Goal: Task Accomplishment & Management: Manage account settings

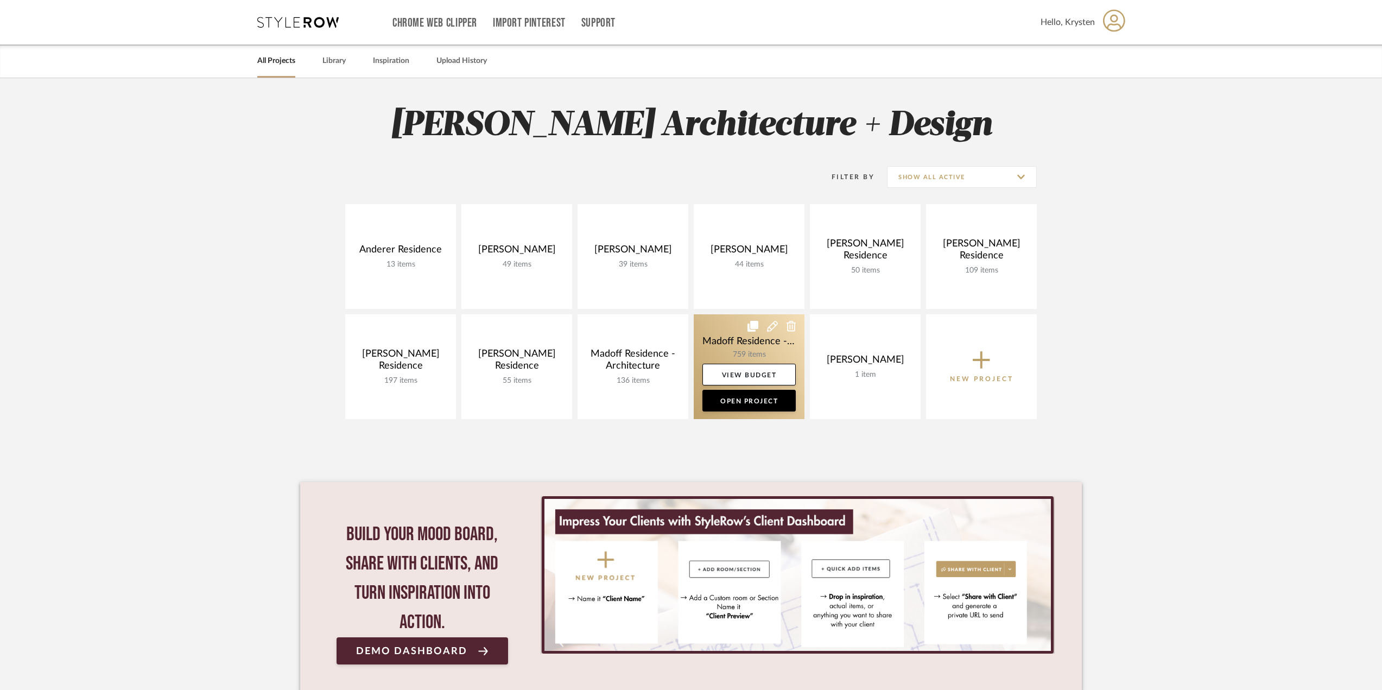
click at [707, 326] on link at bounding box center [748, 366] width 111 height 105
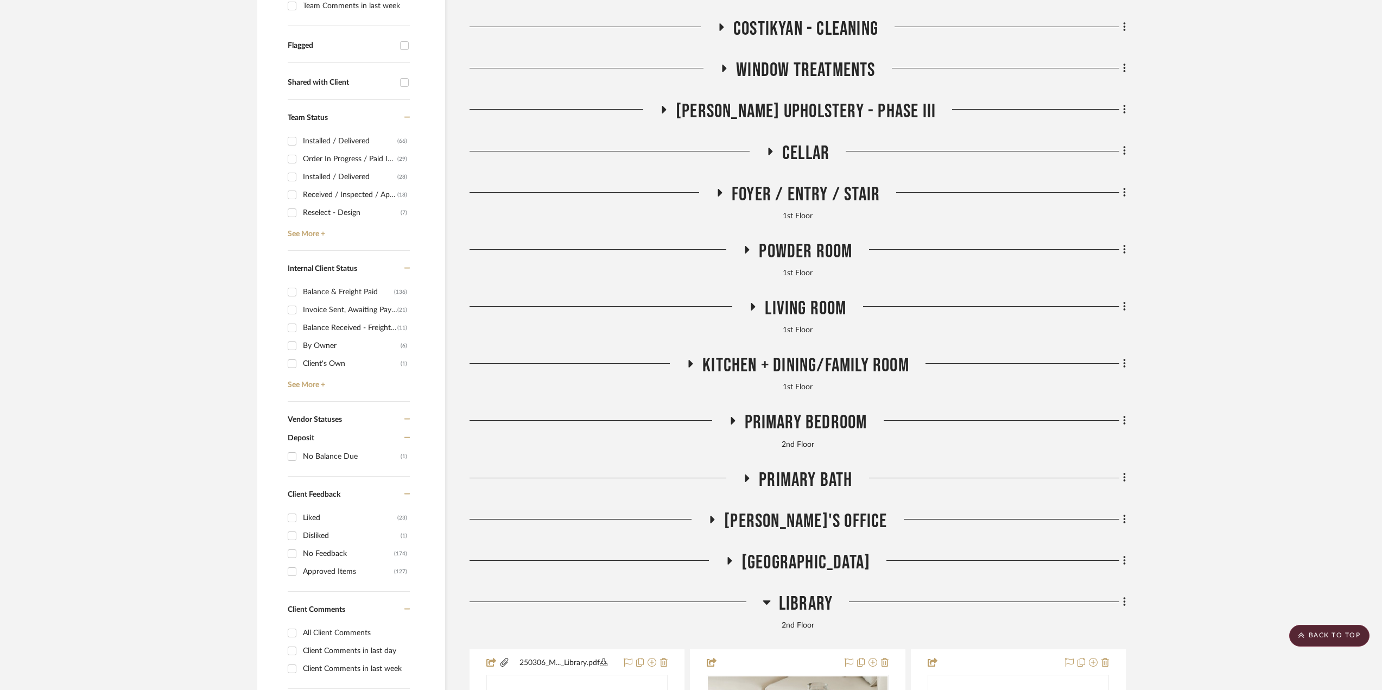
scroll to position [597, 0]
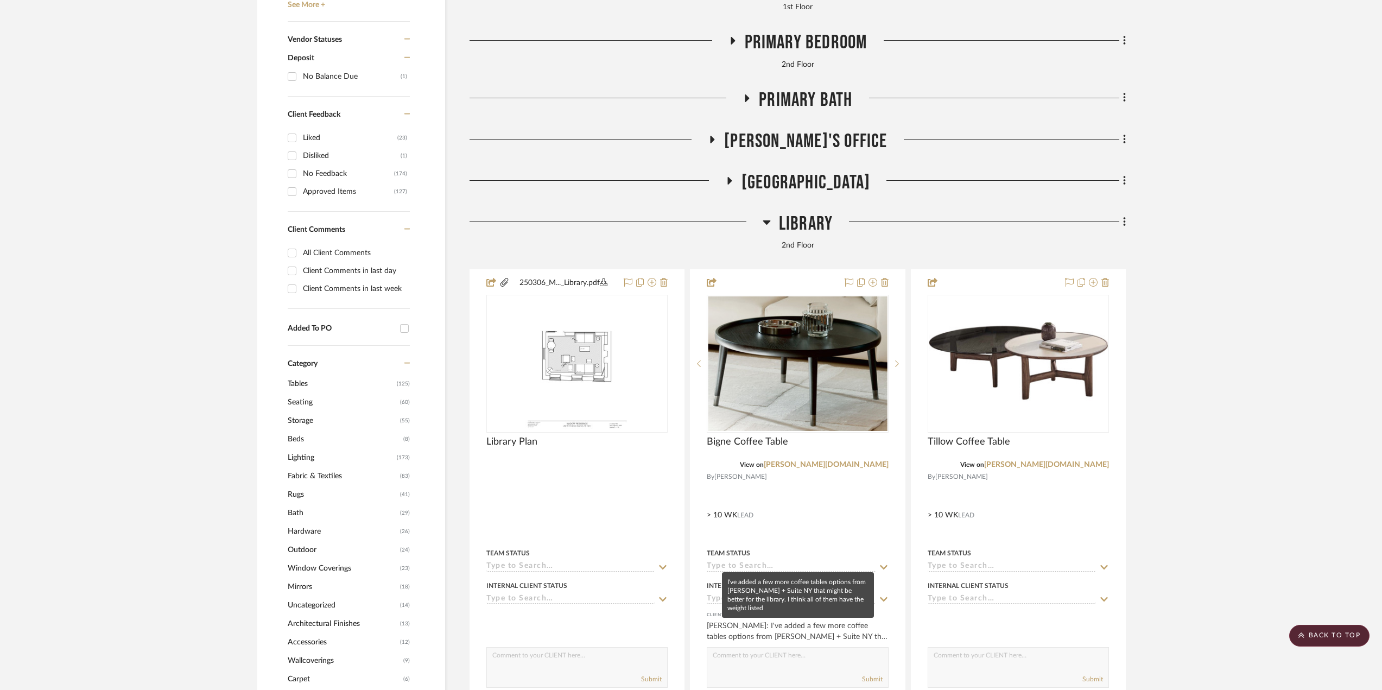
drag, startPoint x: 734, startPoint y: 629, endPoint x: 737, endPoint y: 636, distance: 7.6
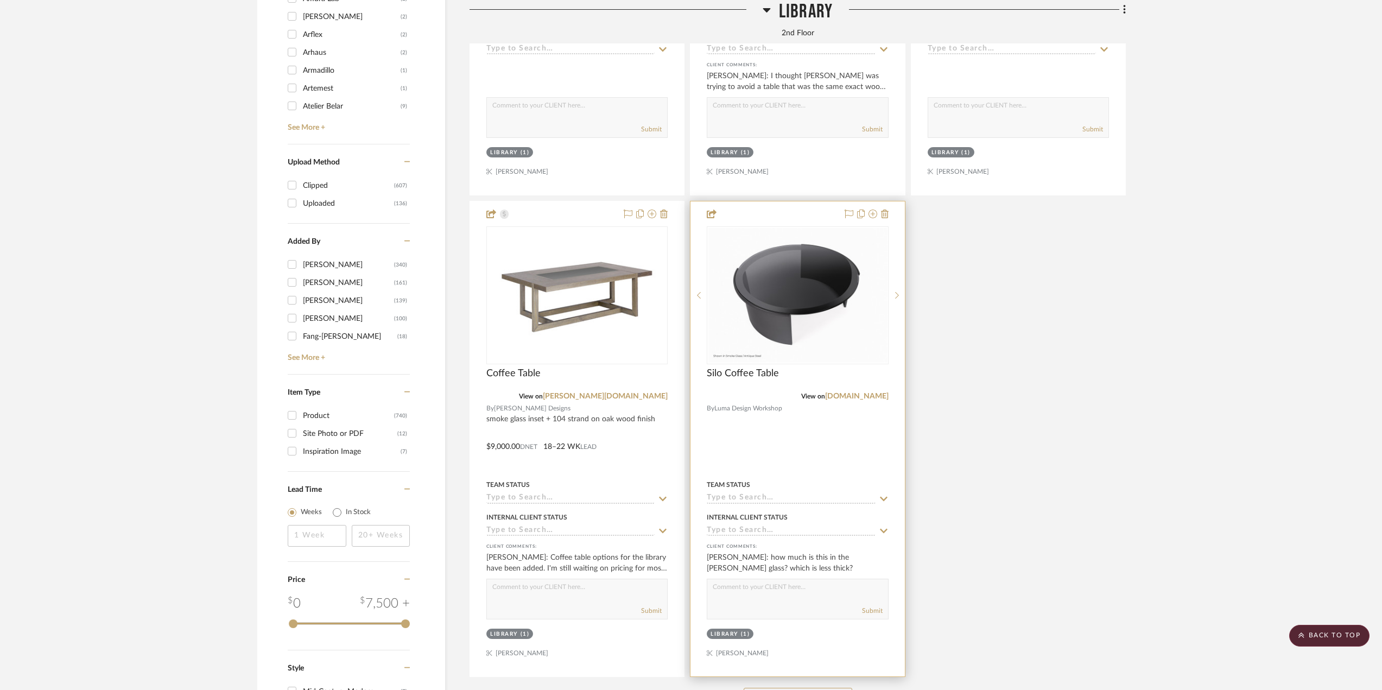
scroll to position [1953, 0]
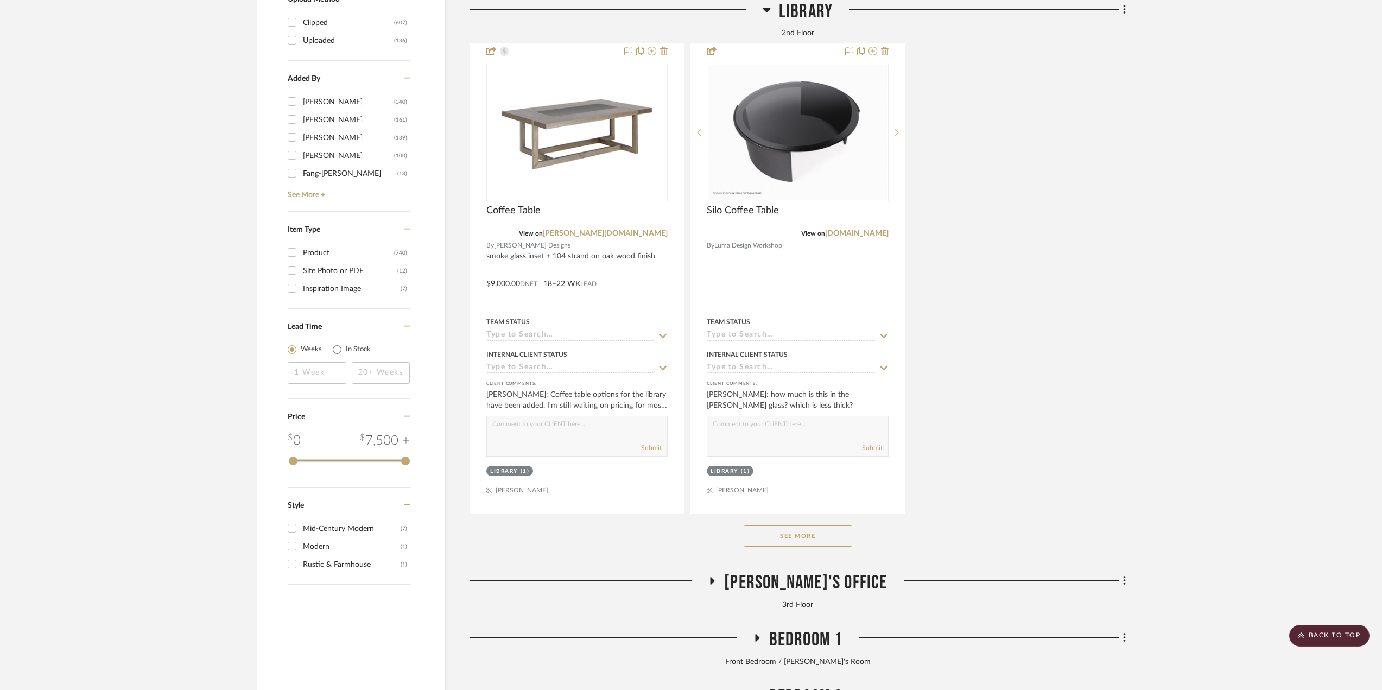
click at [799, 540] on button "See More" at bounding box center [797, 536] width 109 height 22
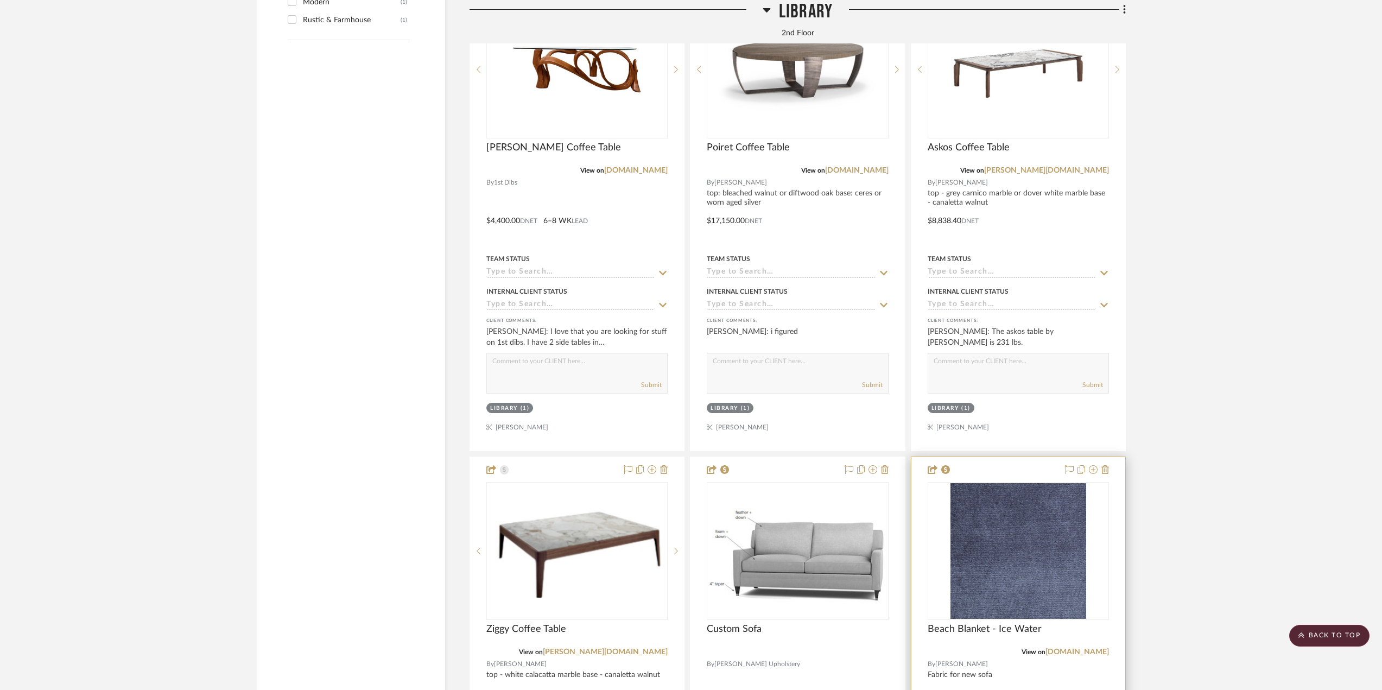
scroll to position [2550, 0]
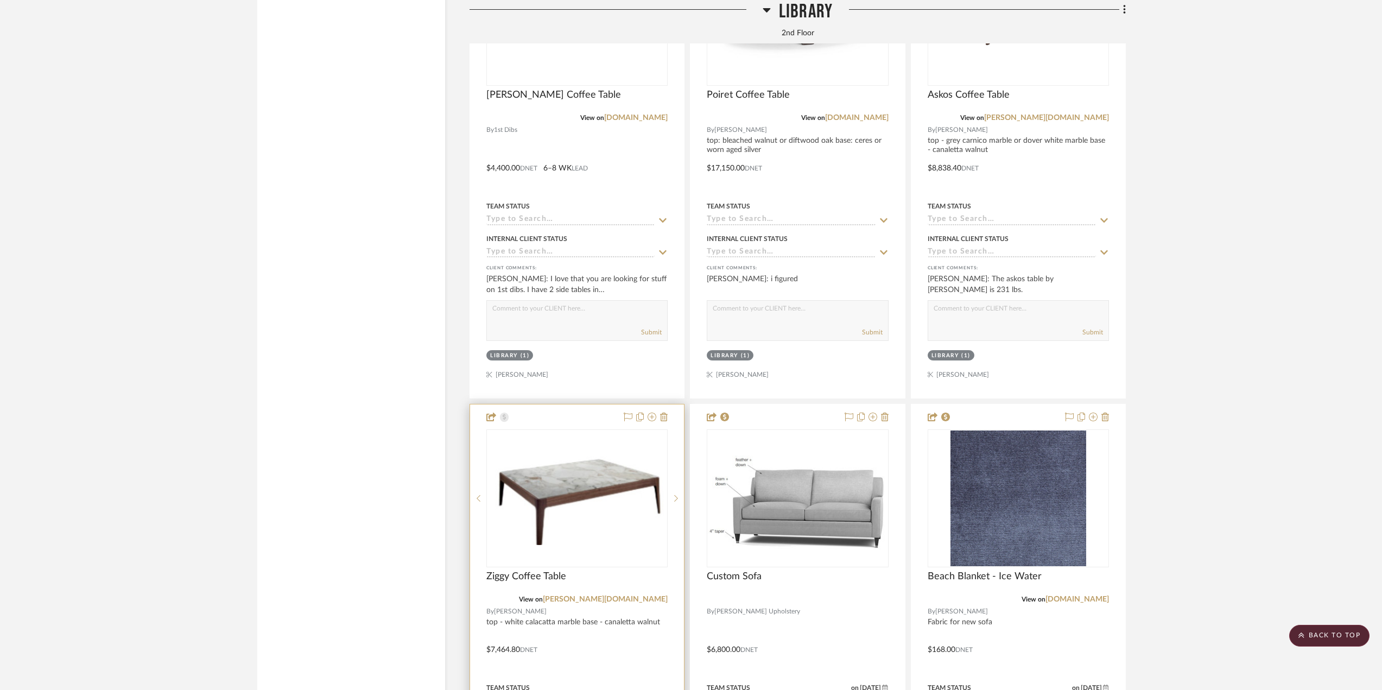
click at [600, 645] on div at bounding box center [577, 641] width 214 height 475
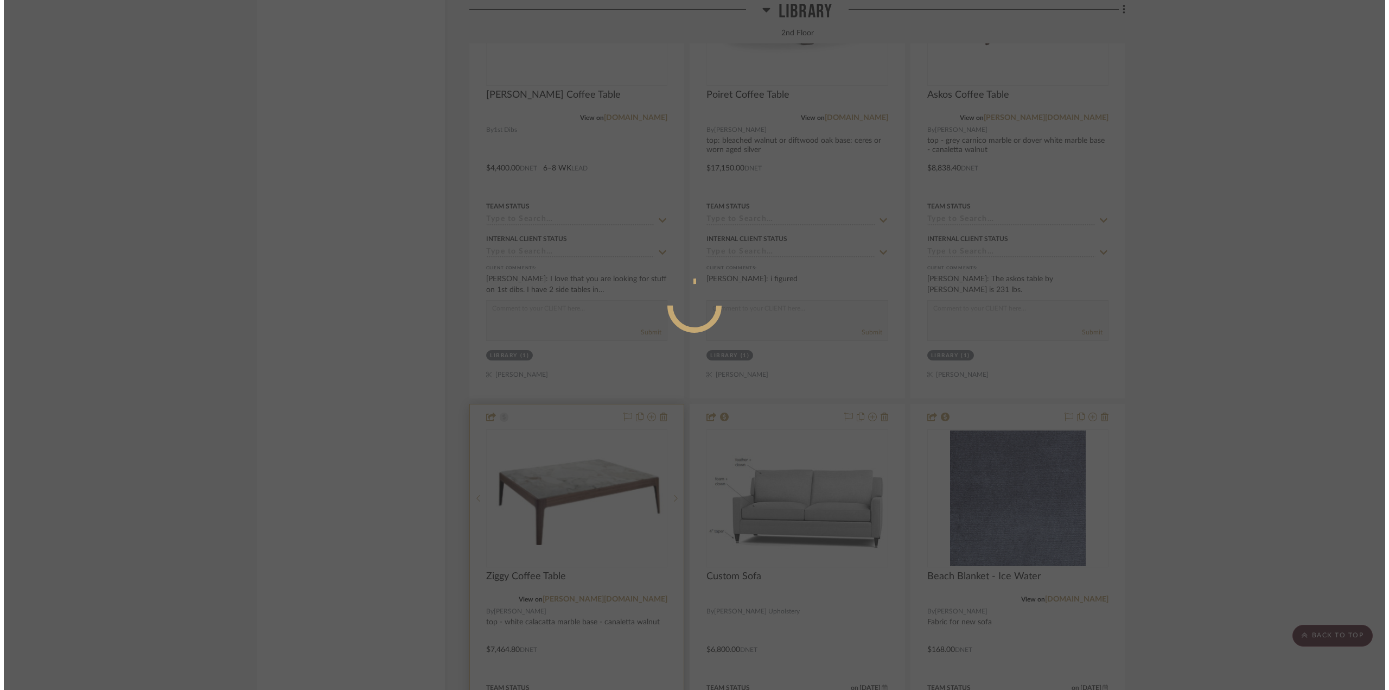
scroll to position [0, 0]
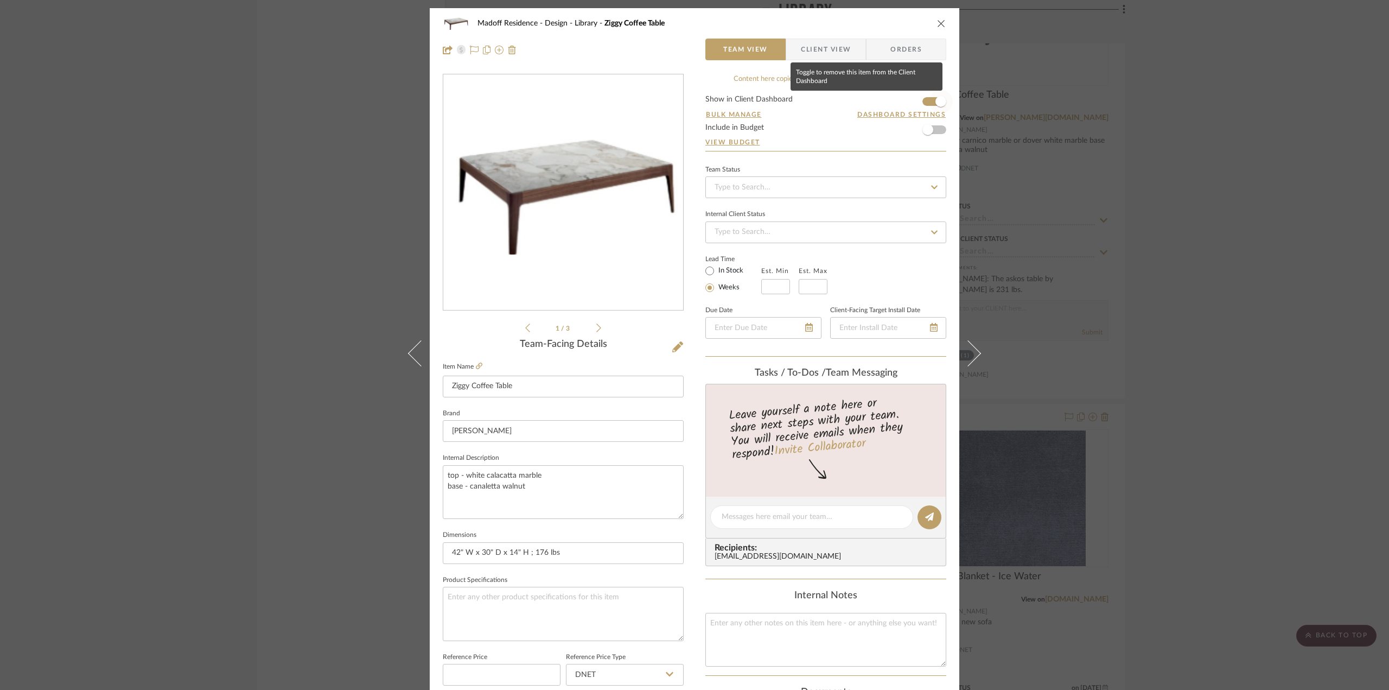
click at [935, 106] on span "button" at bounding box center [940, 101] width 11 height 11
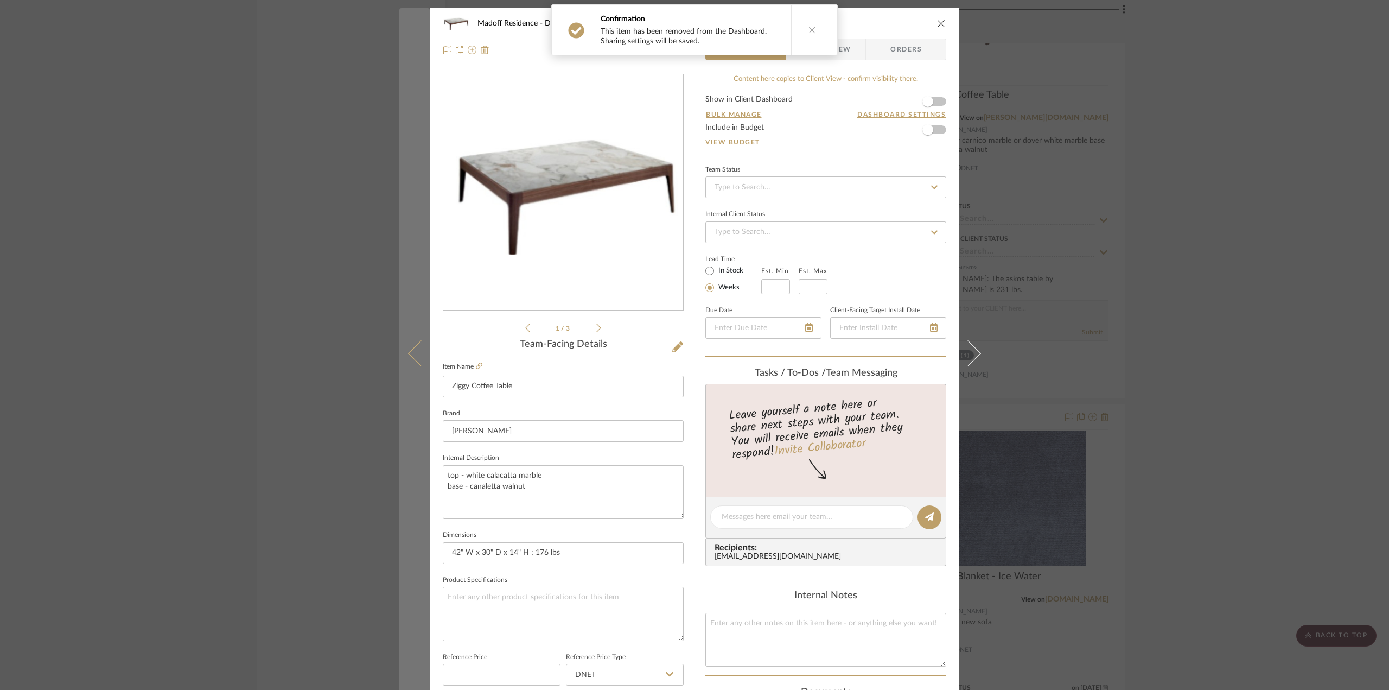
click at [403, 352] on button at bounding box center [414, 353] width 30 height 690
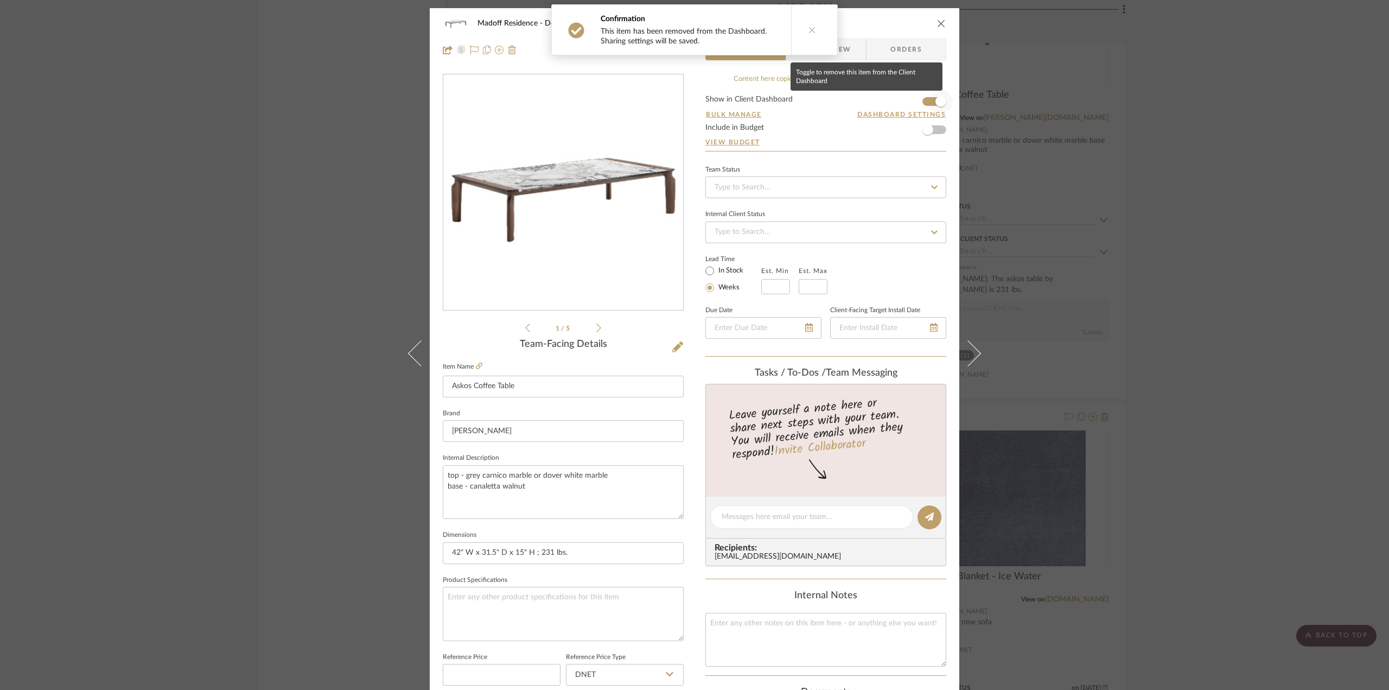
click at [935, 99] on span "button" at bounding box center [940, 101] width 11 height 11
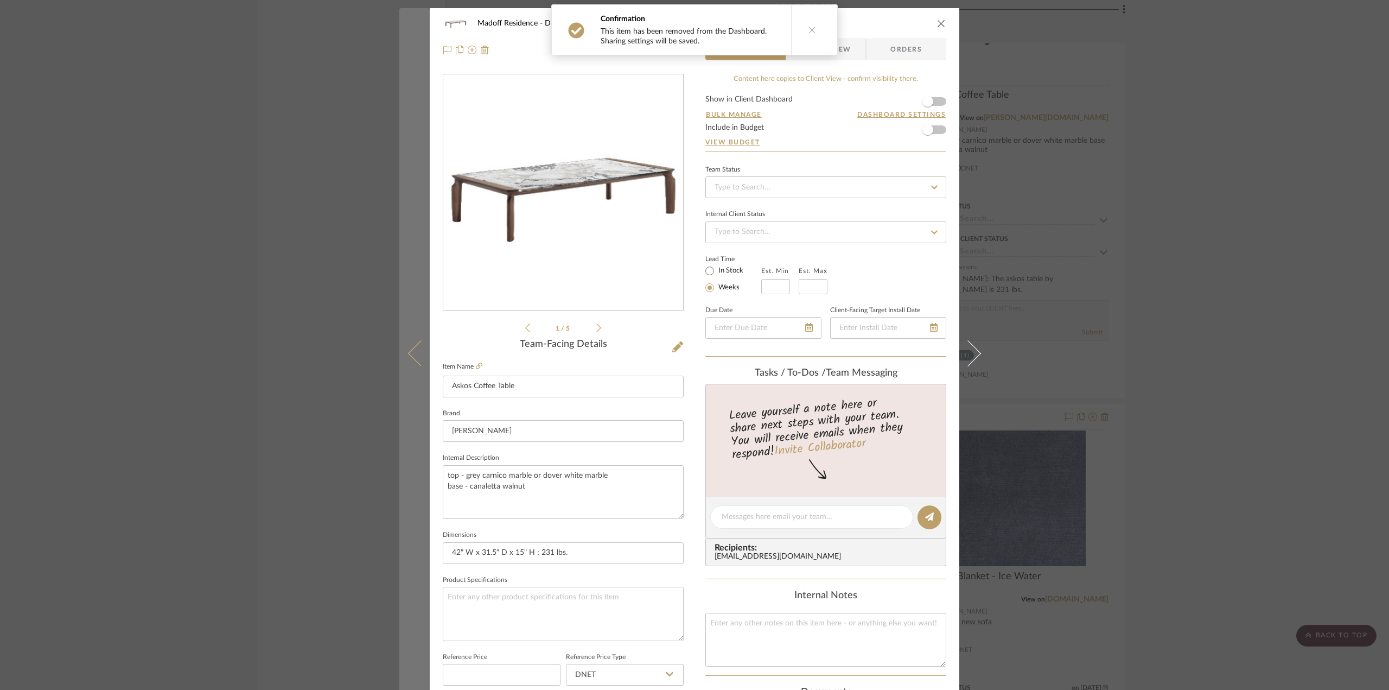
click at [404, 328] on button at bounding box center [414, 353] width 30 height 690
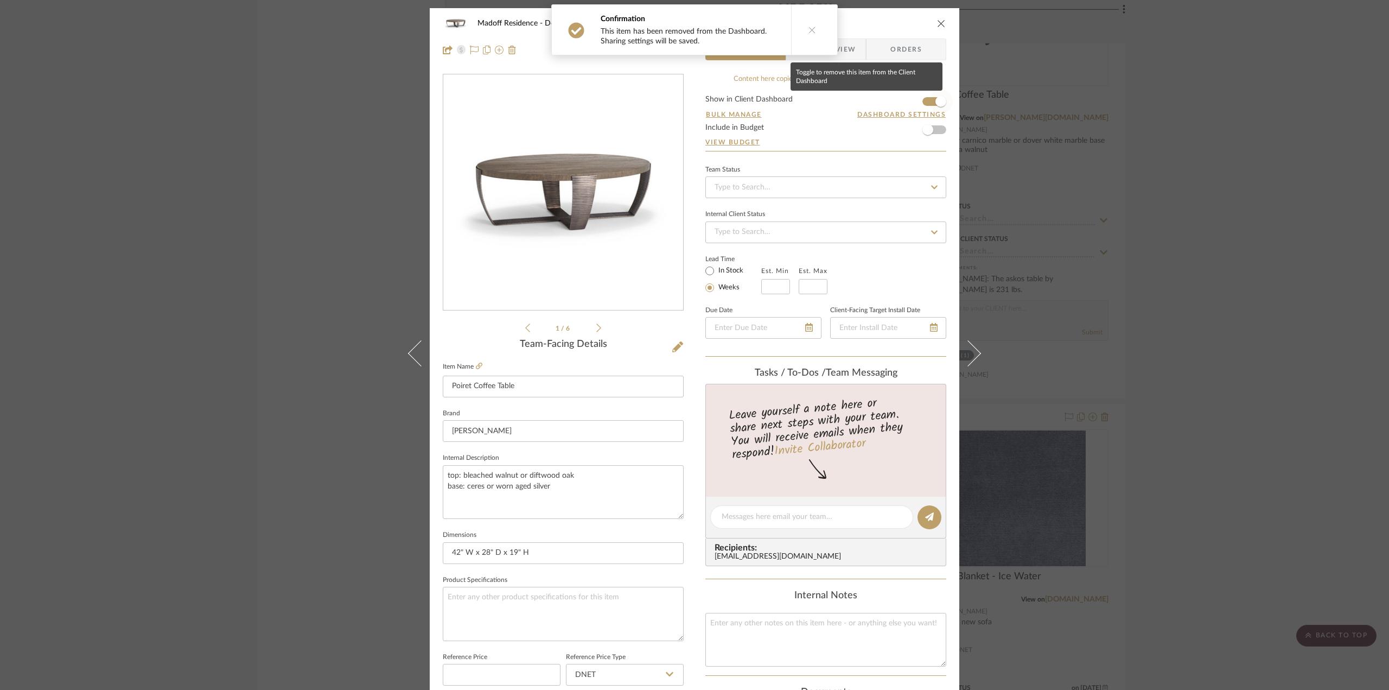
click at [945, 96] on span "button" at bounding box center [941, 102] width 24 height 24
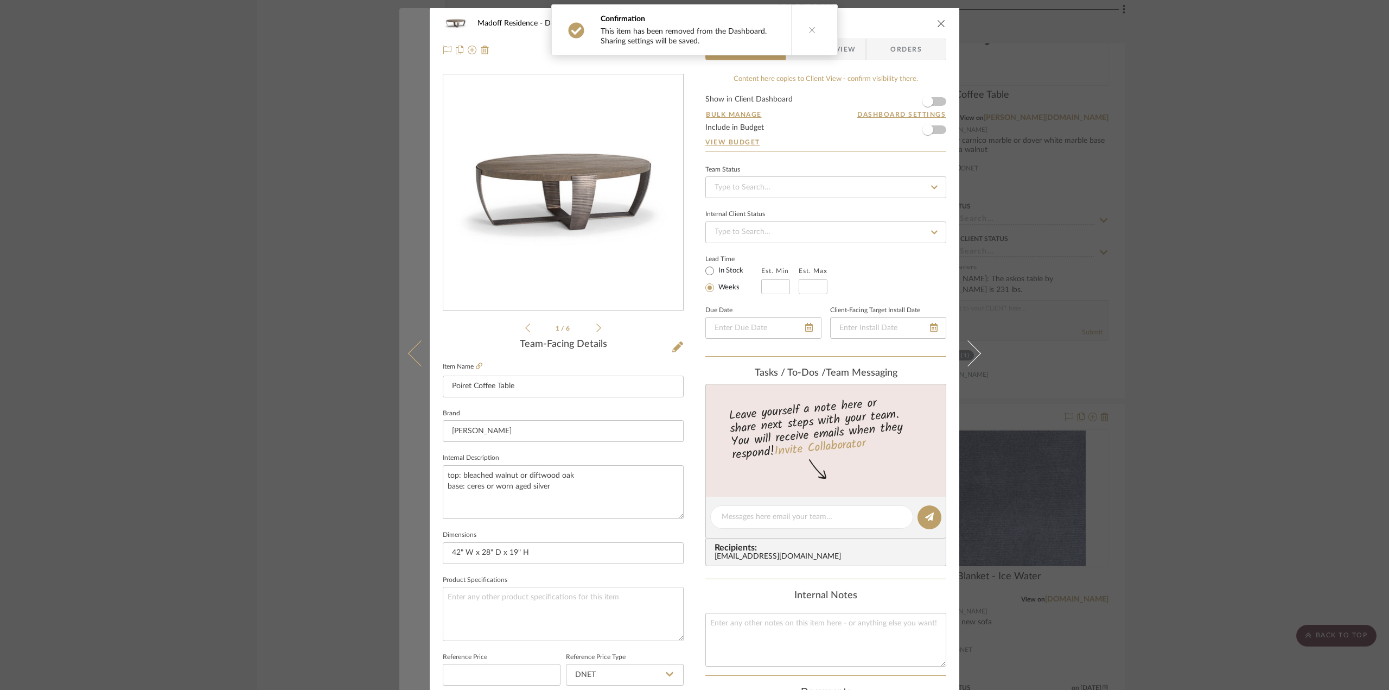
click at [410, 324] on button at bounding box center [414, 353] width 30 height 690
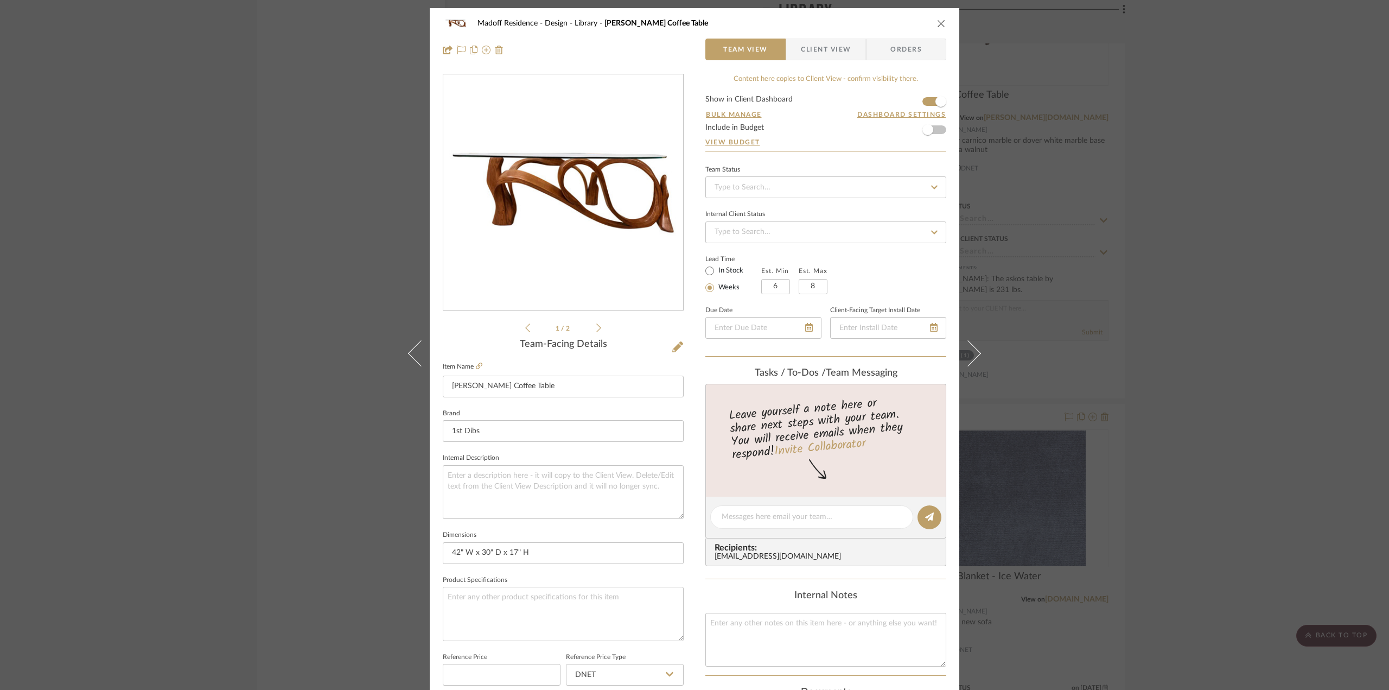
click at [820, 46] on span "Client View" at bounding box center [826, 50] width 50 height 22
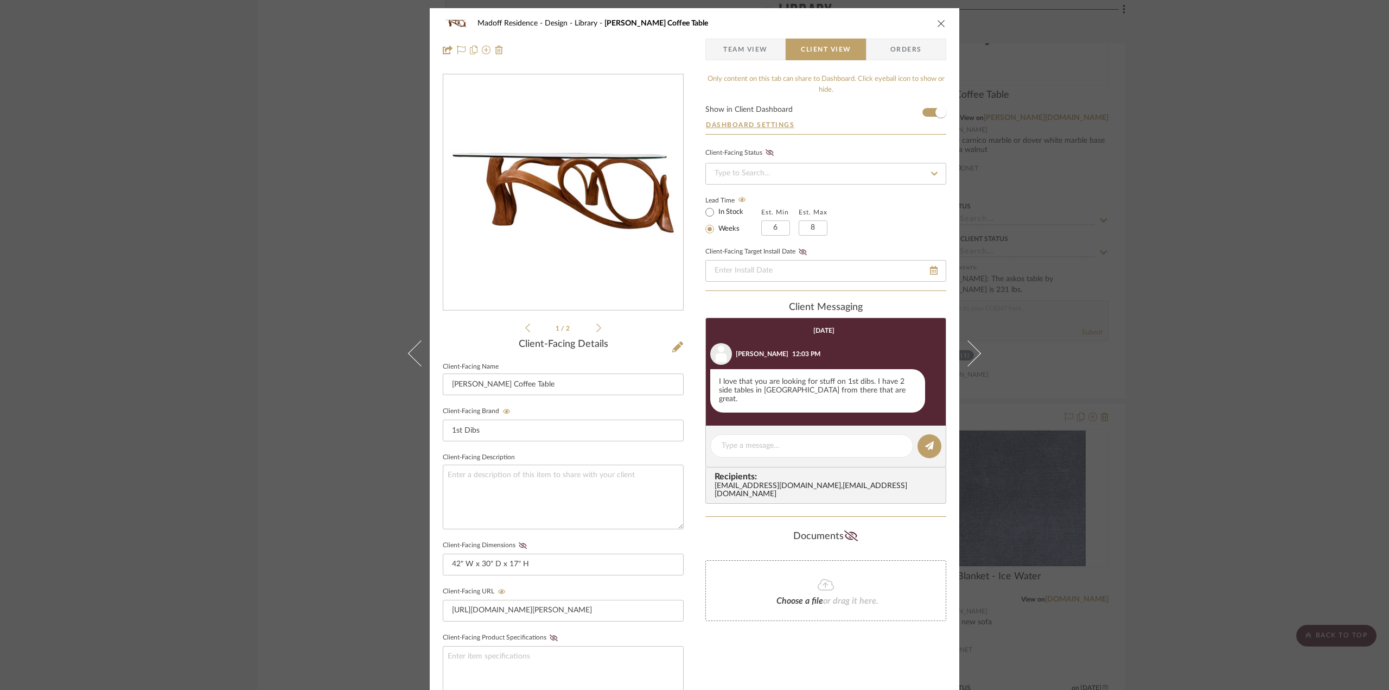
click at [754, 44] on span "Team View" at bounding box center [745, 50] width 44 height 22
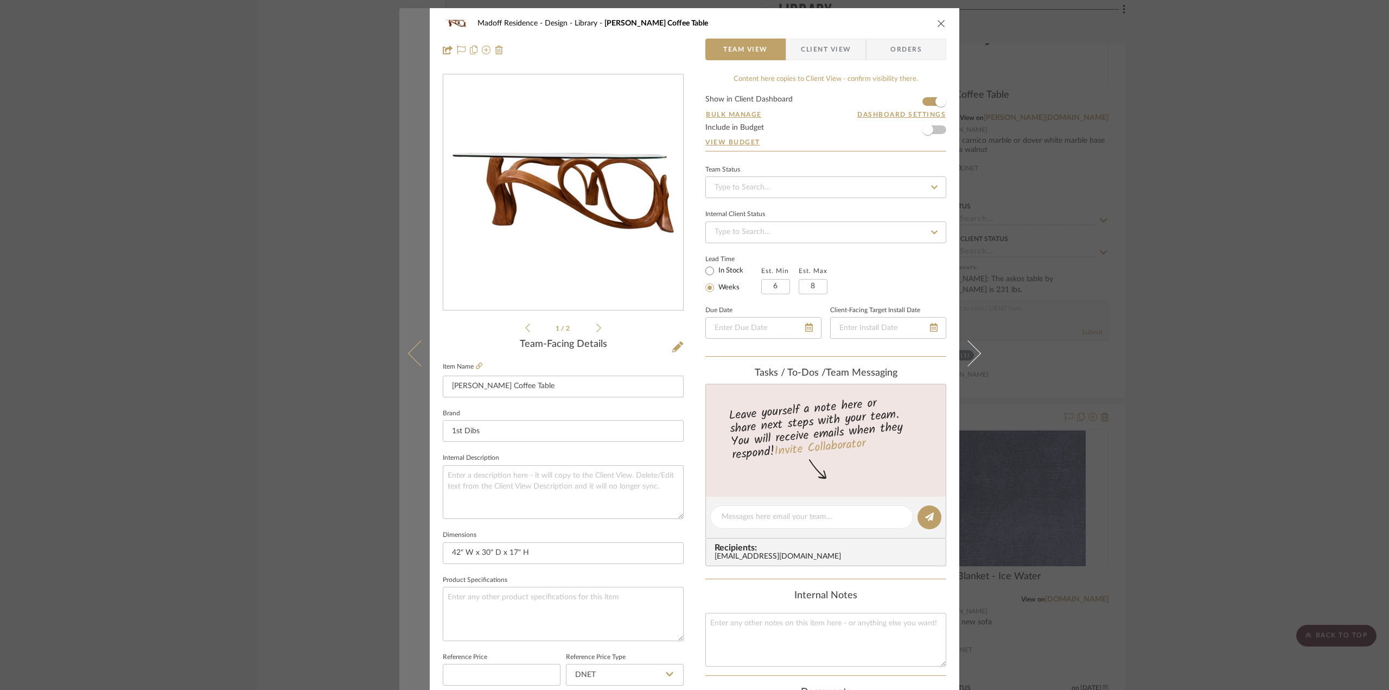
click at [423, 325] on button at bounding box center [414, 353] width 30 height 690
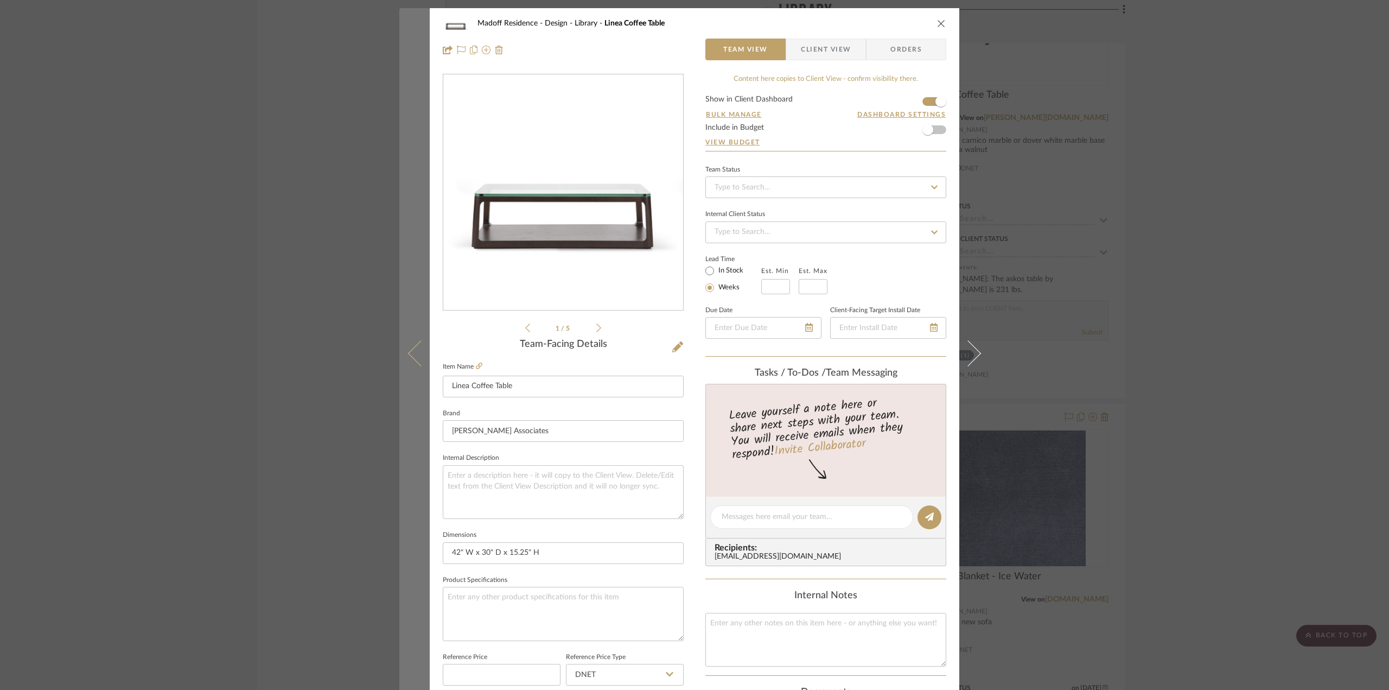
click at [408, 338] on button at bounding box center [414, 353] width 30 height 690
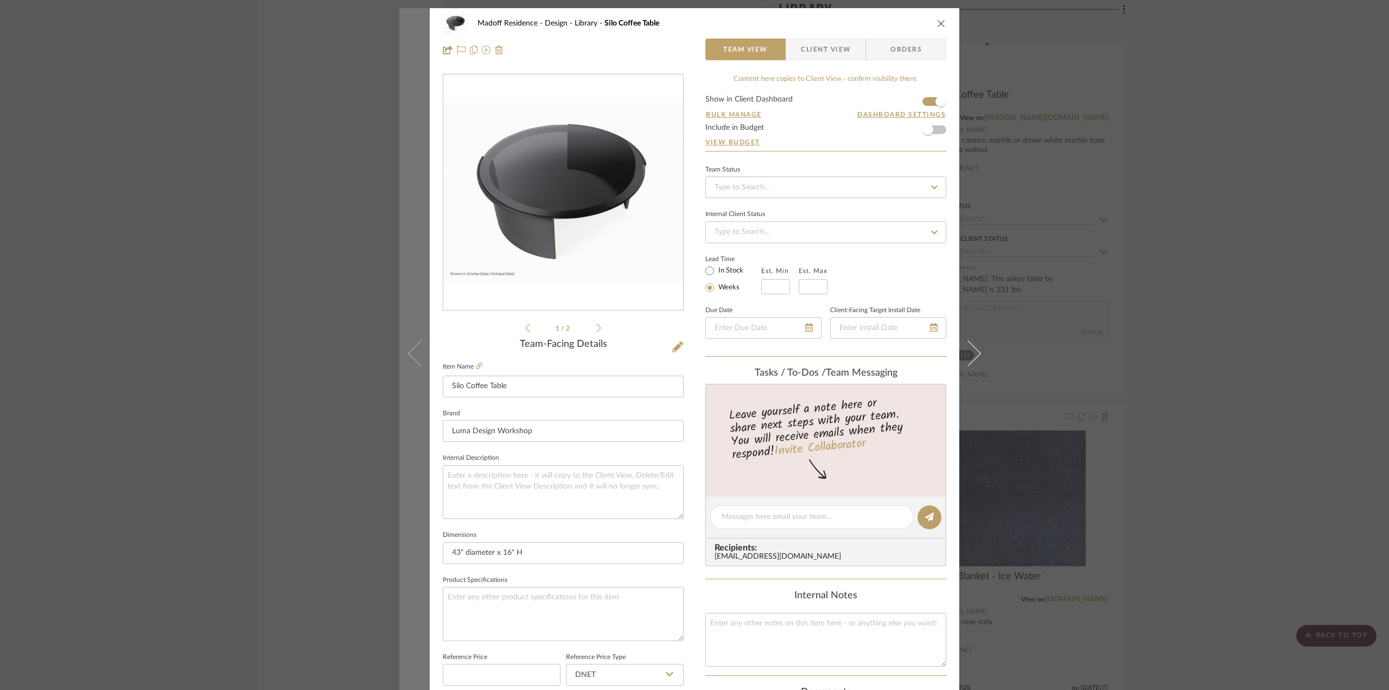
click at [412, 348] on icon at bounding box center [421, 353] width 26 height 26
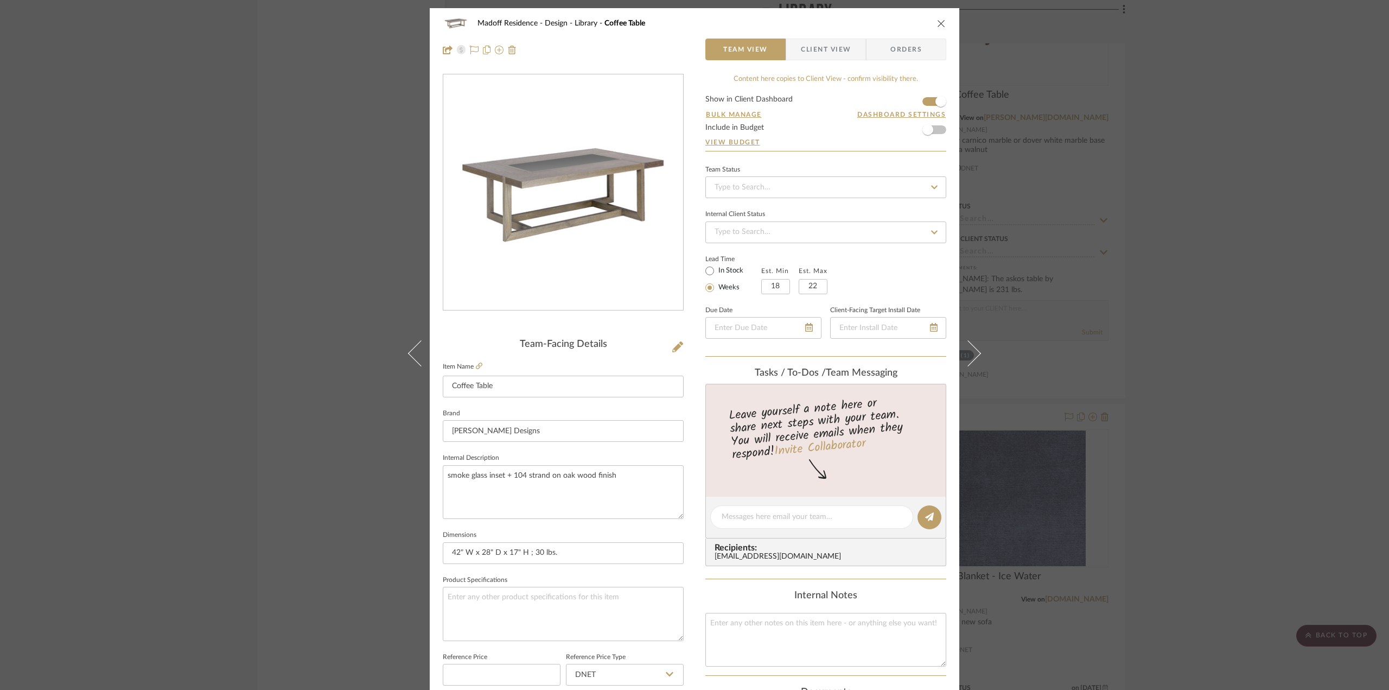
click at [811, 42] on span "Client View" at bounding box center [826, 50] width 50 height 22
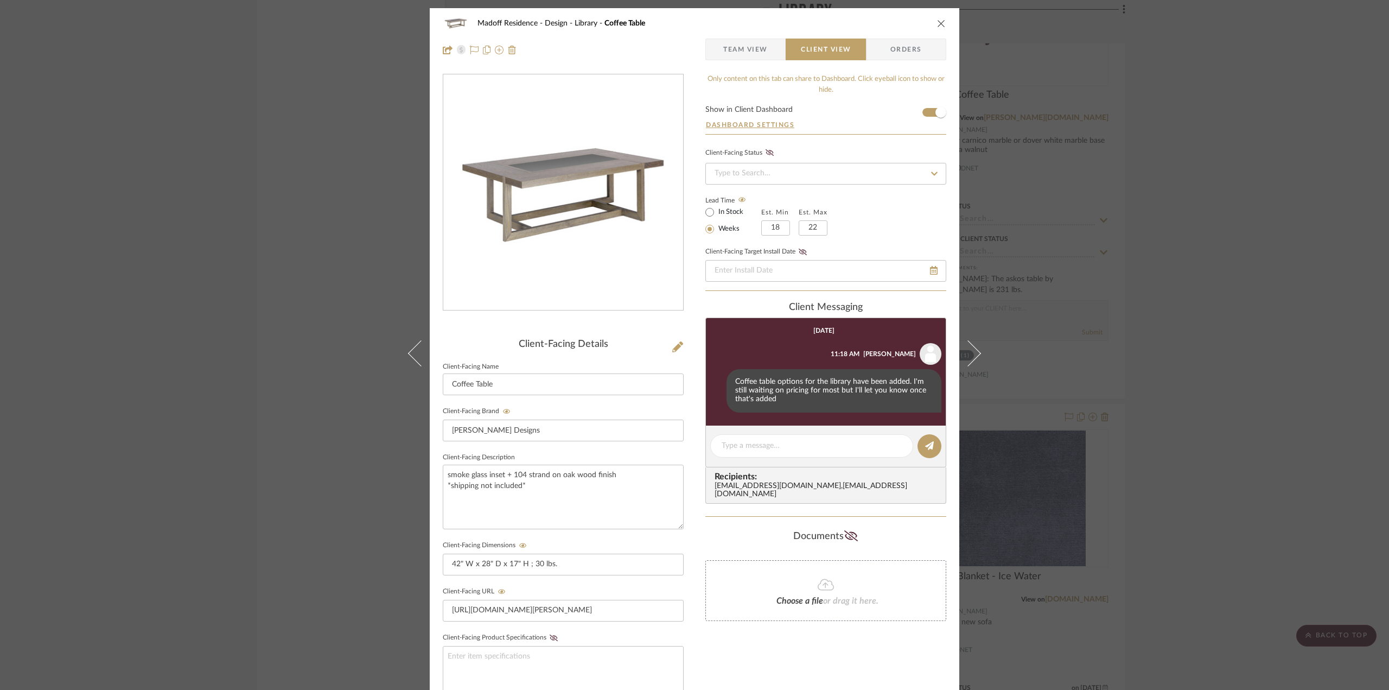
click at [727, 50] on span "Team View" at bounding box center [745, 50] width 44 height 22
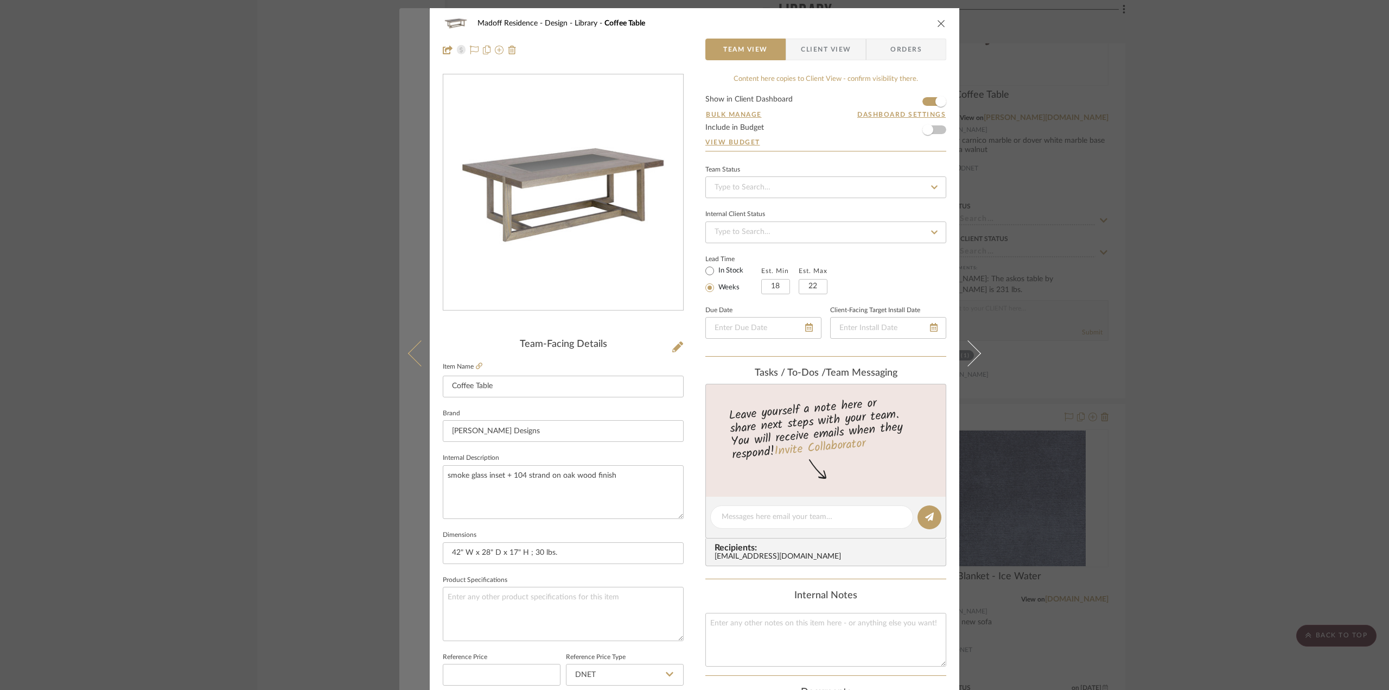
click at [413, 360] on icon at bounding box center [421, 353] width 26 height 26
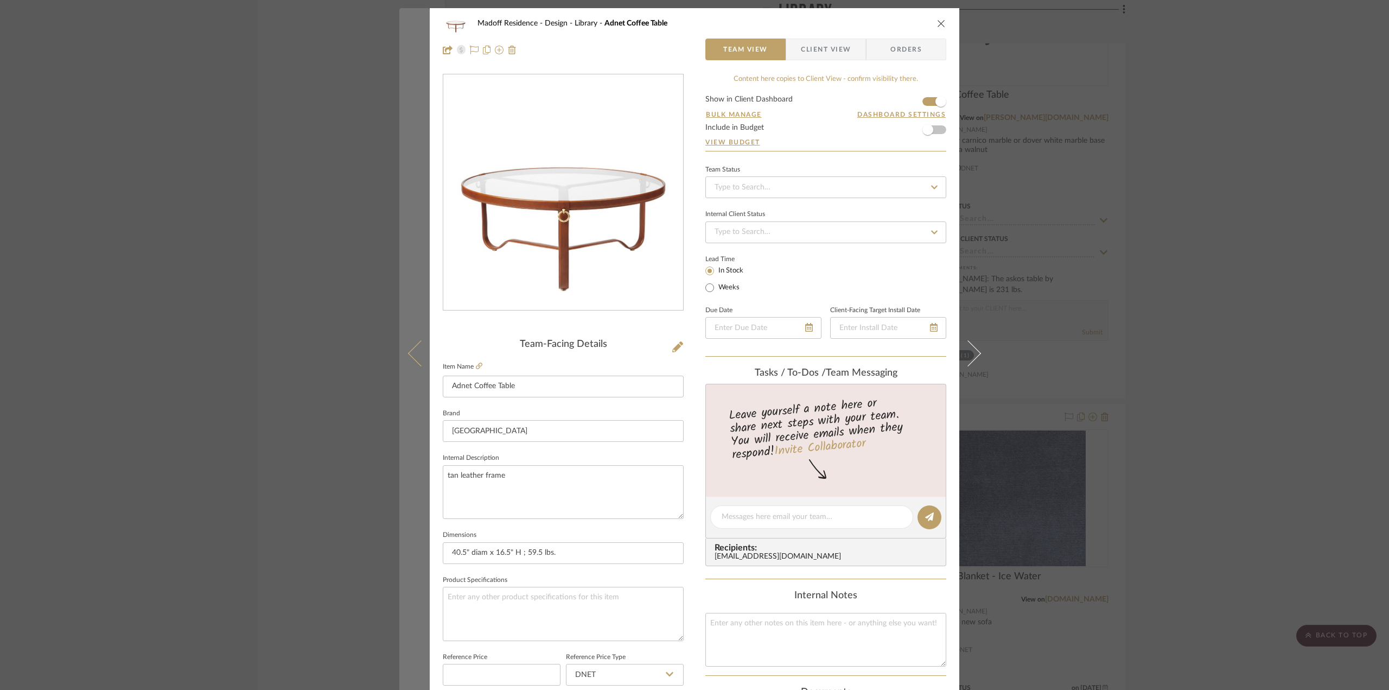
click at [410, 343] on button at bounding box center [414, 353] width 30 height 690
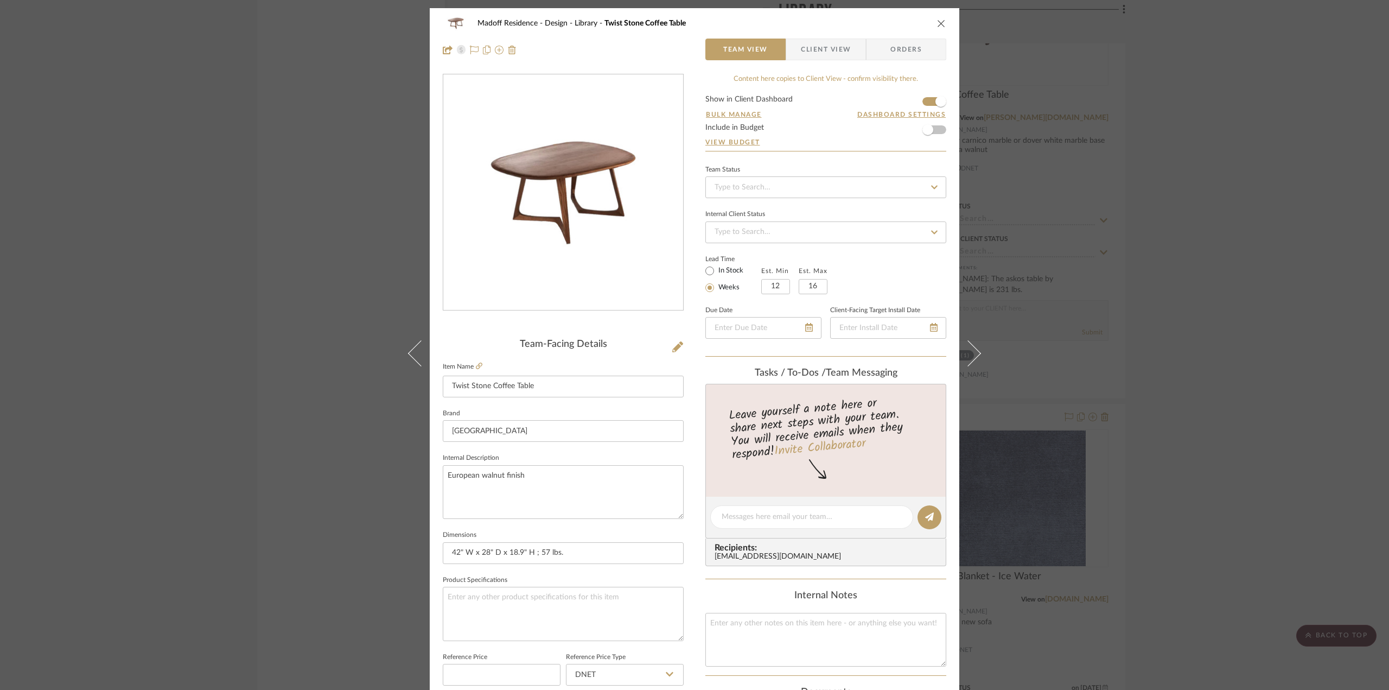
click at [829, 41] on span "Client View" at bounding box center [826, 50] width 50 height 22
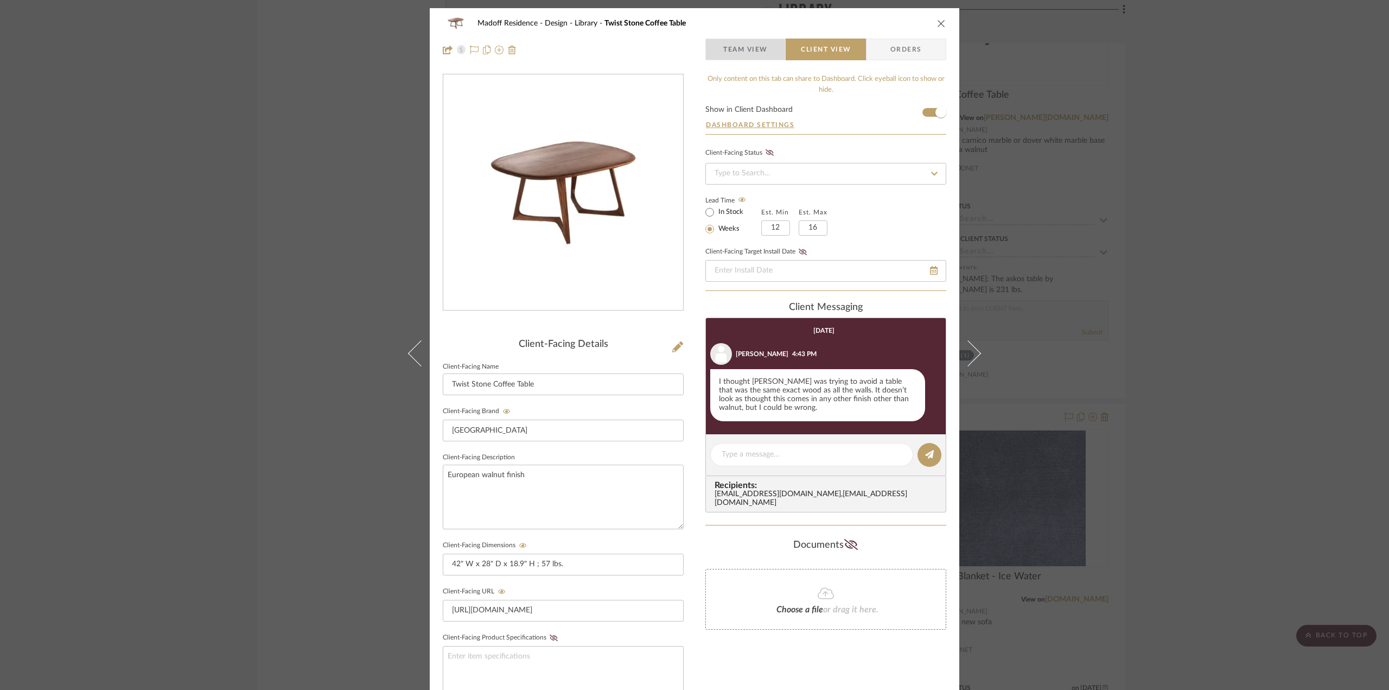
click at [739, 45] on span "Team View" at bounding box center [745, 50] width 44 height 22
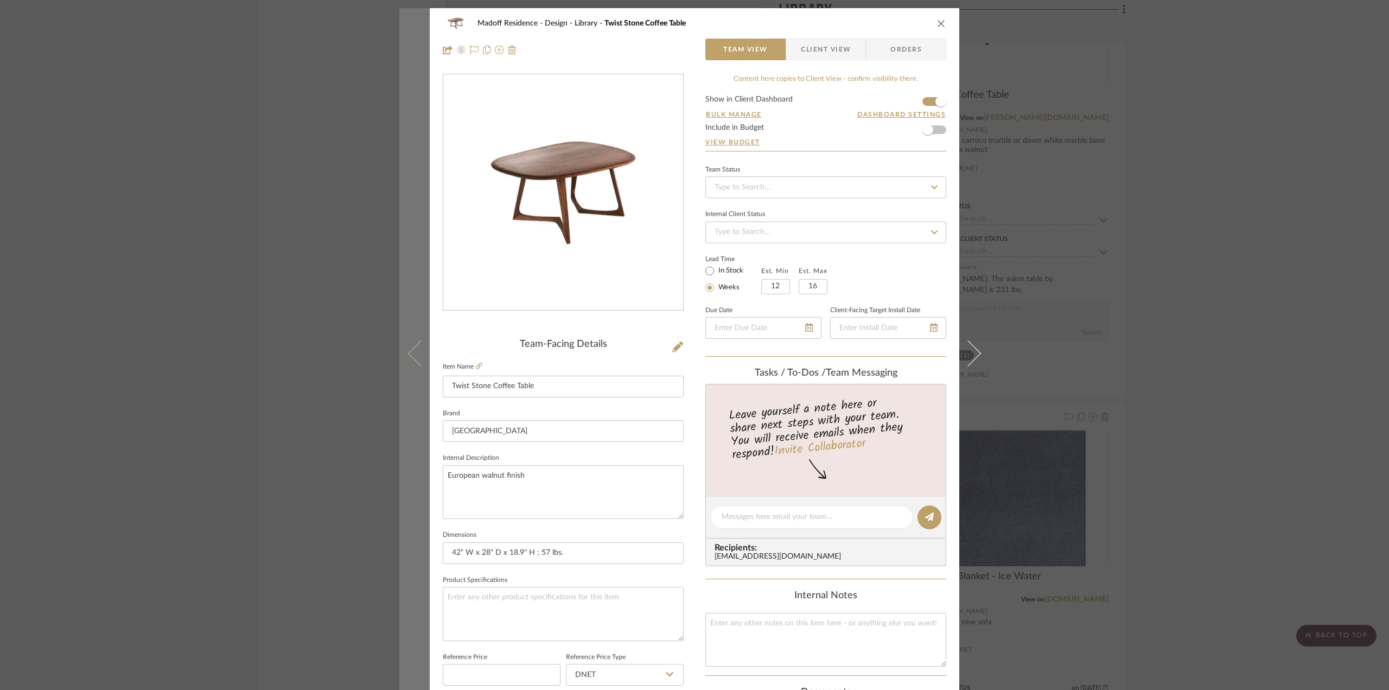
click at [406, 364] on button at bounding box center [414, 353] width 30 height 690
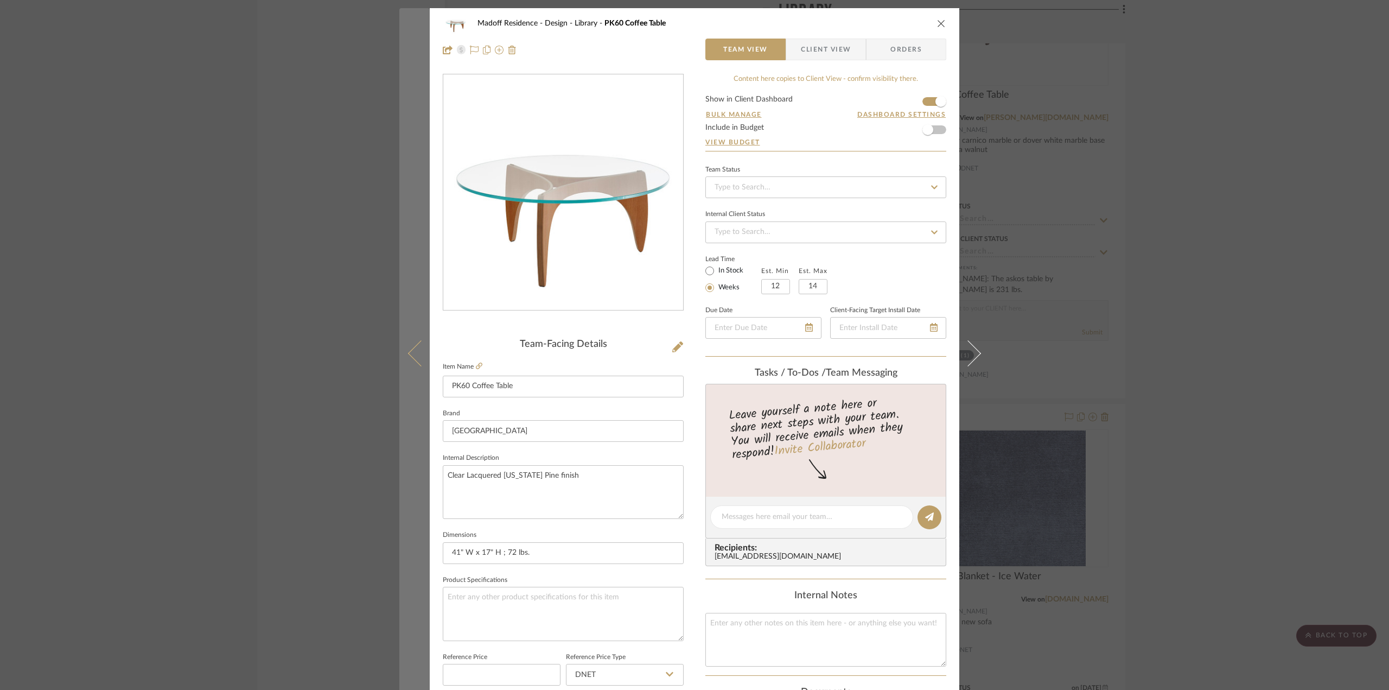
click at [412, 347] on icon at bounding box center [421, 353] width 26 height 26
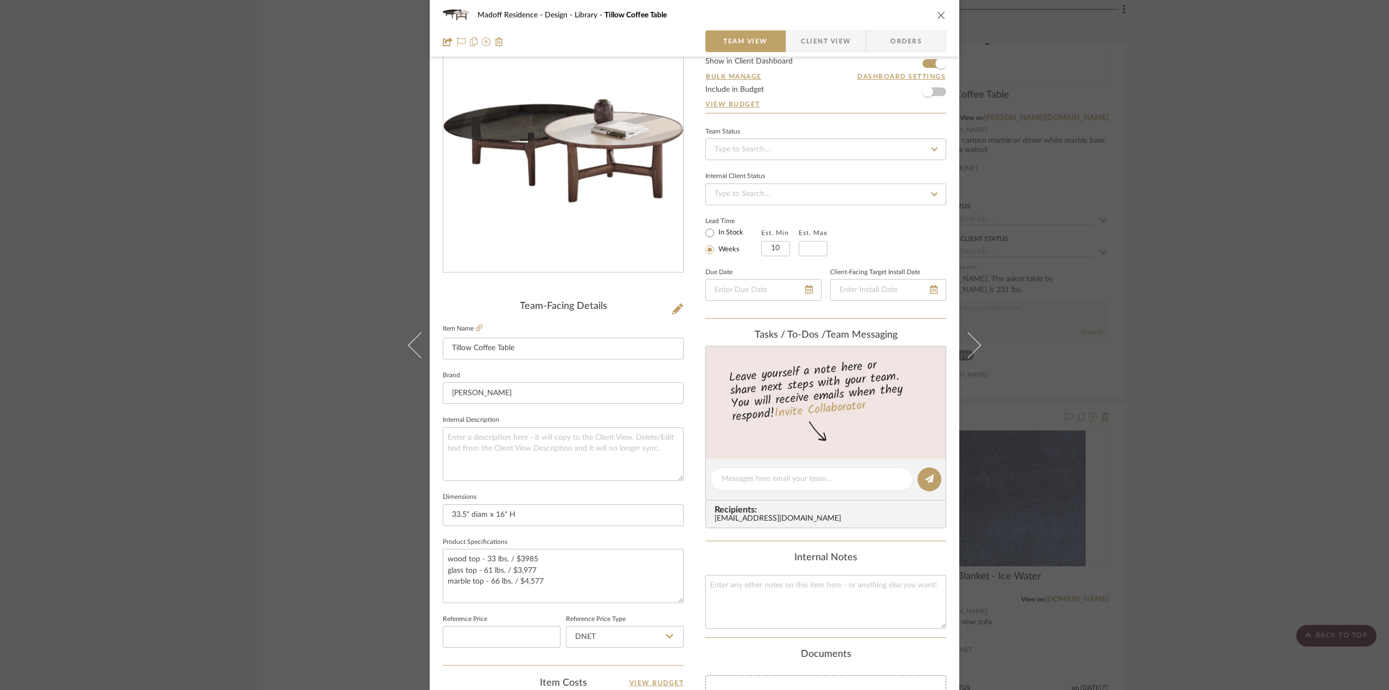
scroll to position [54, 0]
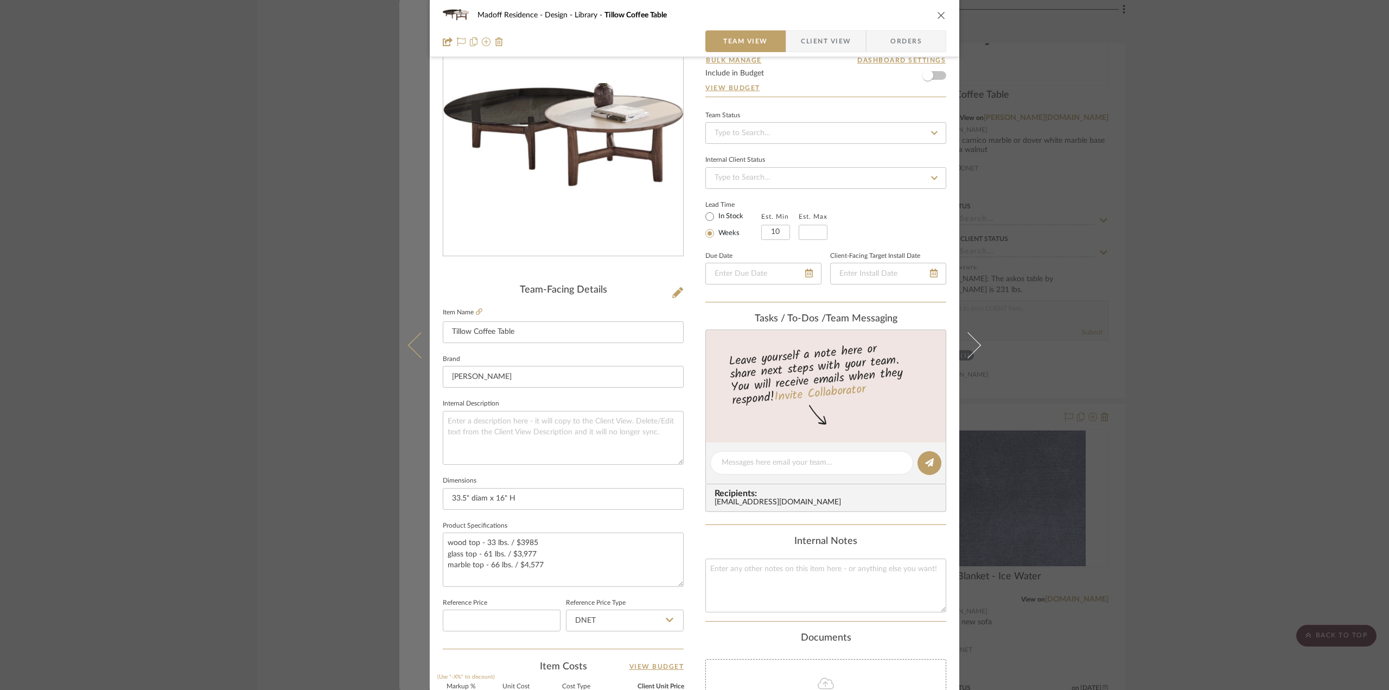
click at [412, 328] on button at bounding box center [414, 345] width 30 height 690
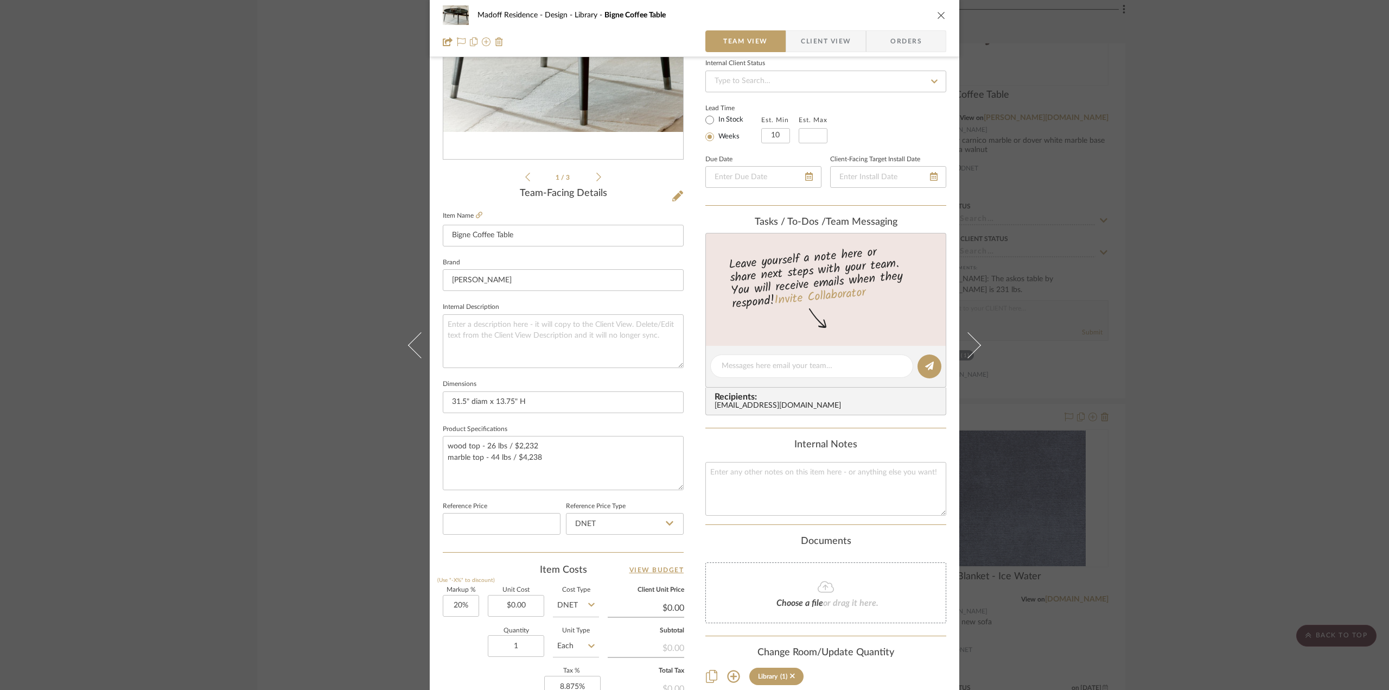
scroll to position [163, 0]
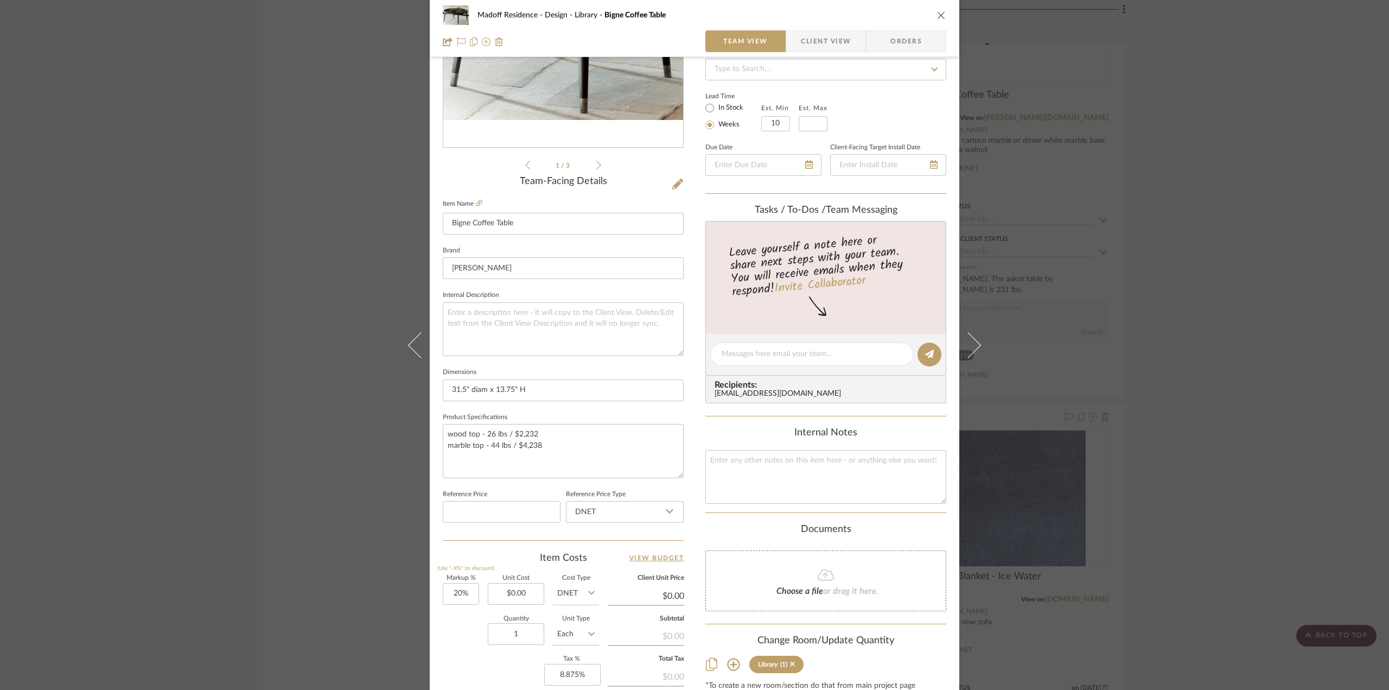
click at [1168, 453] on div "Madoff Residence - Design Library Bigne Coffee Table Team View Client View Orde…" at bounding box center [694, 345] width 1389 height 690
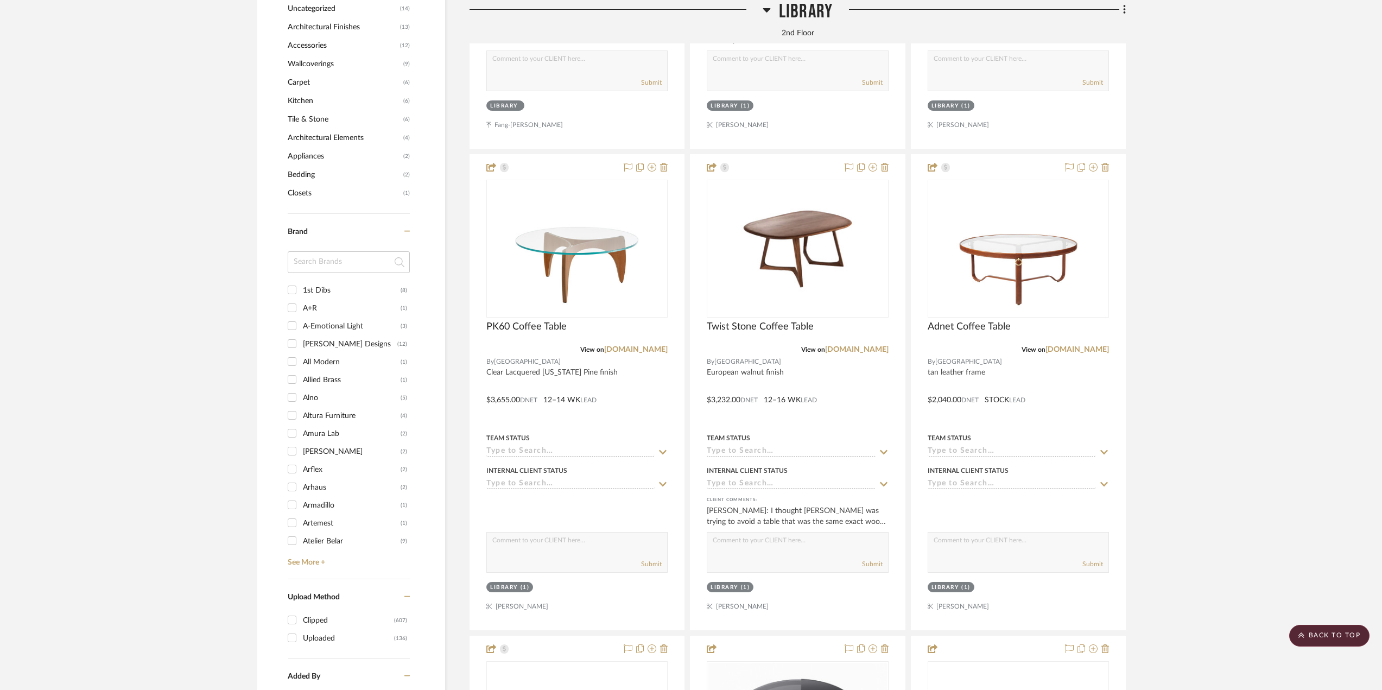
scroll to position [1357, 0]
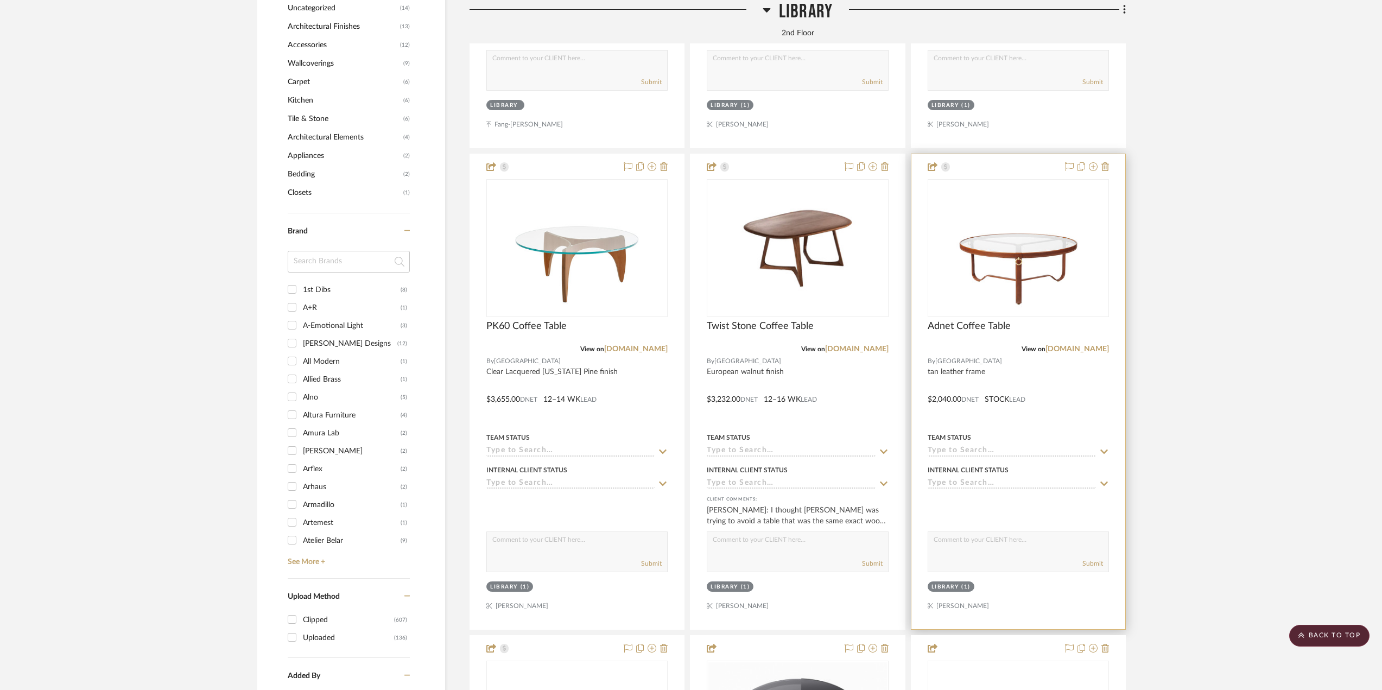
click at [1069, 373] on div at bounding box center [1018, 391] width 214 height 475
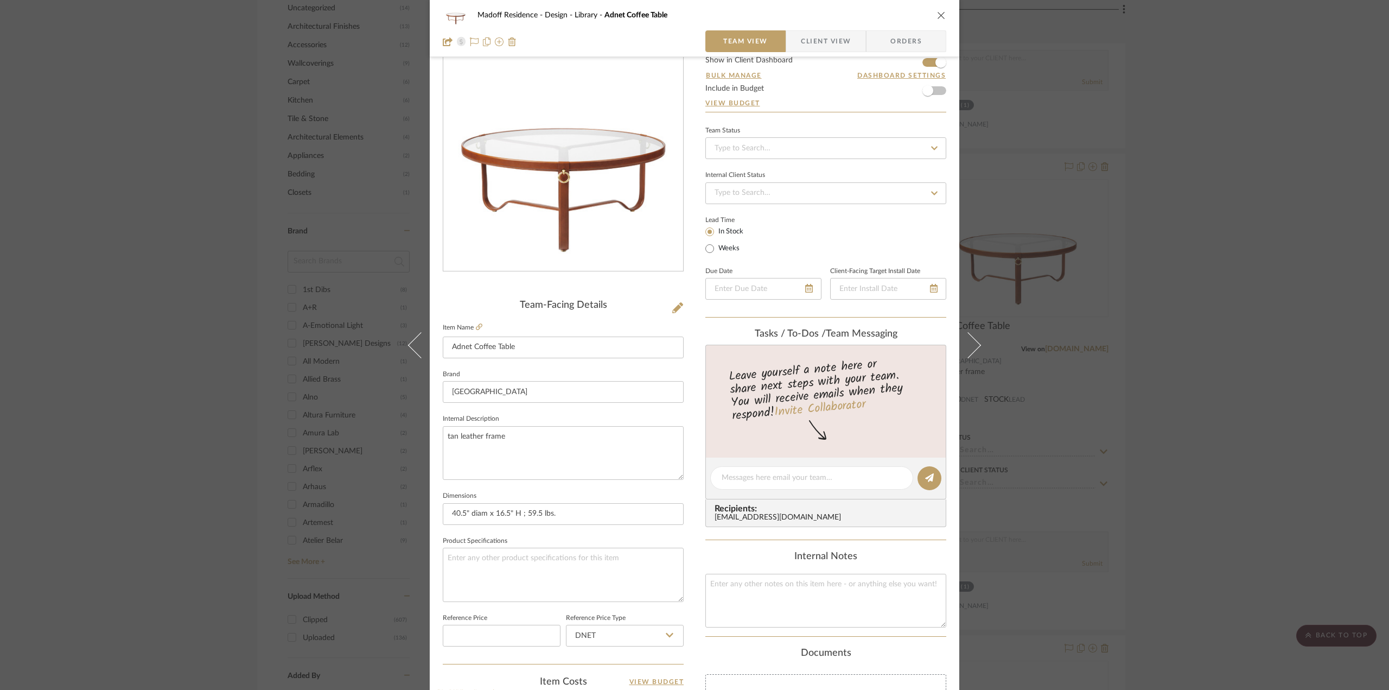
scroll to position [0, 0]
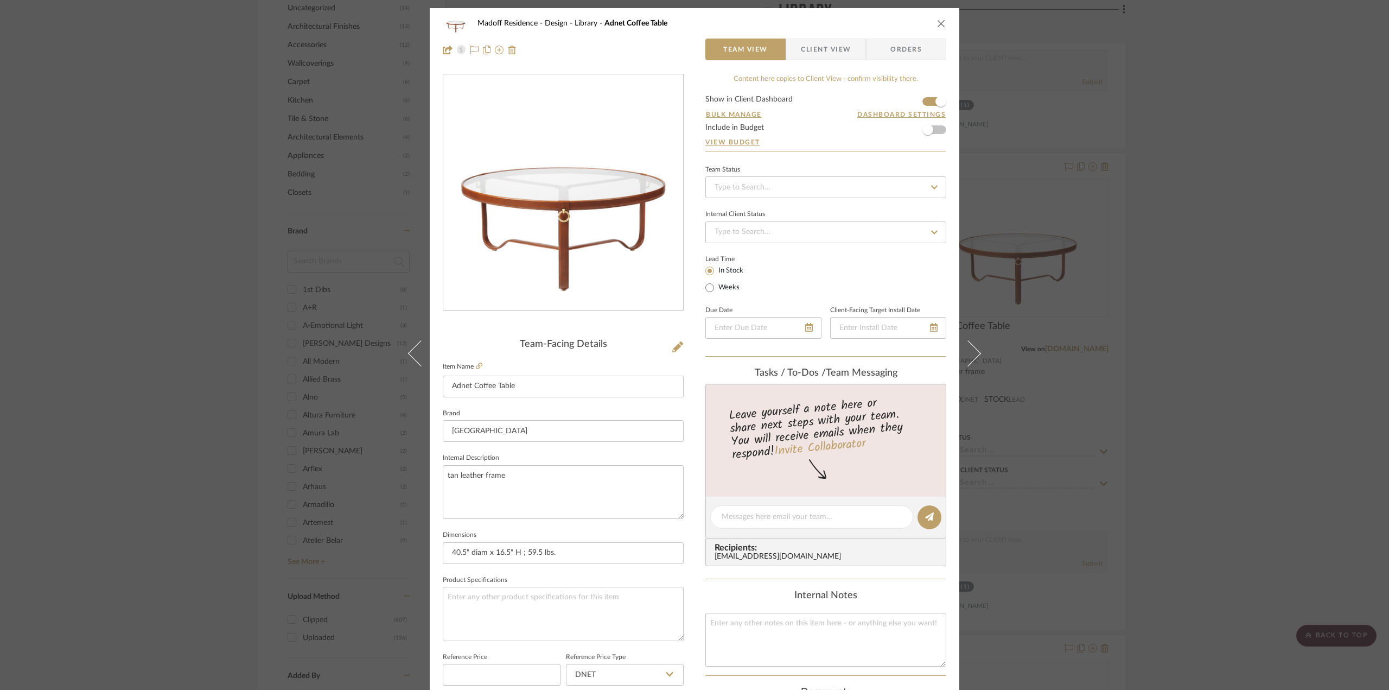
click at [1212, 456] on div "Madoff Residence - Design Library Adnet Coffee Table Team View Client View Orde…" at bounding box center [694, 345] width 1389 height 690
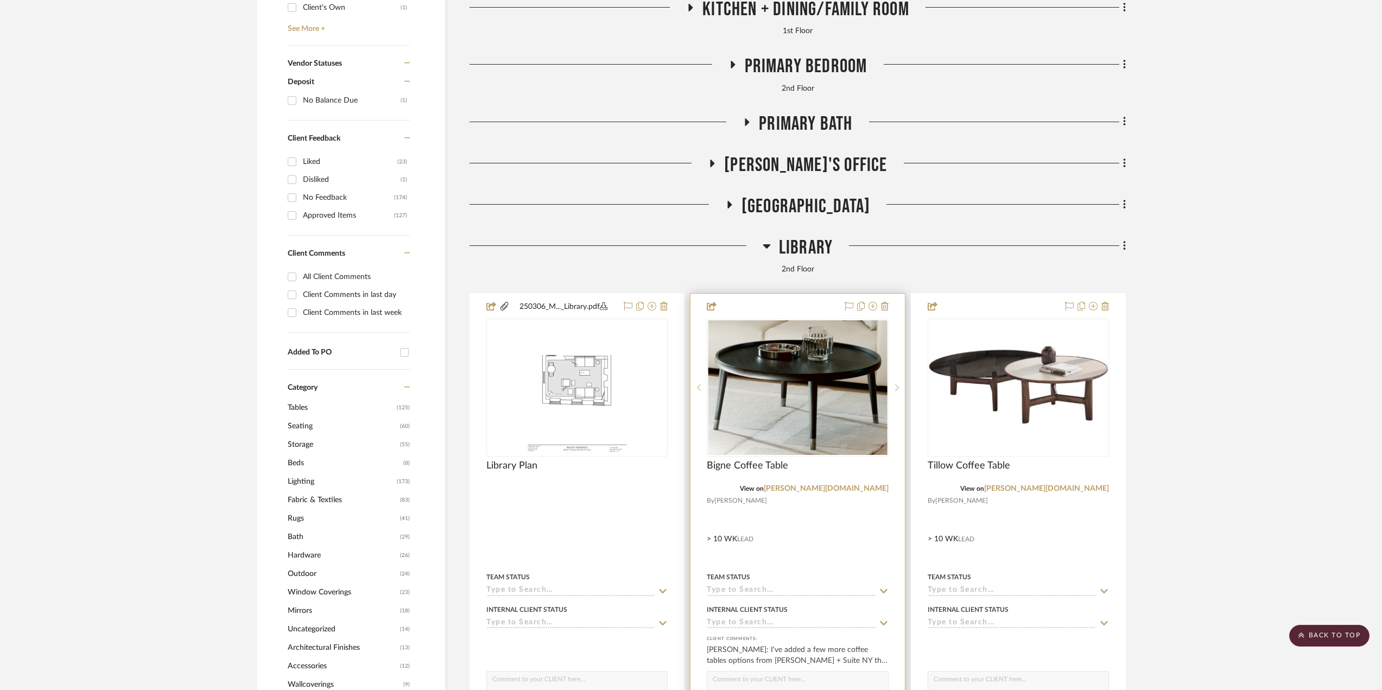
scroll to position [651, 0]
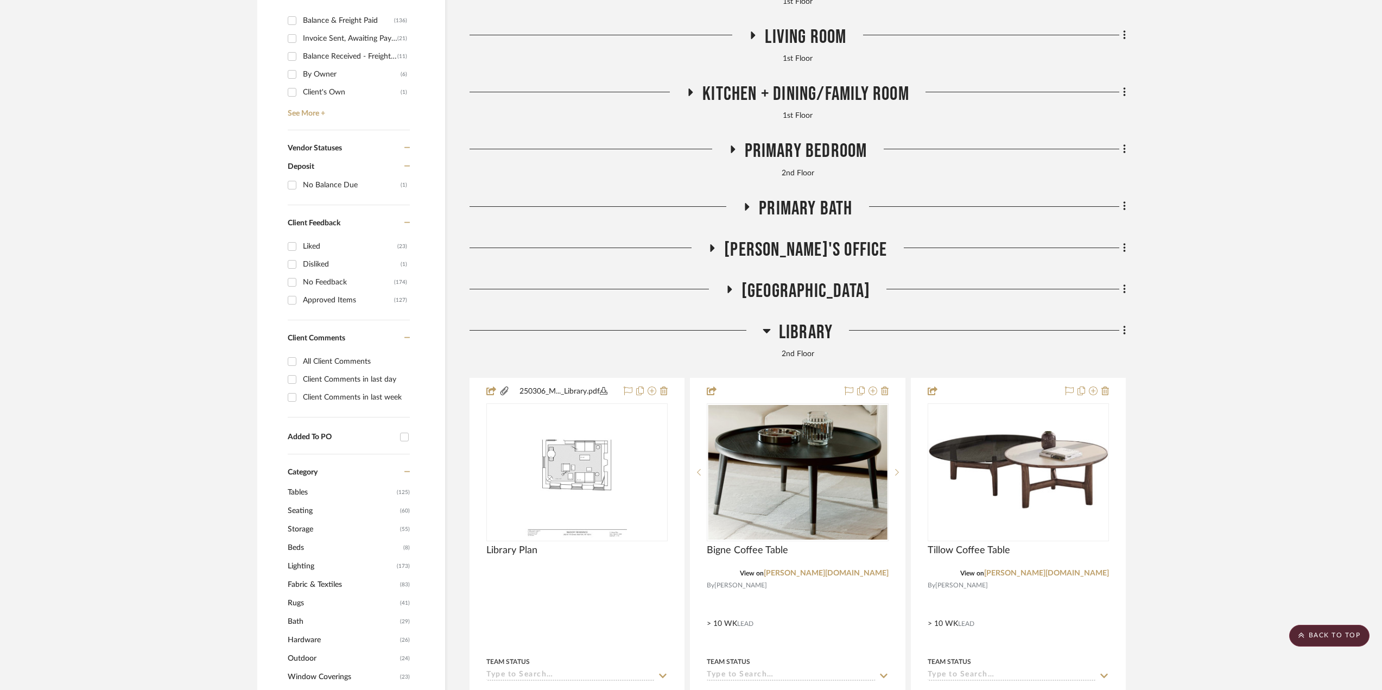
click at [823, 329] on span "Library" at bounding box center [806, 332] width 54 height 23
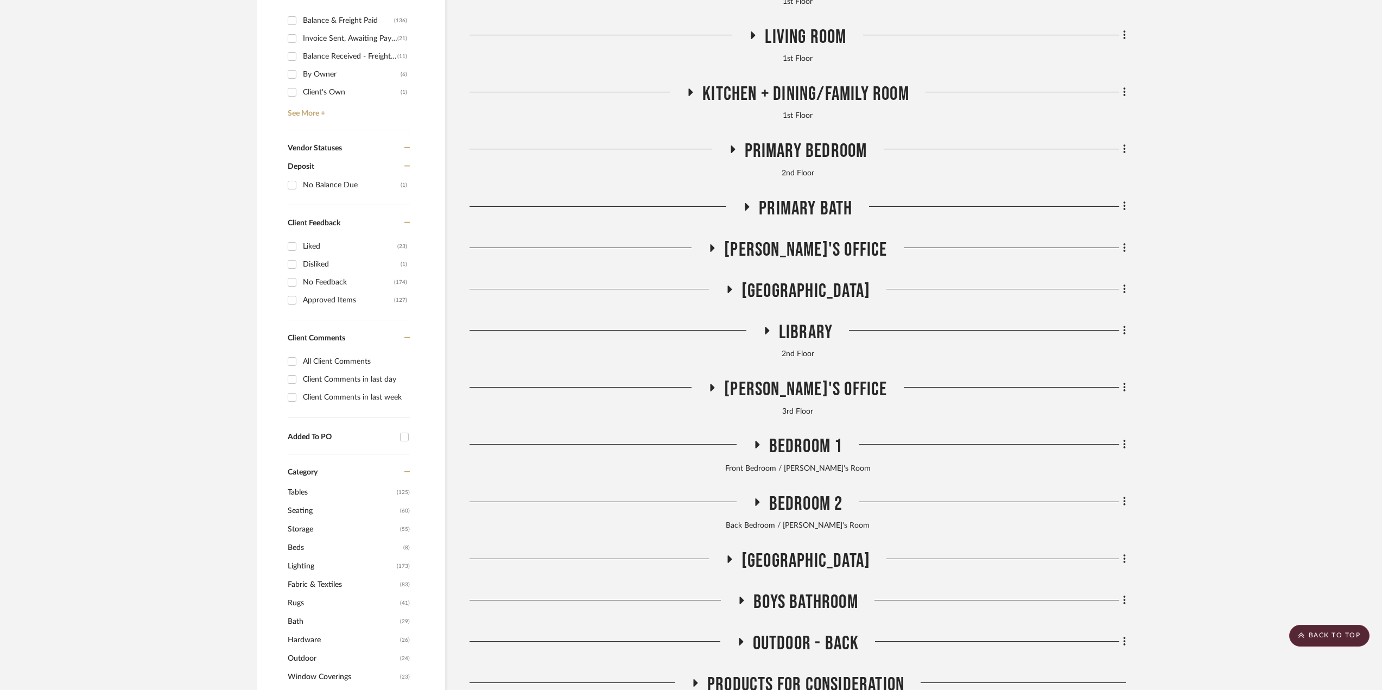
scroll to position [488, 0]
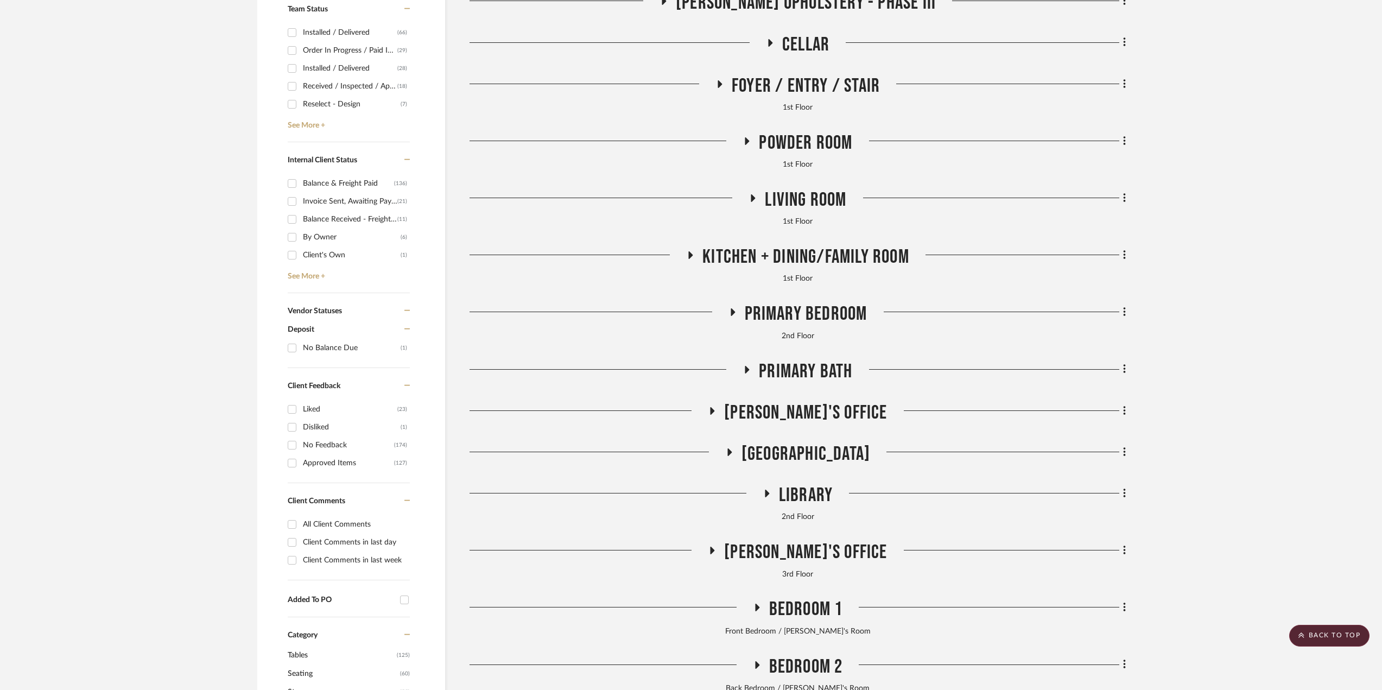
click at [822, 200] on span "Living Room" at bounding box center [805, 199] width 81 height 23
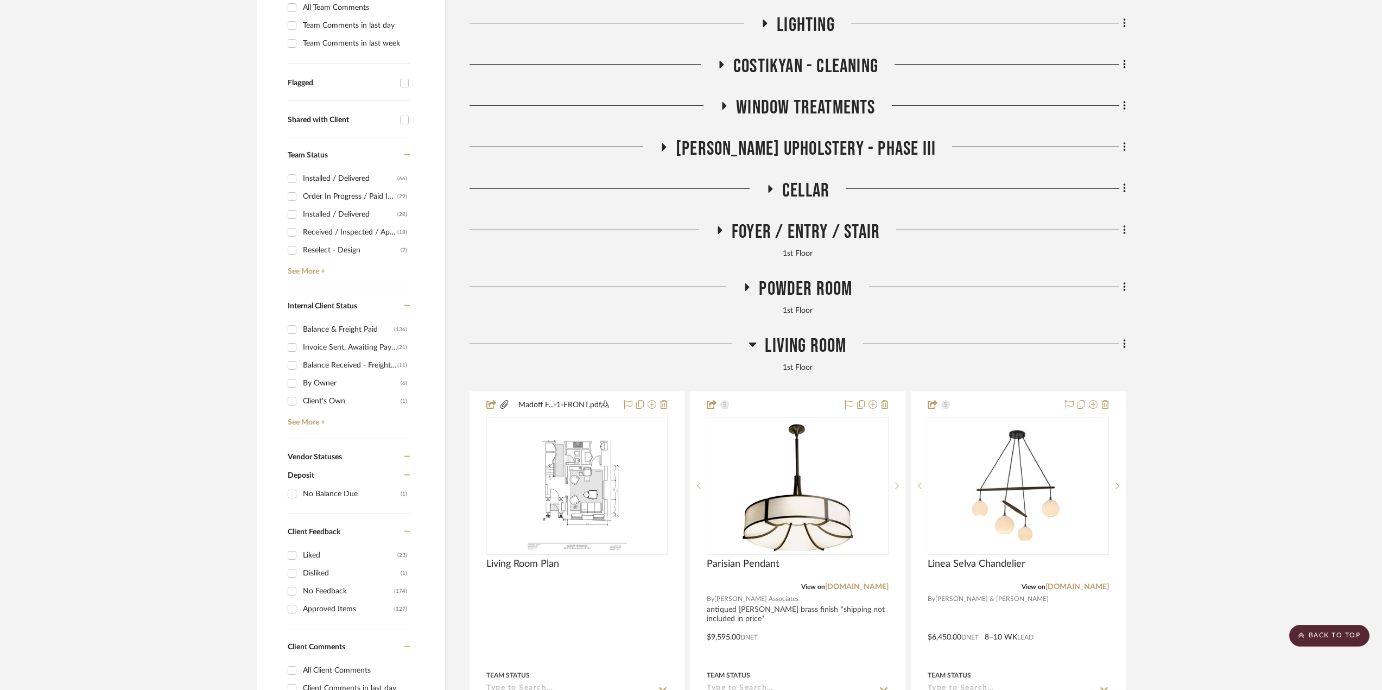
scroll to position [217, 0]
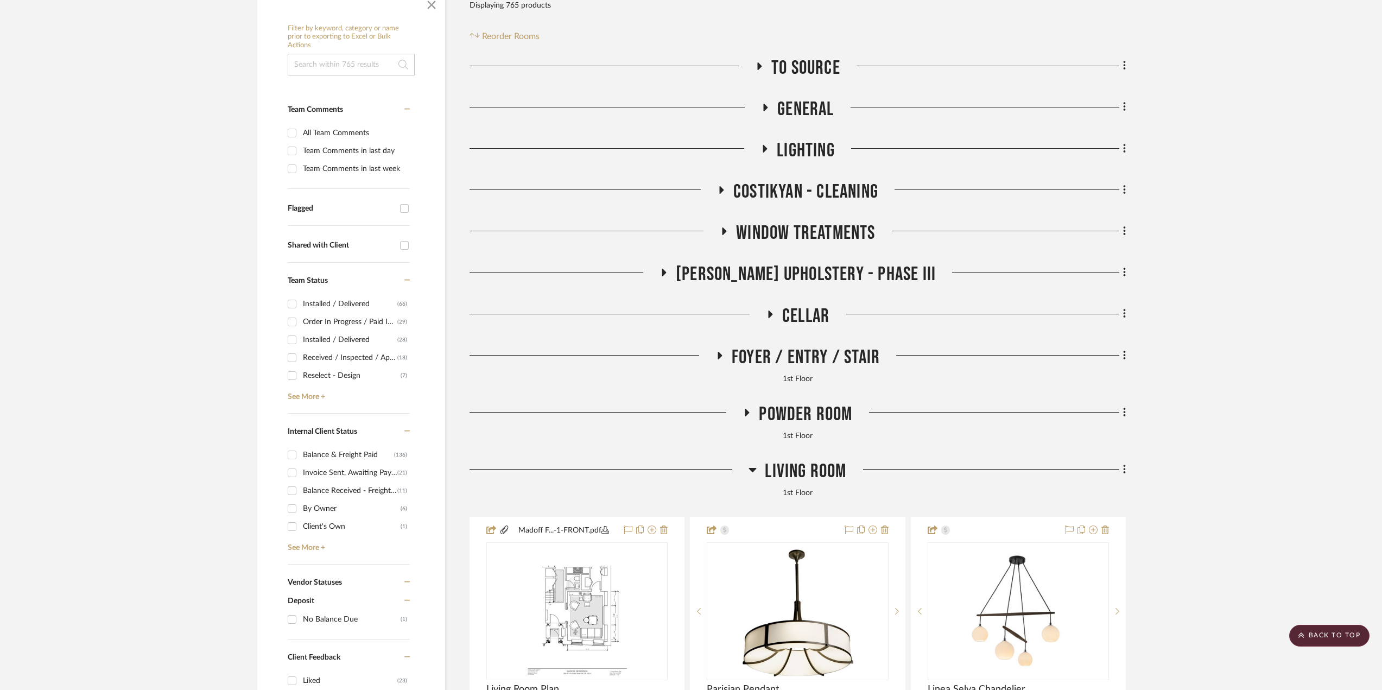
click at [813, 310] on span "Cellar" at bounding box center [805, 315] width 47 height 23
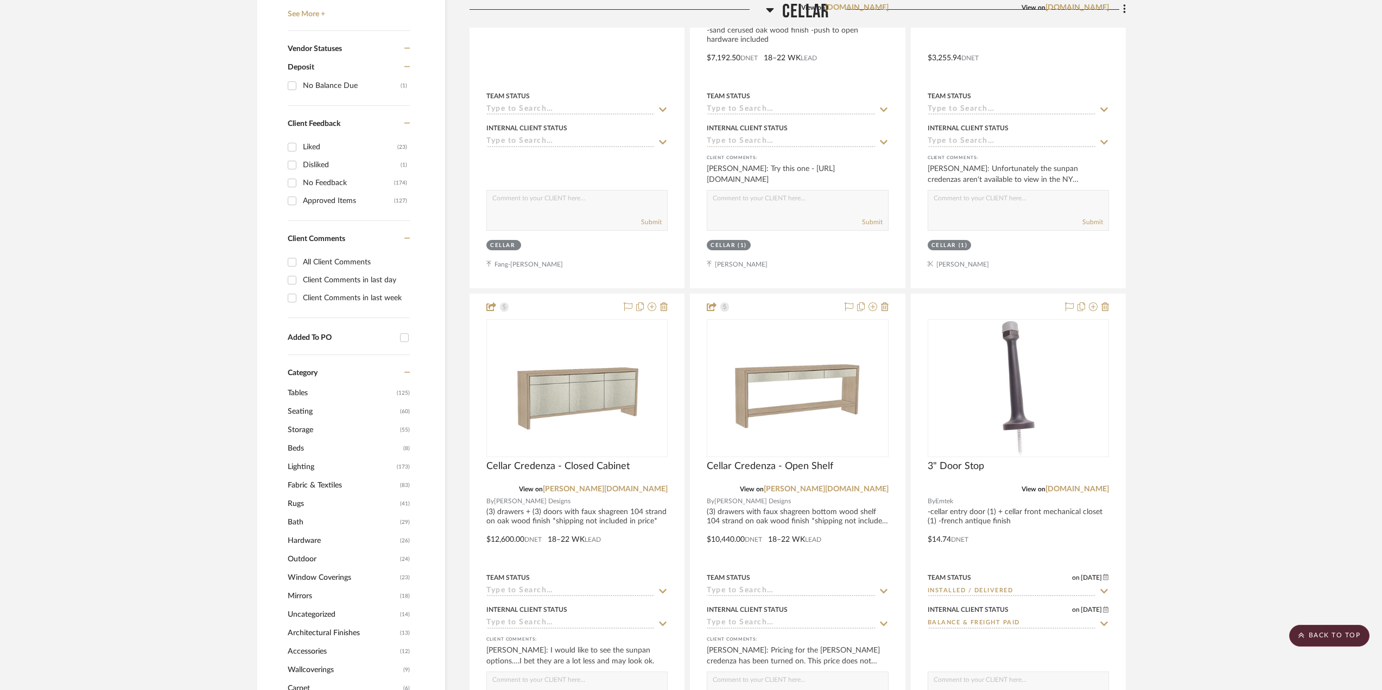
scroll to position [760, 0]
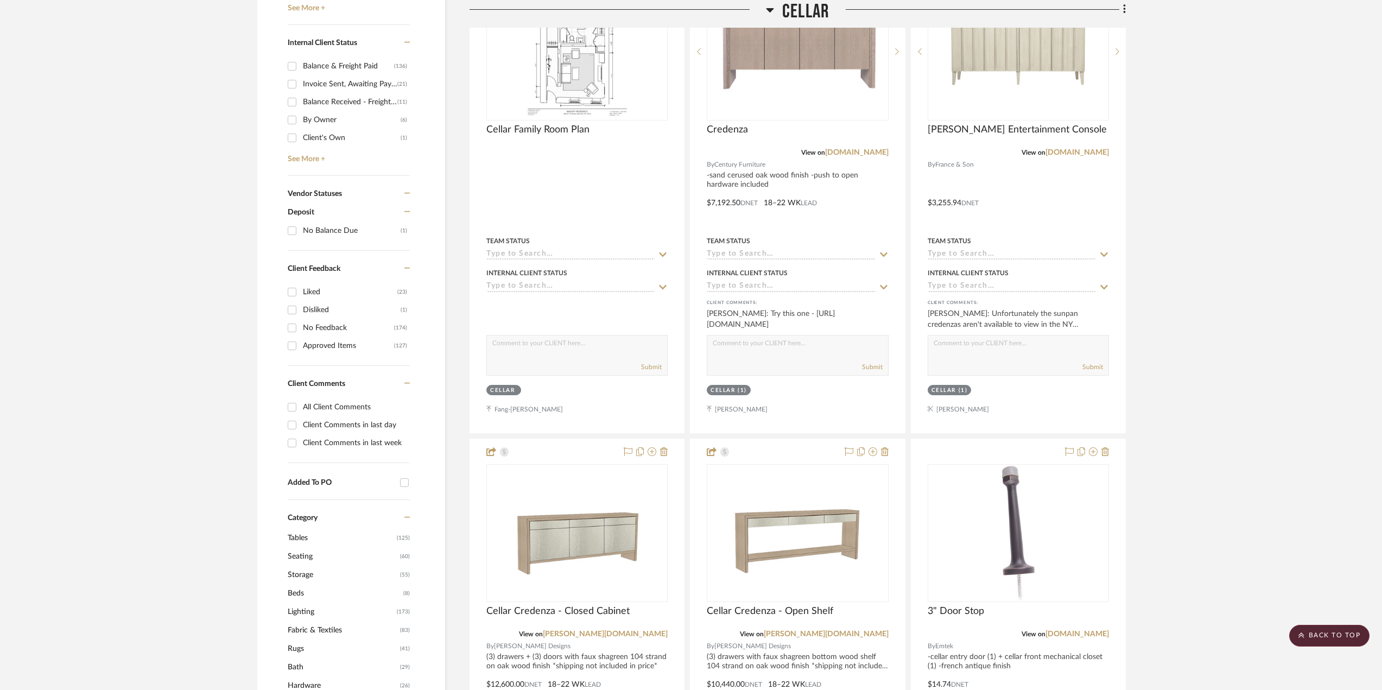
scroll to position [543, 0]
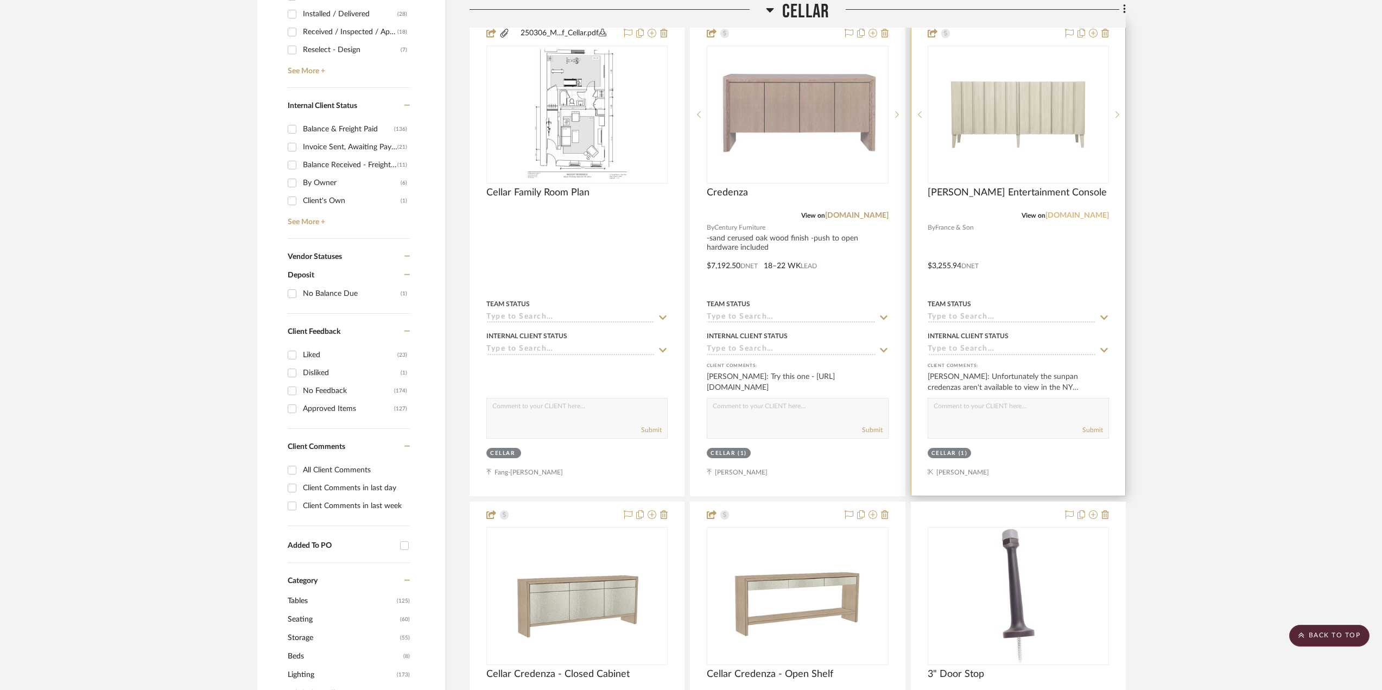
click at [1086, 214] on link "[DOMAIN_NAME]" at bounding box center [1076, 216] width 63 height 8
click at [1047, 253] on div at bounding box center [1018, 258] width 214 height 475
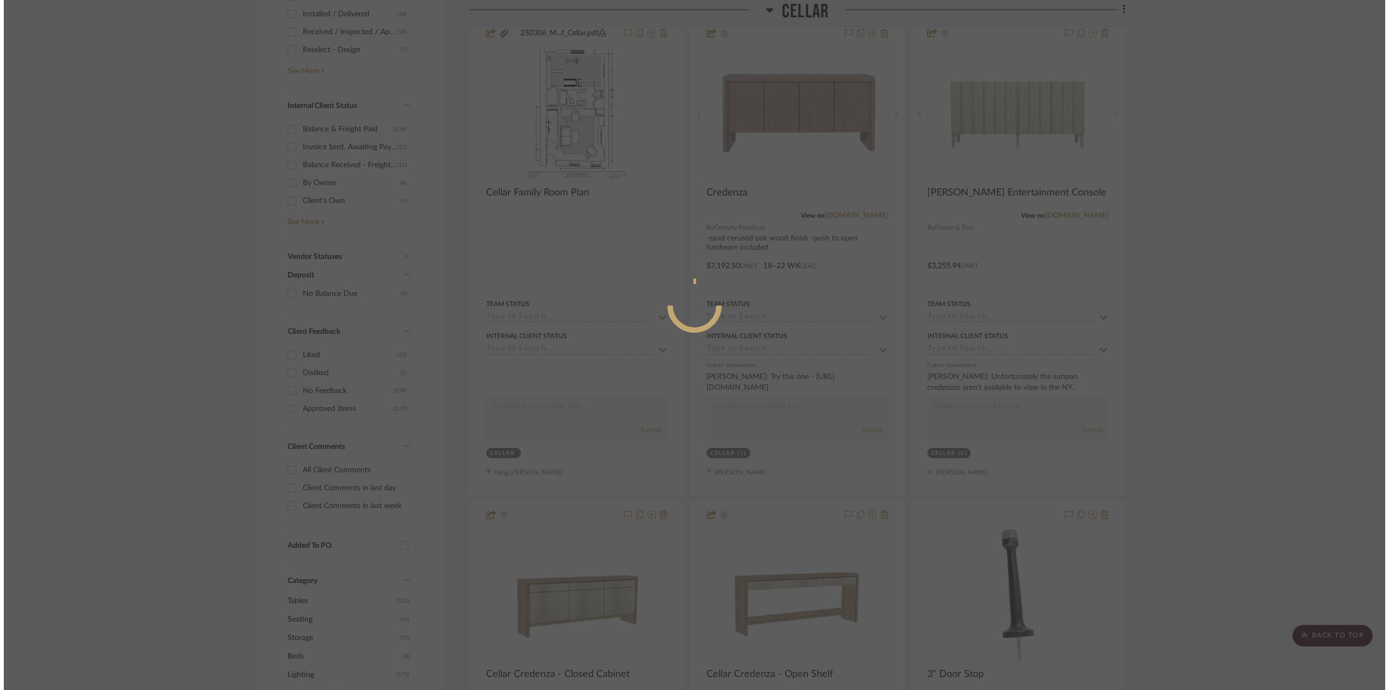
scroll to position [0, 0]
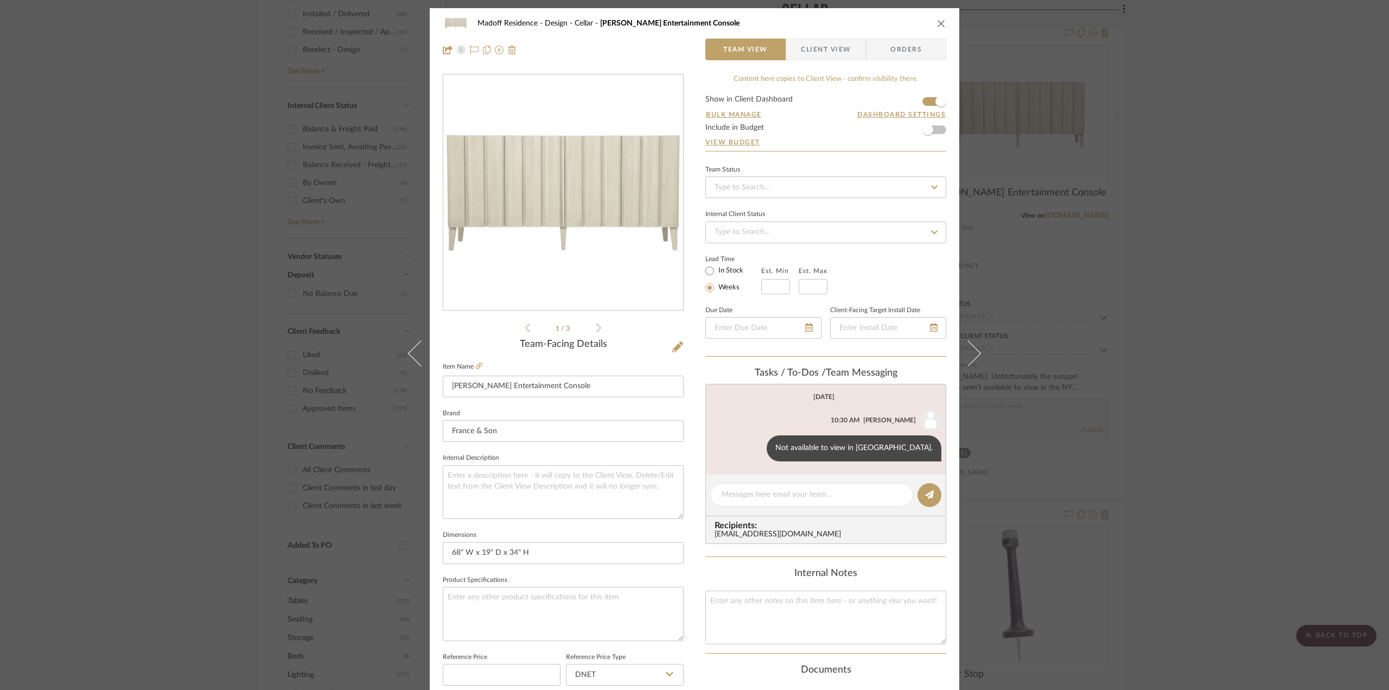
click at [832, 49] on span "Client View" at bounding box center [826, 50] width 50 height 22
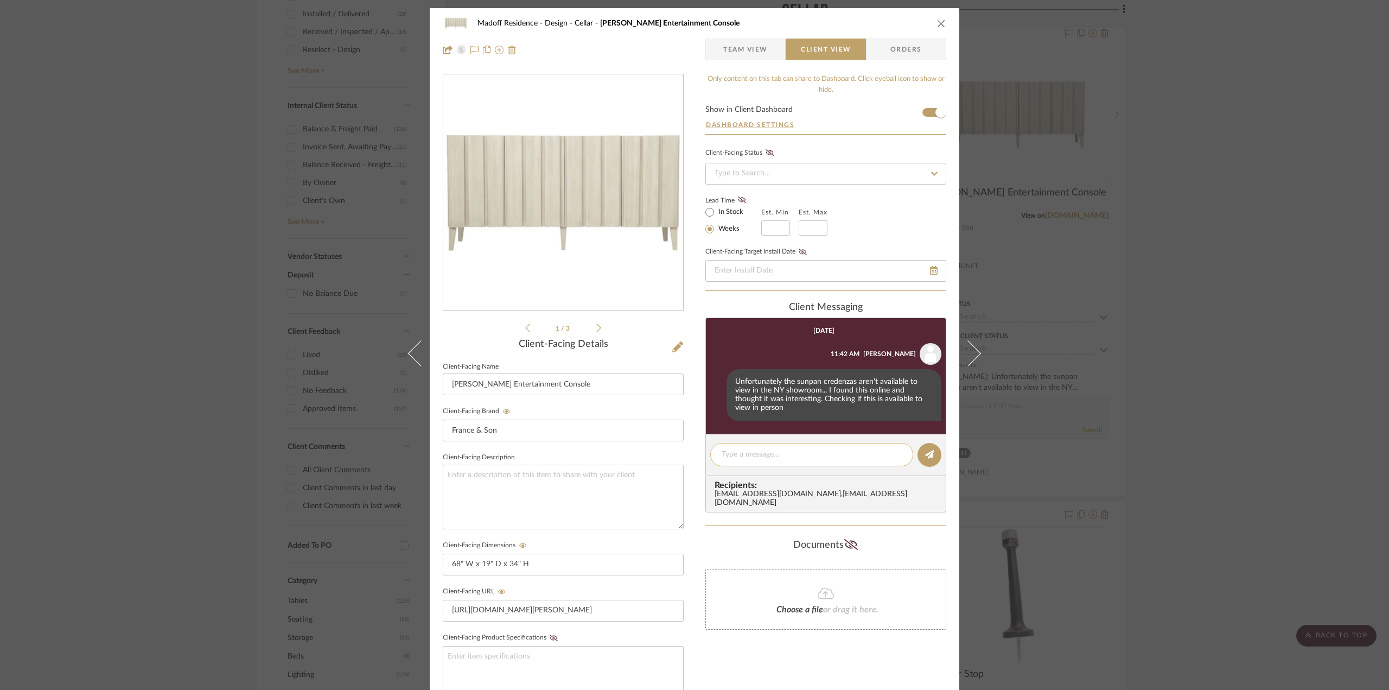
click at [765, 450] on textarea at bounding box center [812, 454] width 180 height 11
type textarea "t"
type textarea "They have a showroom in [GEOGRAPHIC_DATA]"
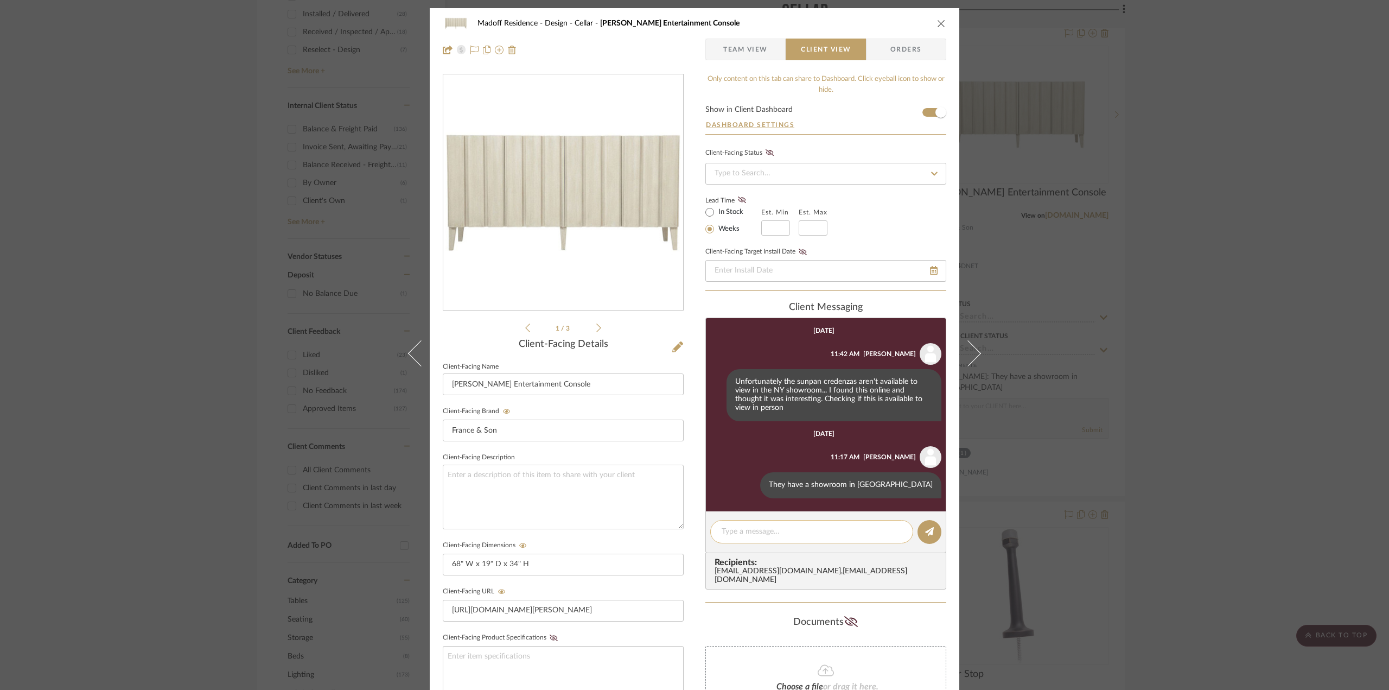
paste textarea "[STREET_ADDRESS]"
type textarea "[STREET_ADDRESS]"
click at [920, 527] on button at bounding box center [930, 532] width 24 height 24
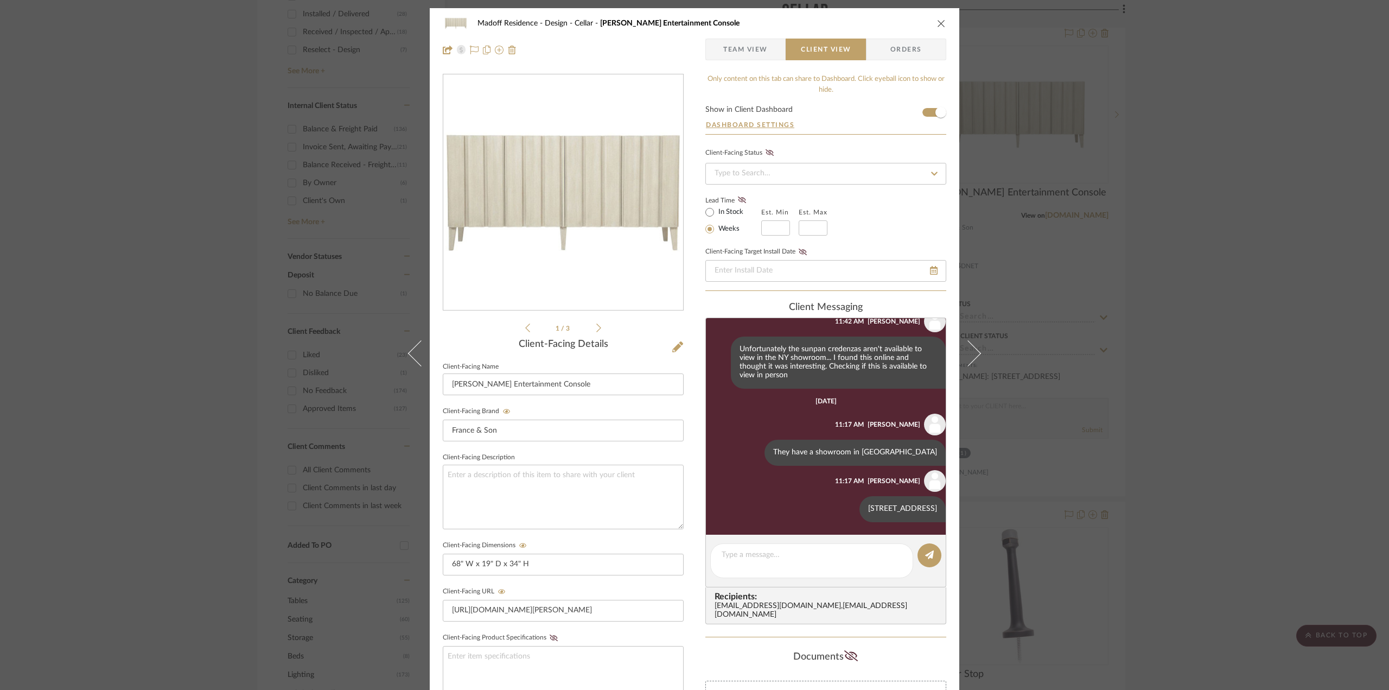
scroll to position [33, 0]
click at [1252, 351] on div "Madoff Residence - Design Cellar [PERSON_NAME] Entertainment Console Team View …" at bounding box center [694, 345] width 1389 height 690
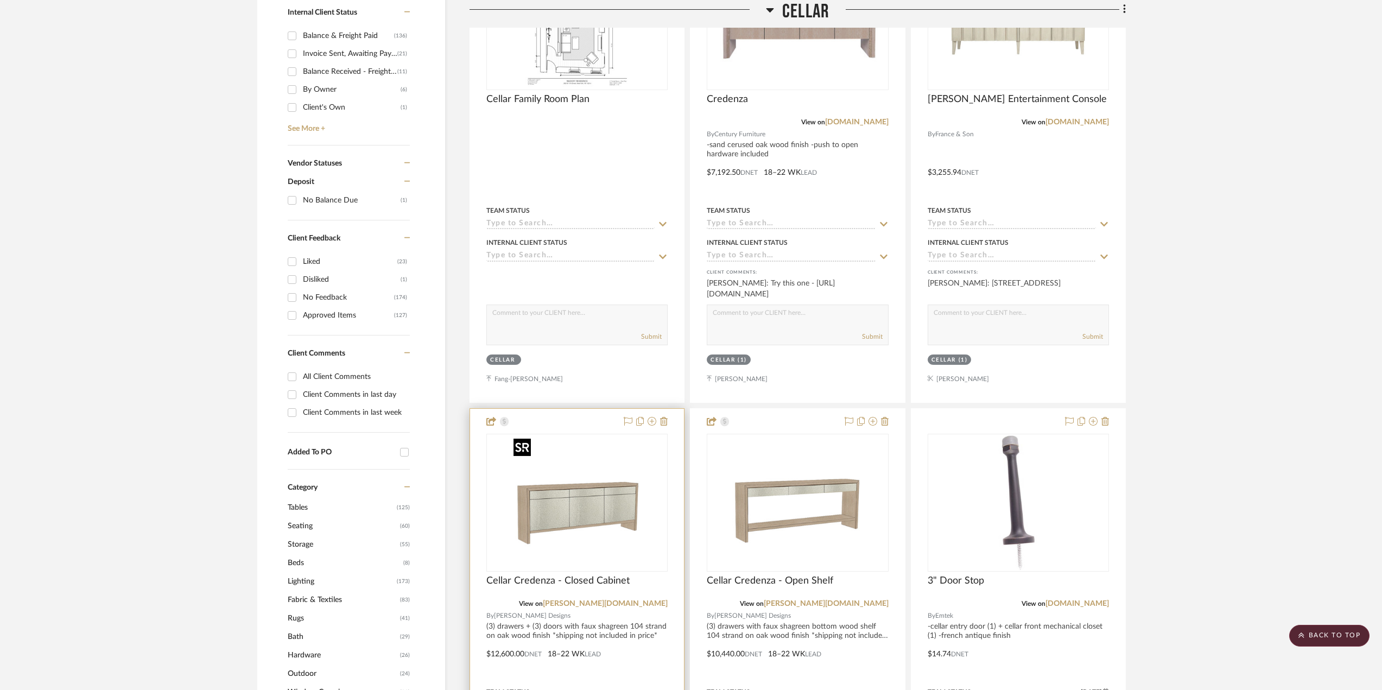
scroll to position [597, 0]
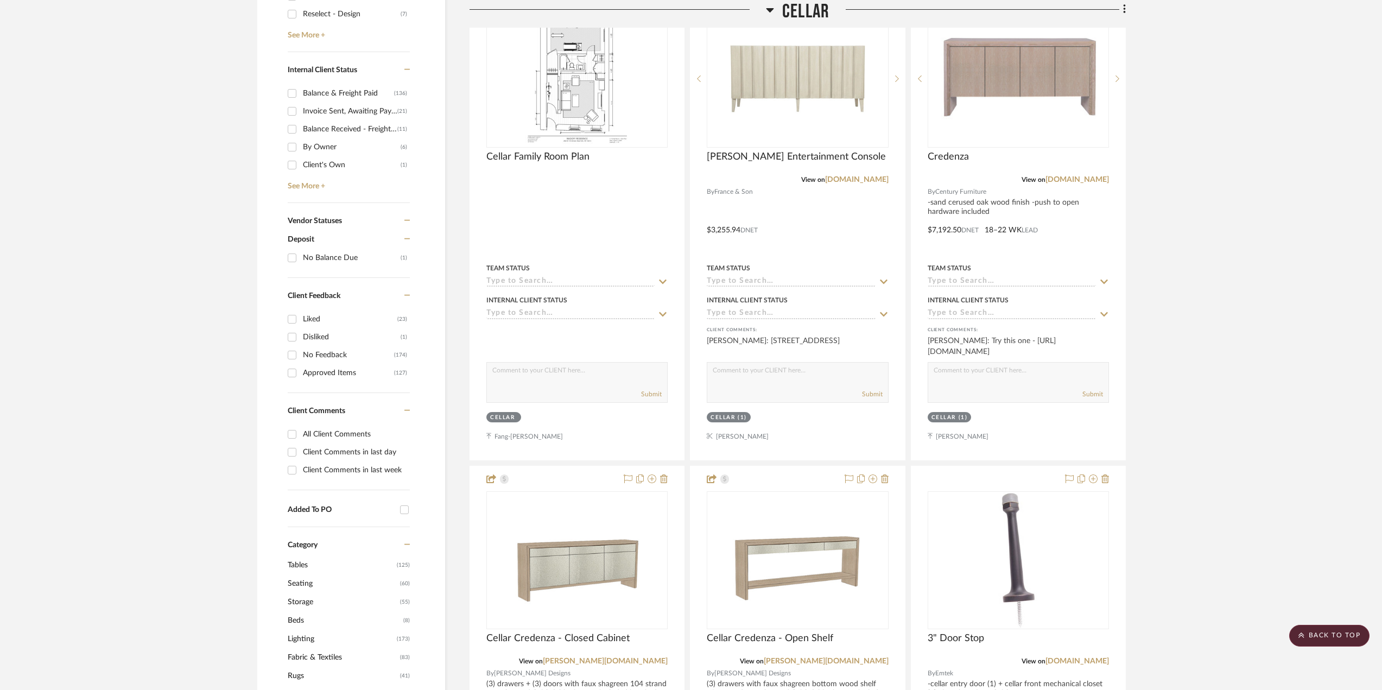
scroll to position [488, 0]
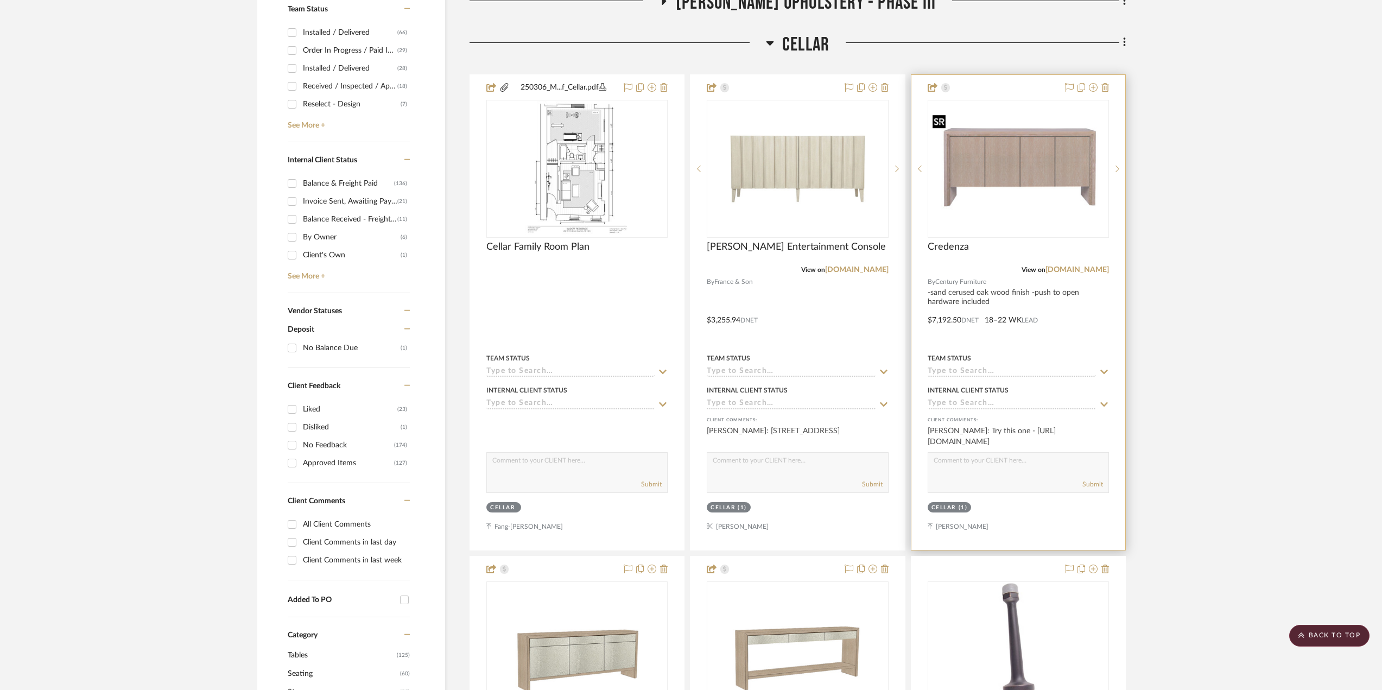
click at [986, 189] on img "0" at bounding box center [1017, 168] width 179 height 115
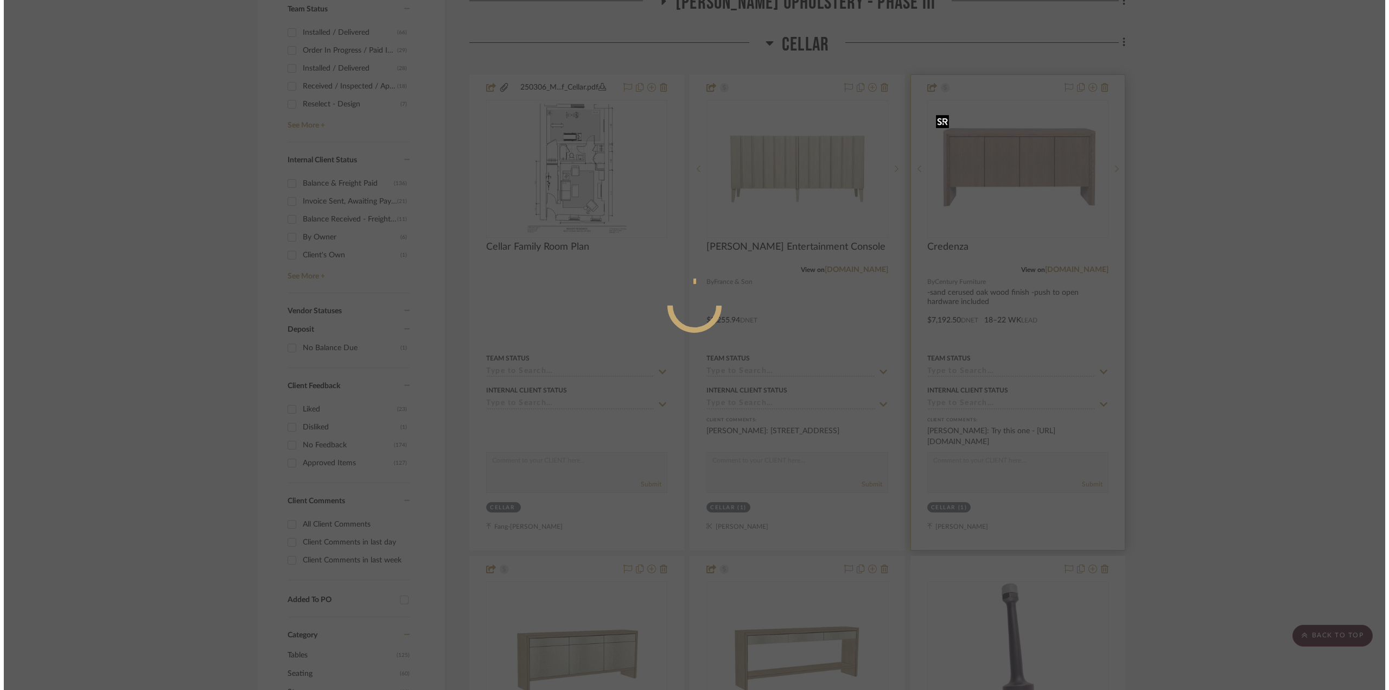
scroll to position [0, 0]
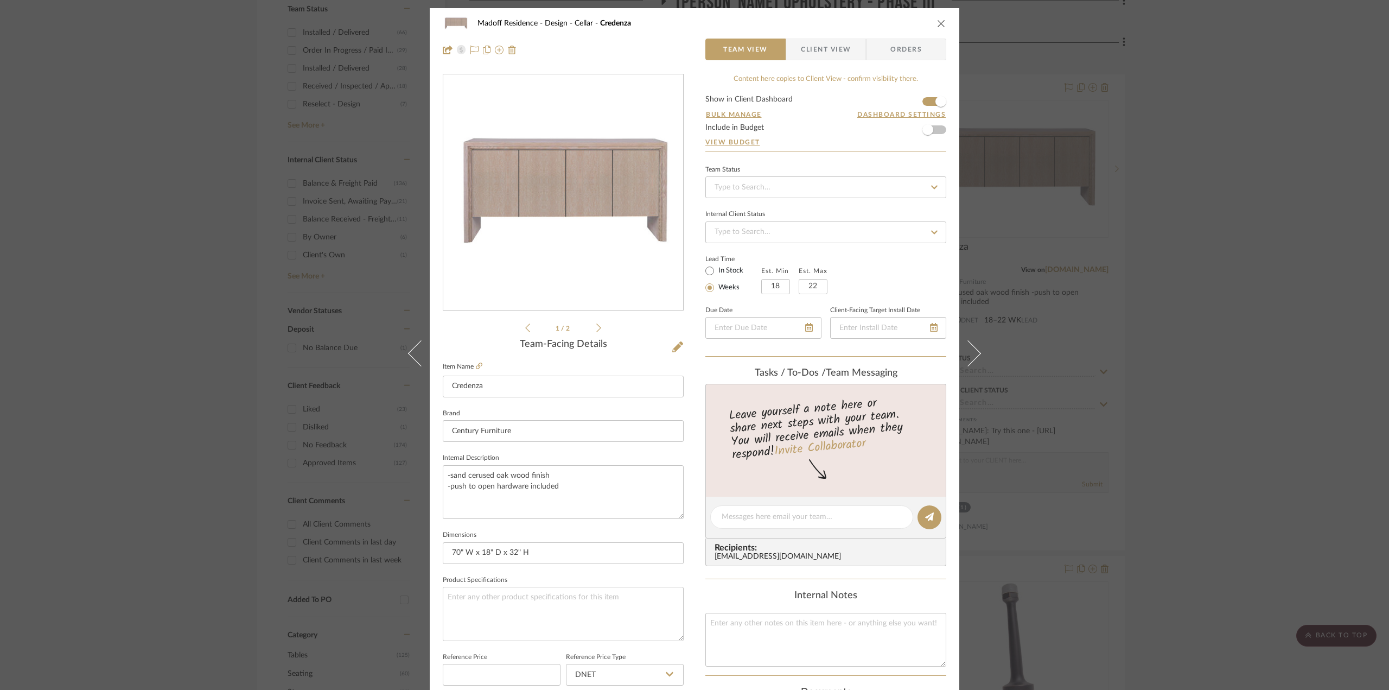
click at [596, 329] on icon at bounding box center [598, 328] width 5 height 10
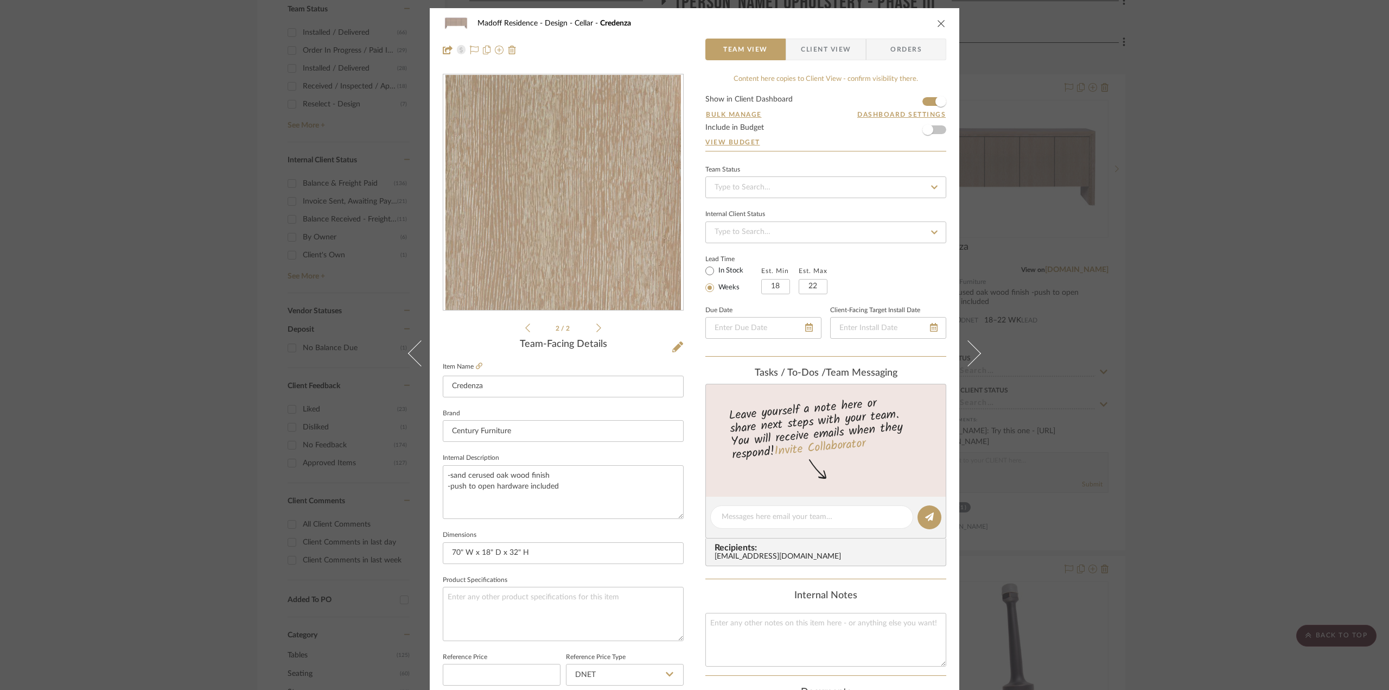
click at [596, 329] on icon at bounding box center [598, 328] width 5 height 10
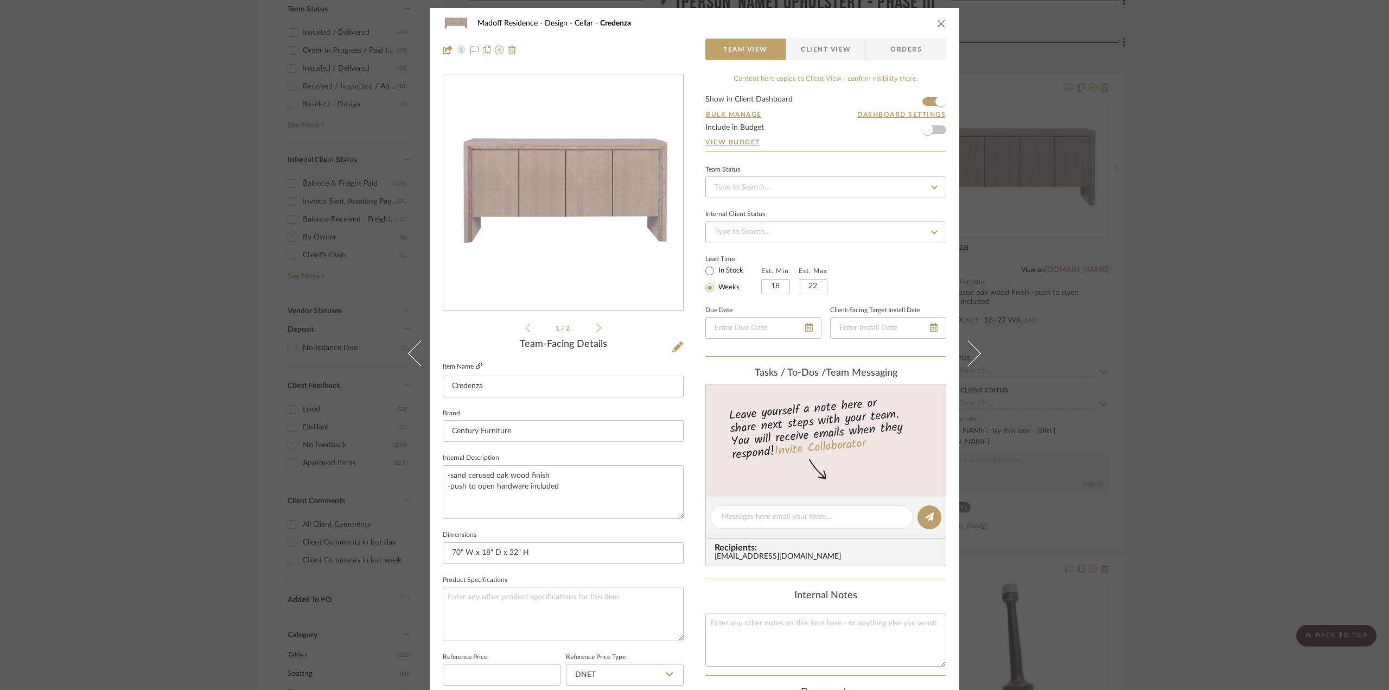
click at [478, 366] on icon at bounding box center [479, 365] width 7 height 7
click at [1186, 325] on div "Madoff Residence - Design Cellar Credenza Team View Client View Orders 1 / 2 Te…" at bounding box center [694, 345] width 1389 height 690
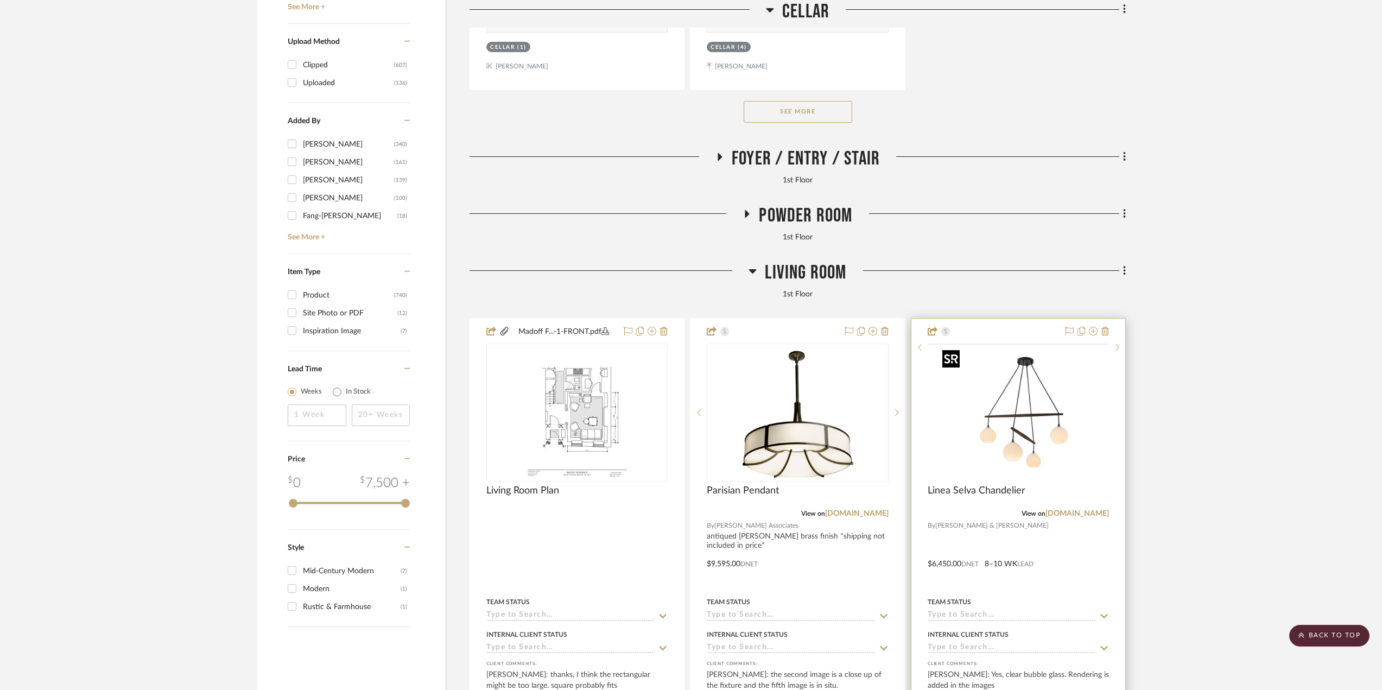
scroll to position [1845, 0]
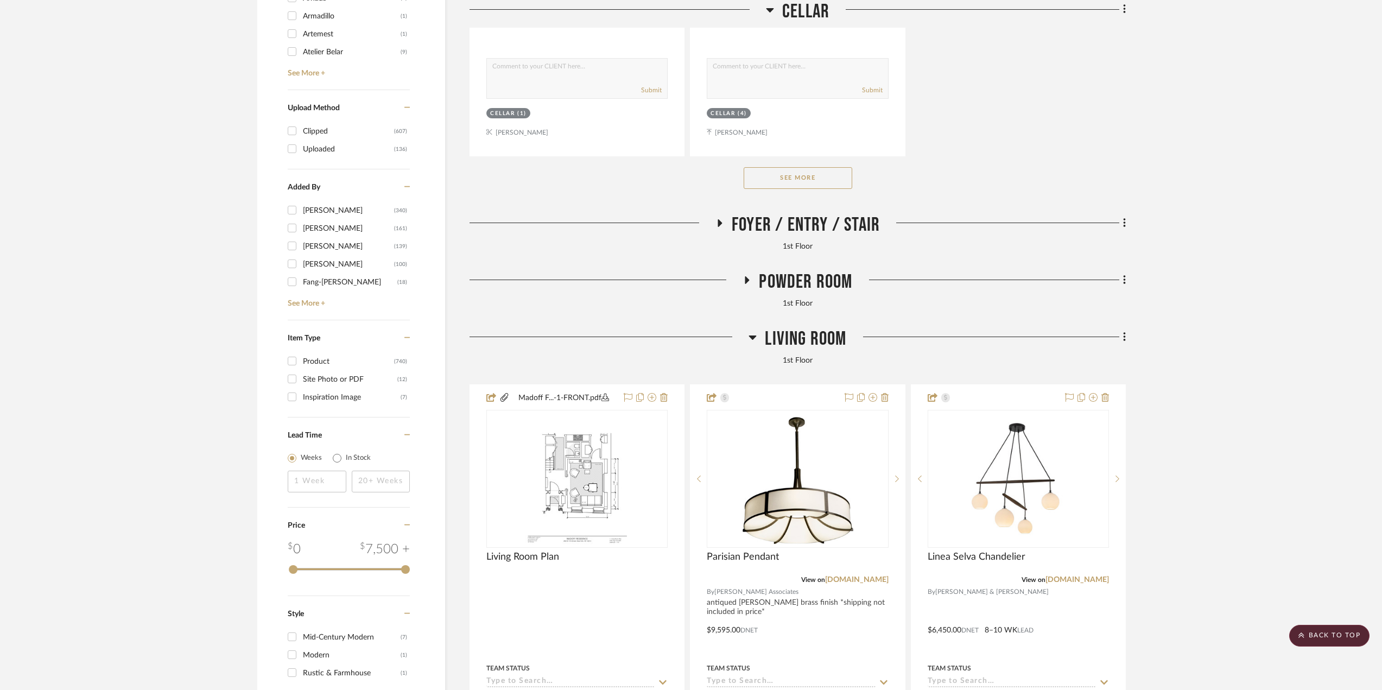
click at [820, 329] on span "Living Room" at bounding box center [805, 338] width 81 height 23
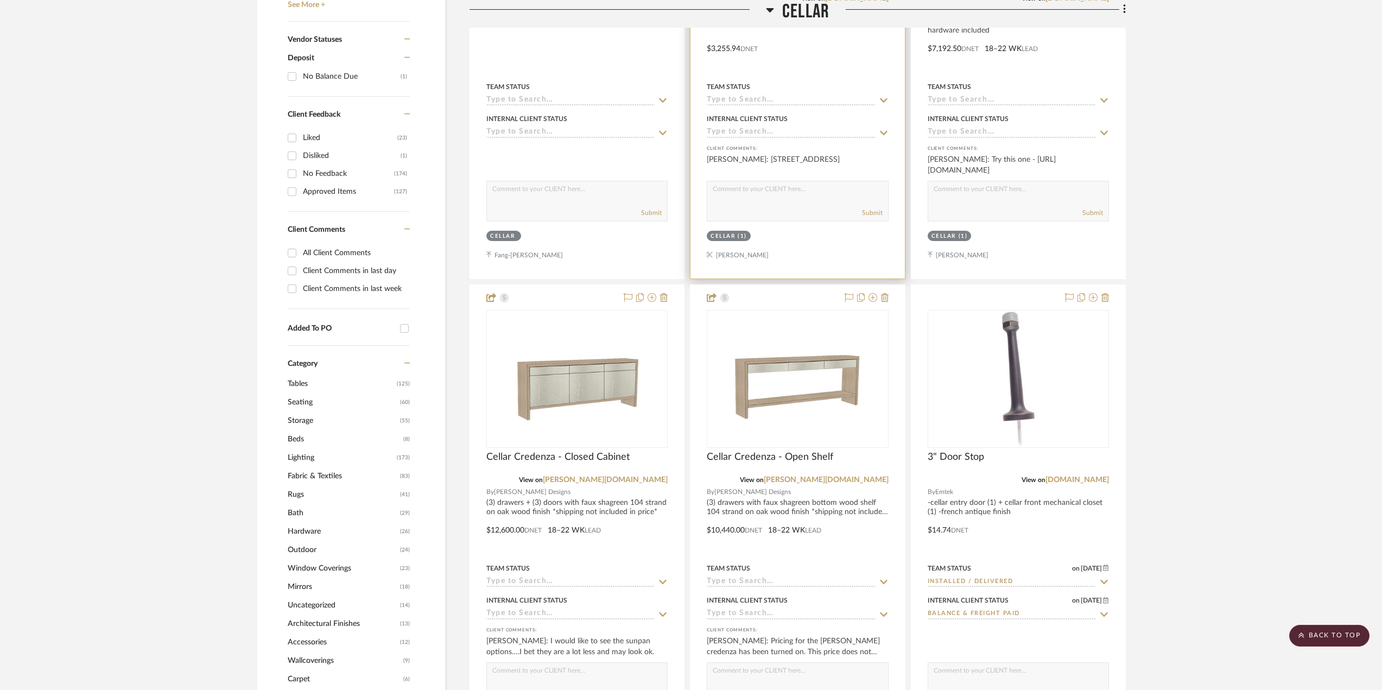
scroll to position [543, 0]
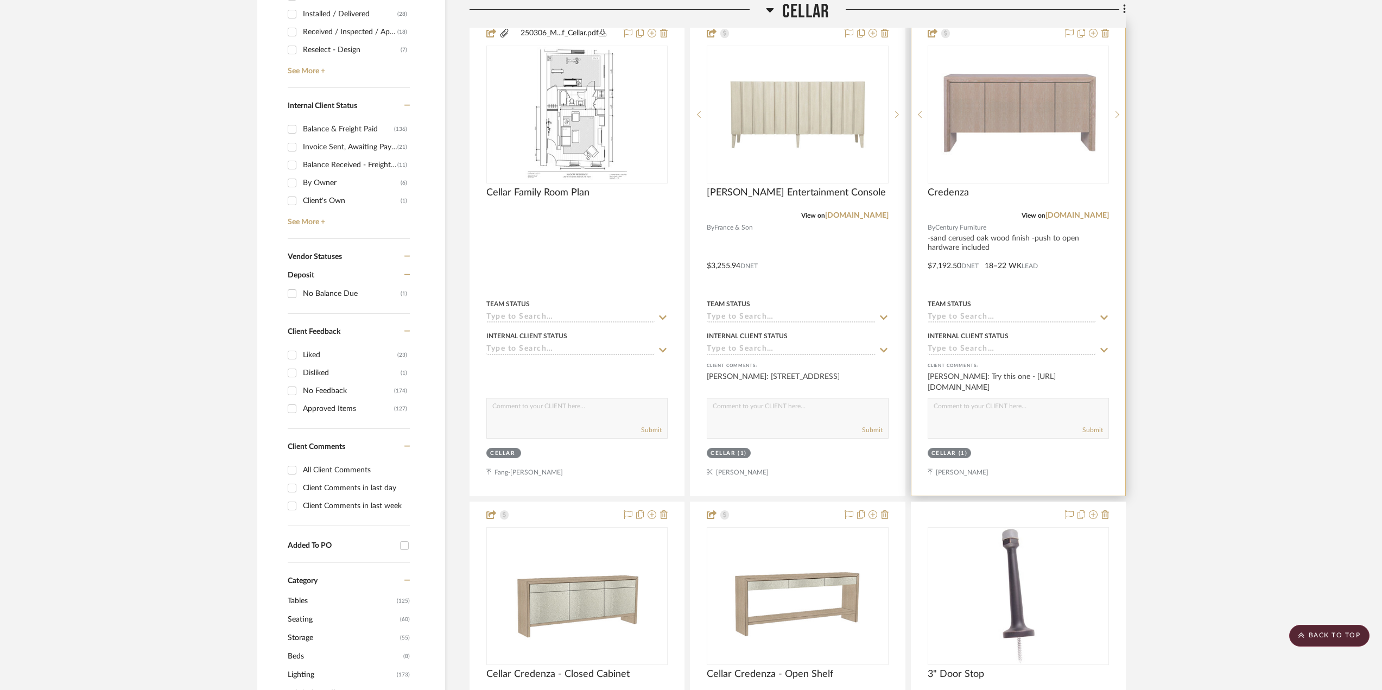
click at [991, 281] on div at bounding box center [1018, 258] width 214 height 475
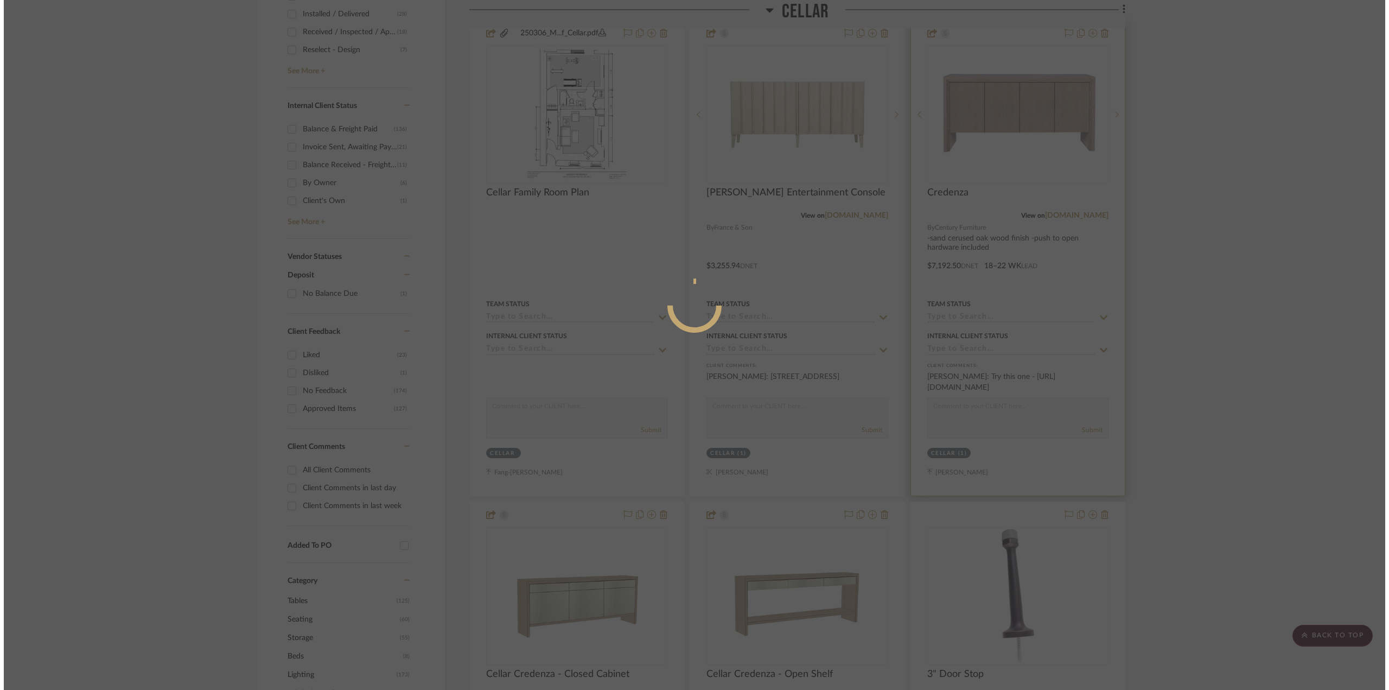
scroll to position [0, 0]
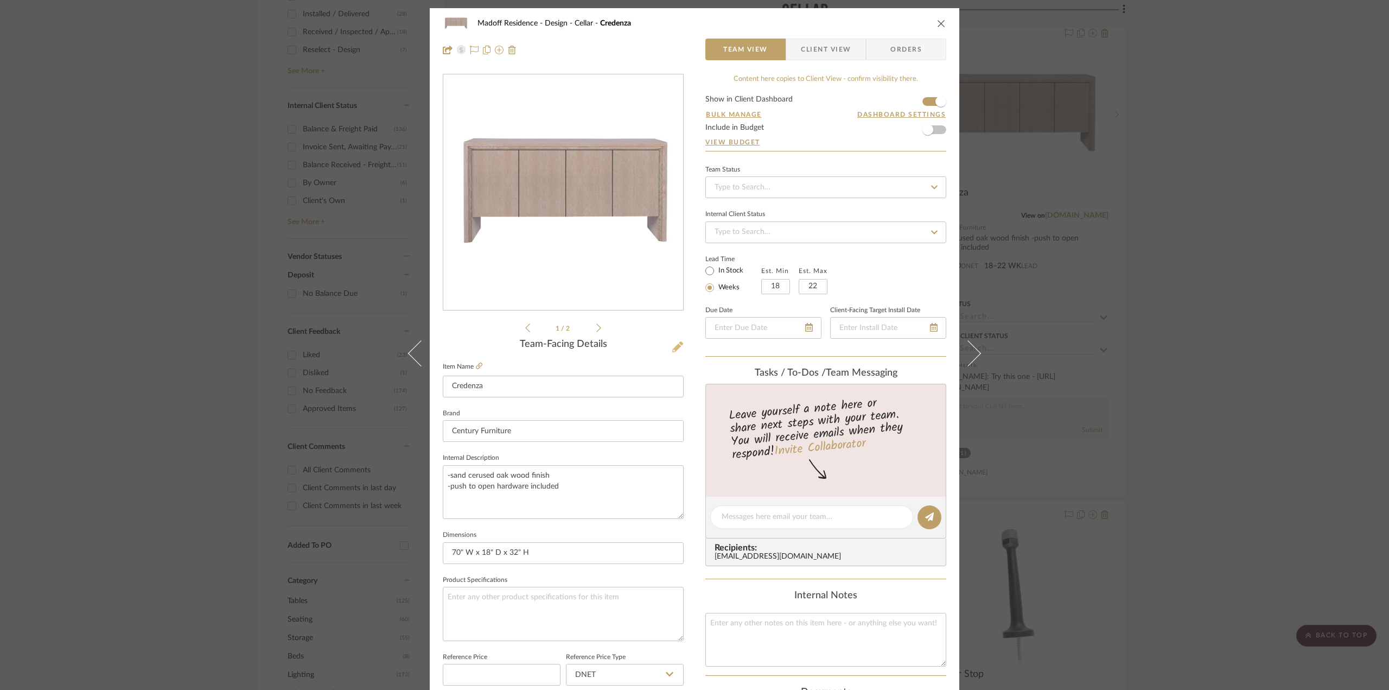
click at [673, 345] on icon at bounding box center [677, 346] width 11 height 11
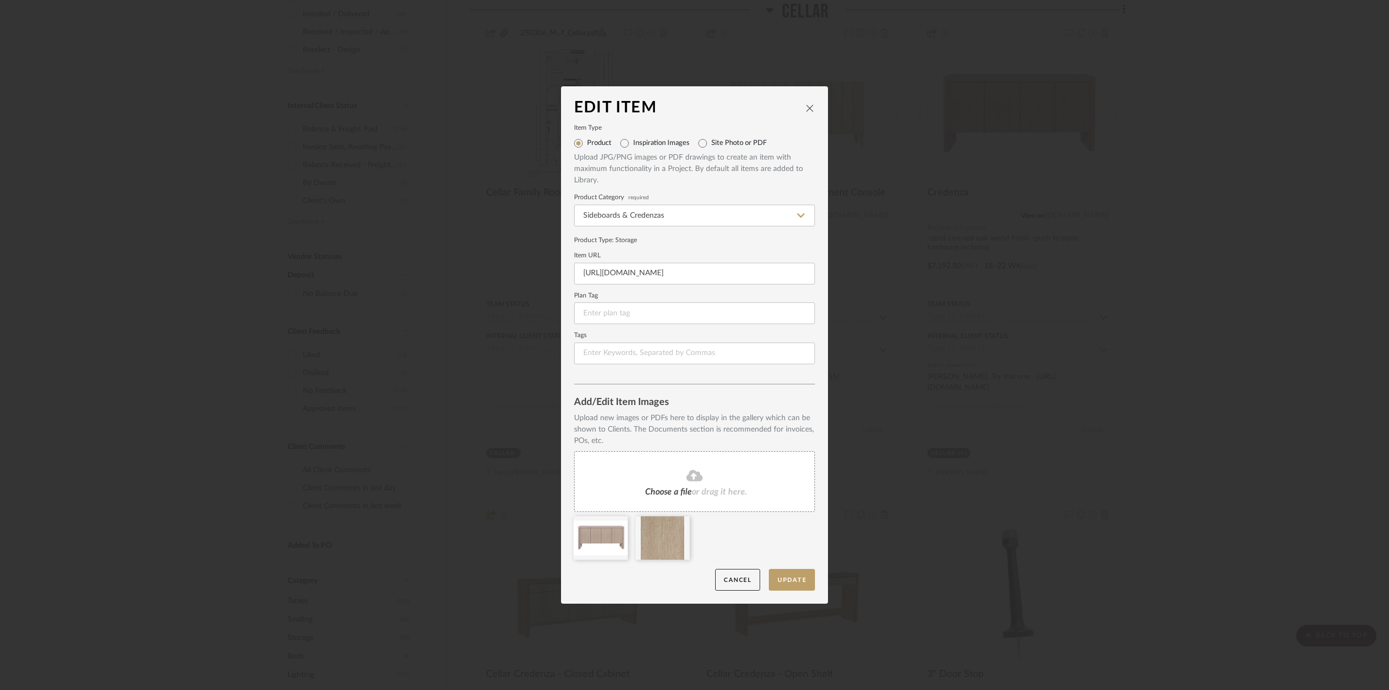
click at [653, 473] on fa-icon at bounding box center [694, 476] width 99 height 14
click at [780, 575] on button "Update" at bounding box center [792, 580] width 46 height 22
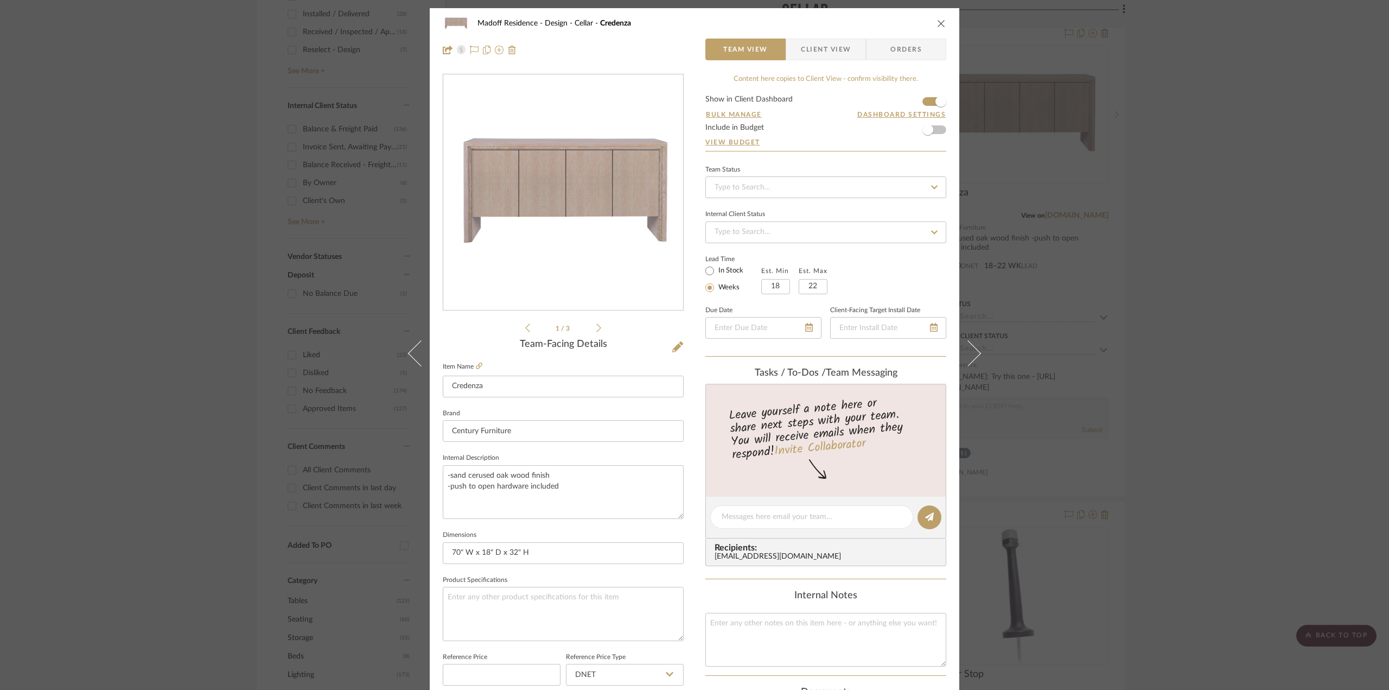
click at [596, 330] on icon at bounding box center [598, 328] width 5 height 10
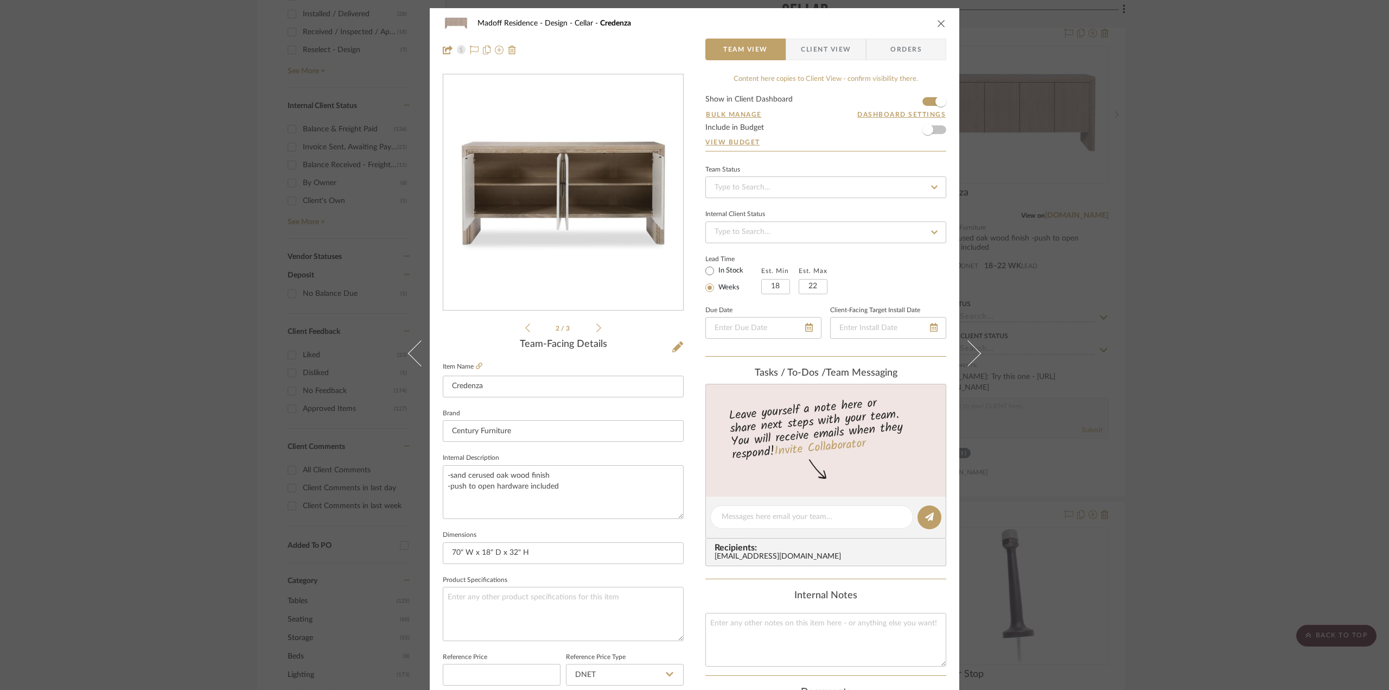
click at [596, 330] on icon at bounding box center [598, 328] width 5 height 10
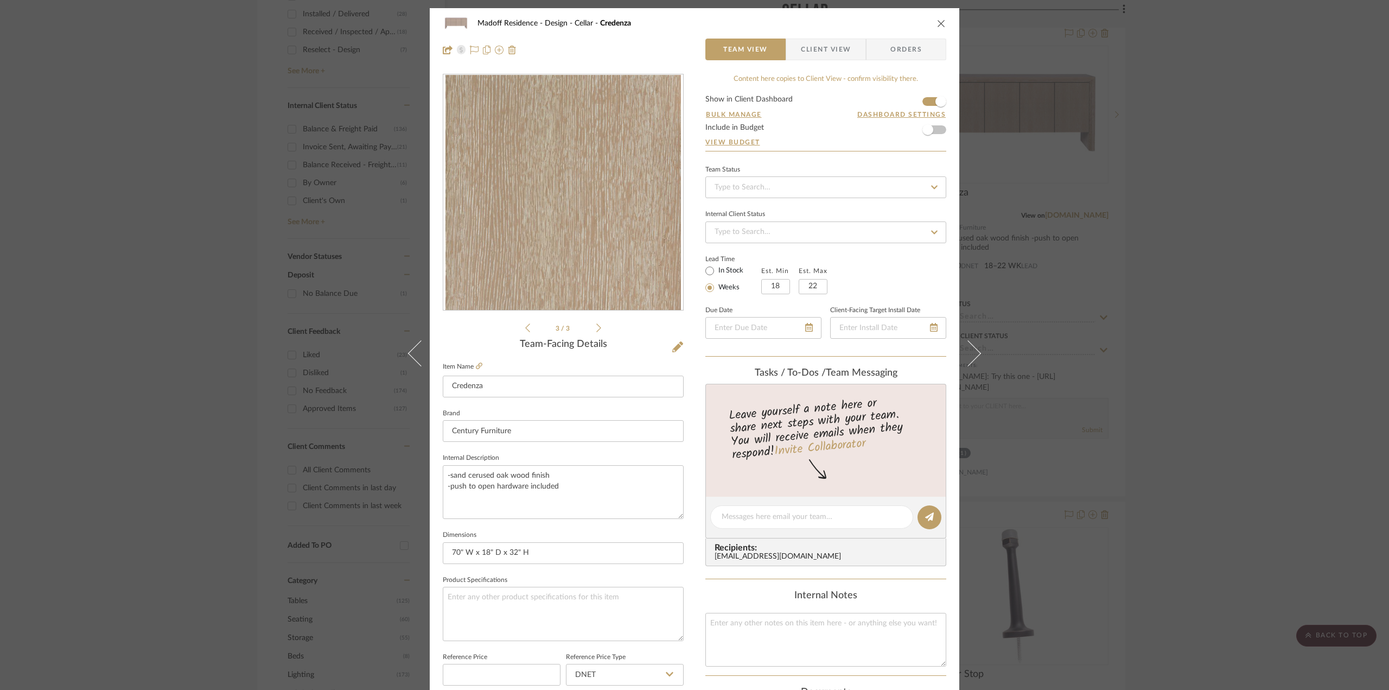
click at [1174, 389] on div "Madoff Residence - Design Cellar Credenza Team View Client View Orders 3 / 3 Te…" at bounding box center [694, 345] width 1389 height 690
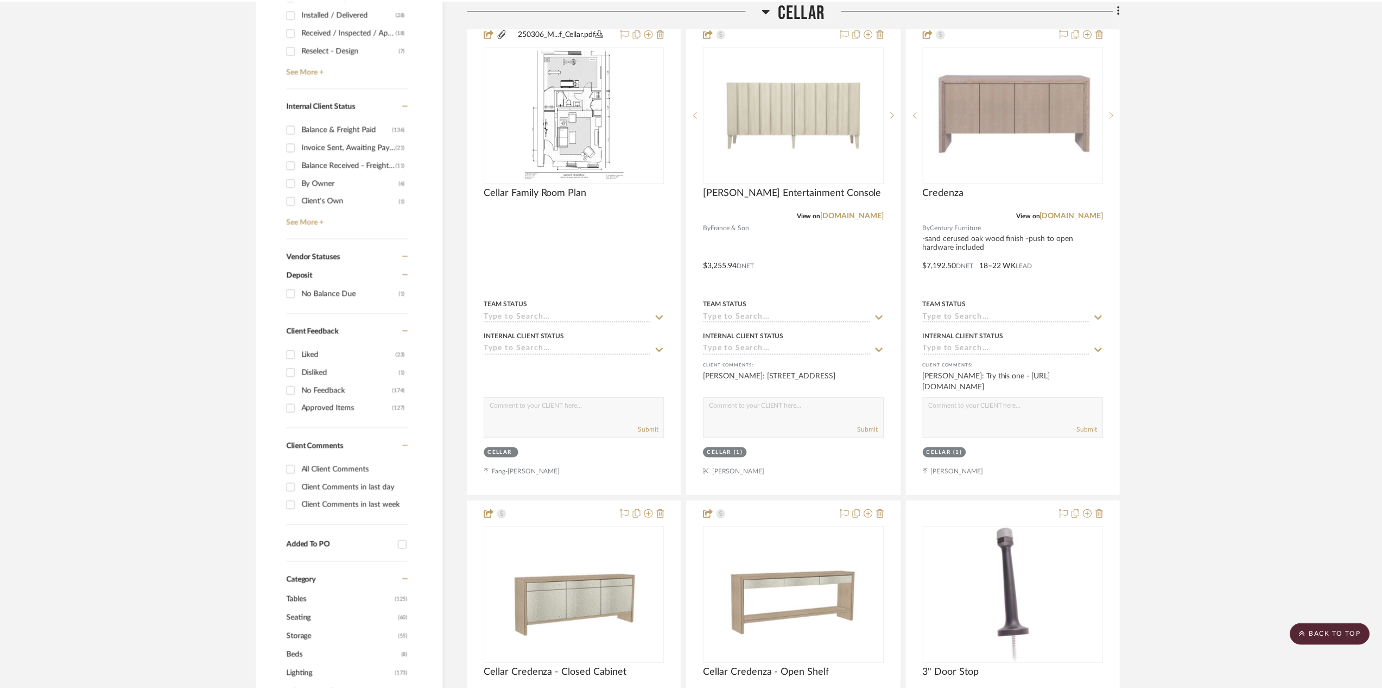
scroll to position [543, 0]
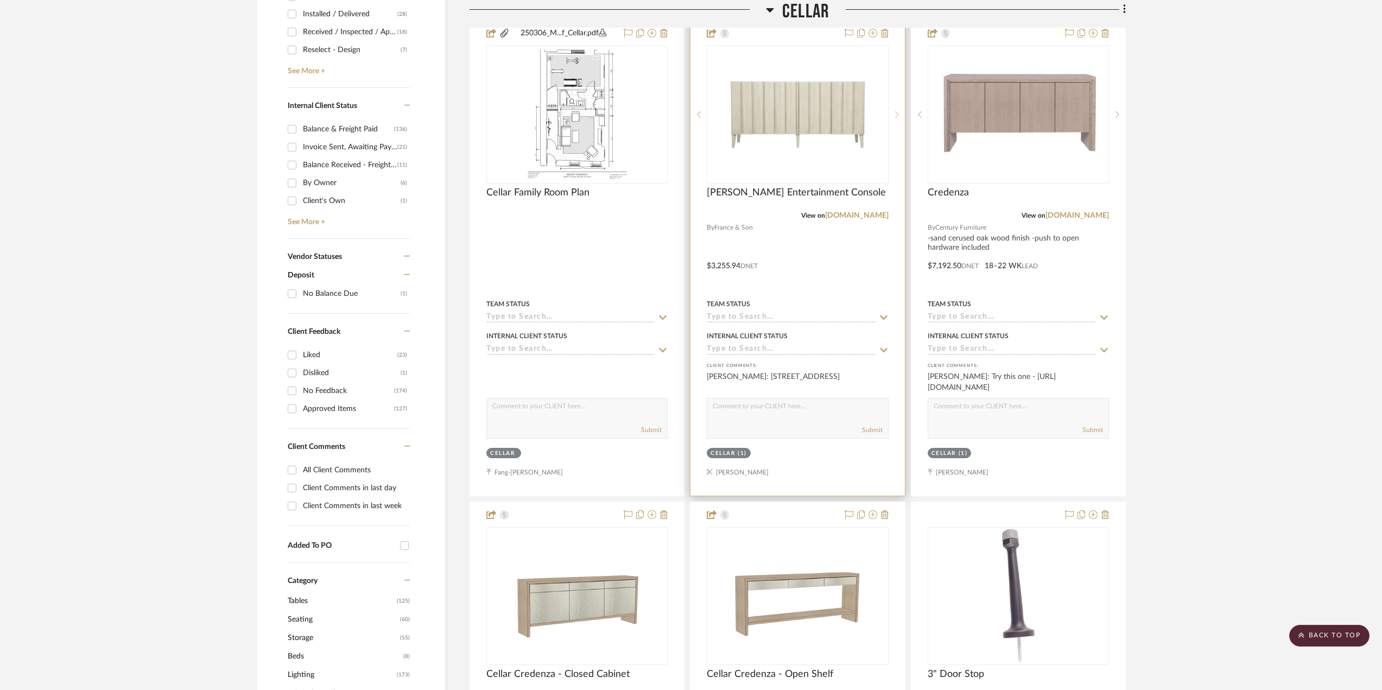
click at [896, 111] on icon at bounding box center [897, 115] width 4 height 8
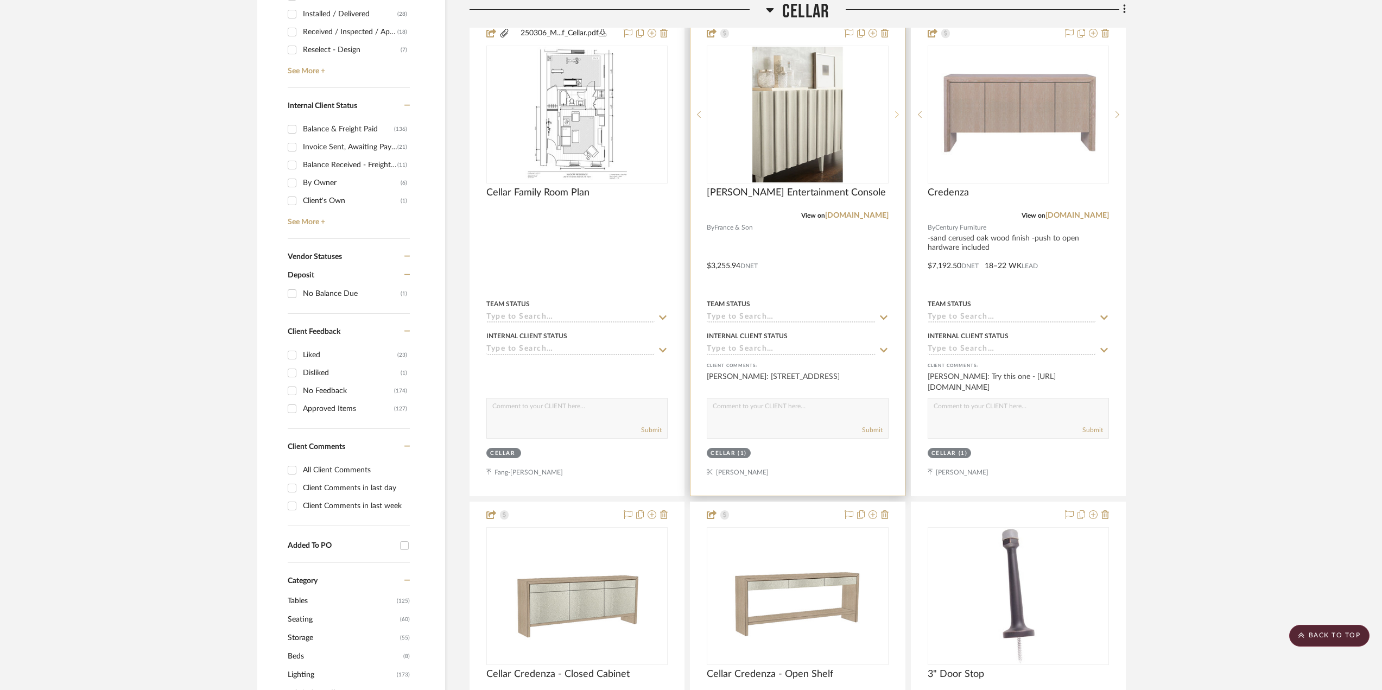
click at [896, 111] on icon at bounding box center [897, 115] width 4 height 8
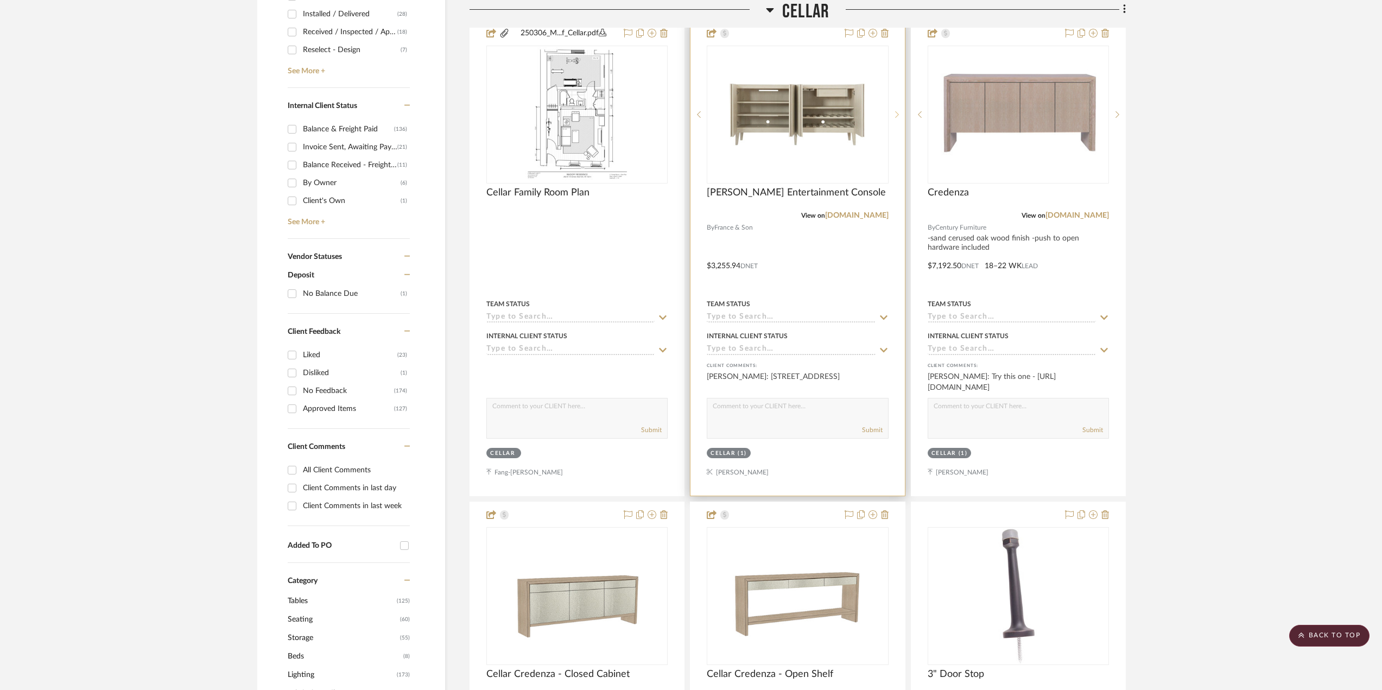
click at [897, 111] on icon at bounding box center [897, 115] width 4 height 8
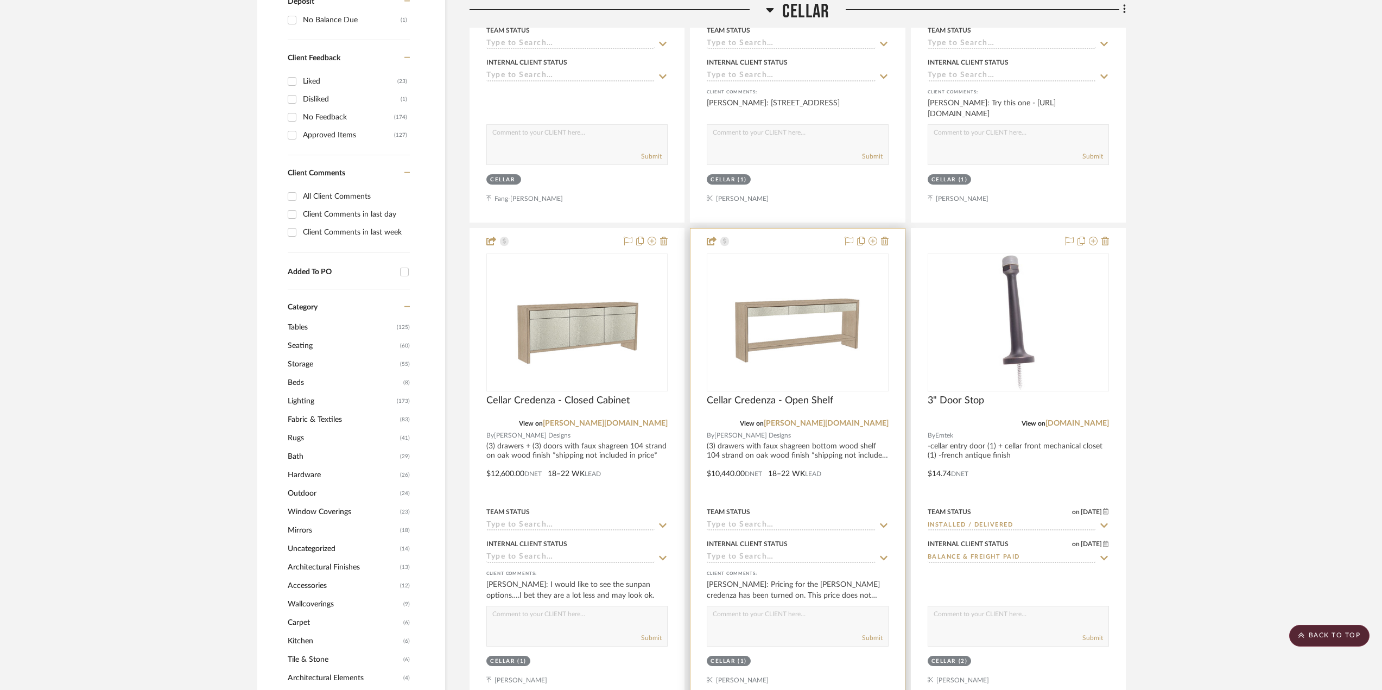
scroll to position [868, 0]
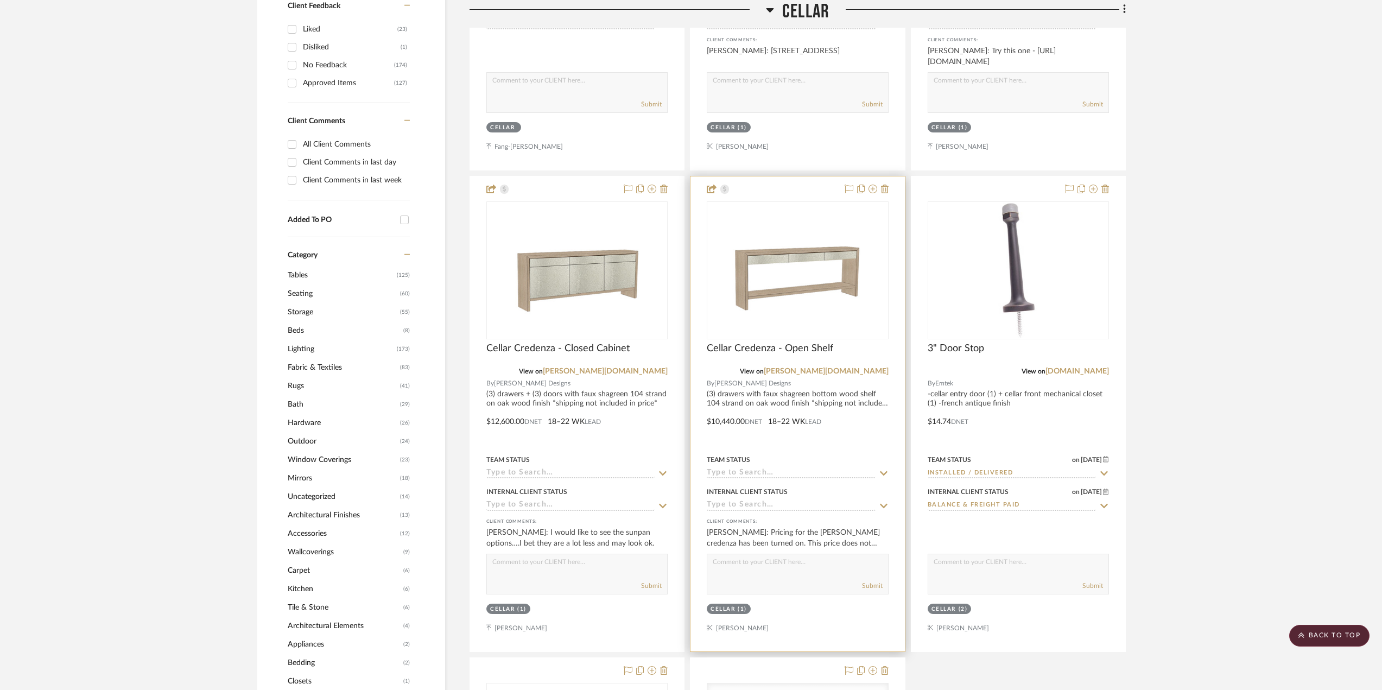
drag, startPoint x: 881, startPoint y: 381, endPoint x: 871, endPoint y: 381, distance: 10.3
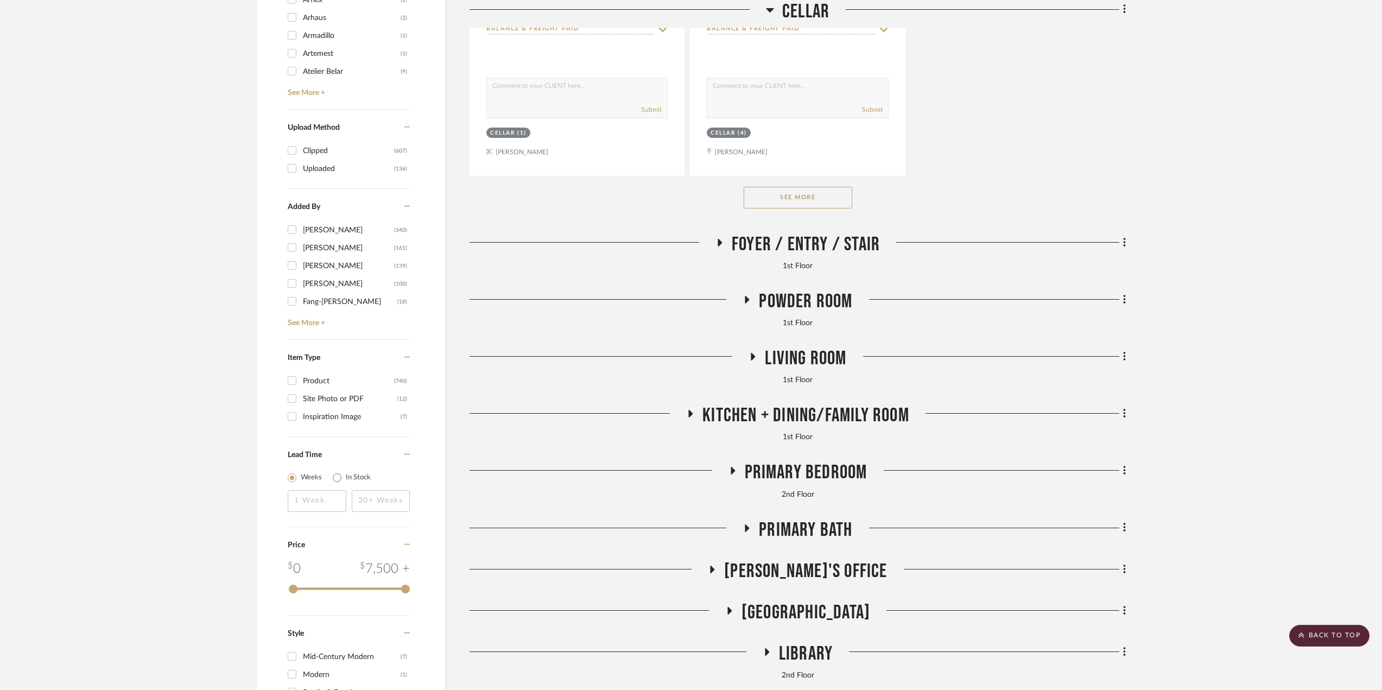
scroll to position [1899, 0]
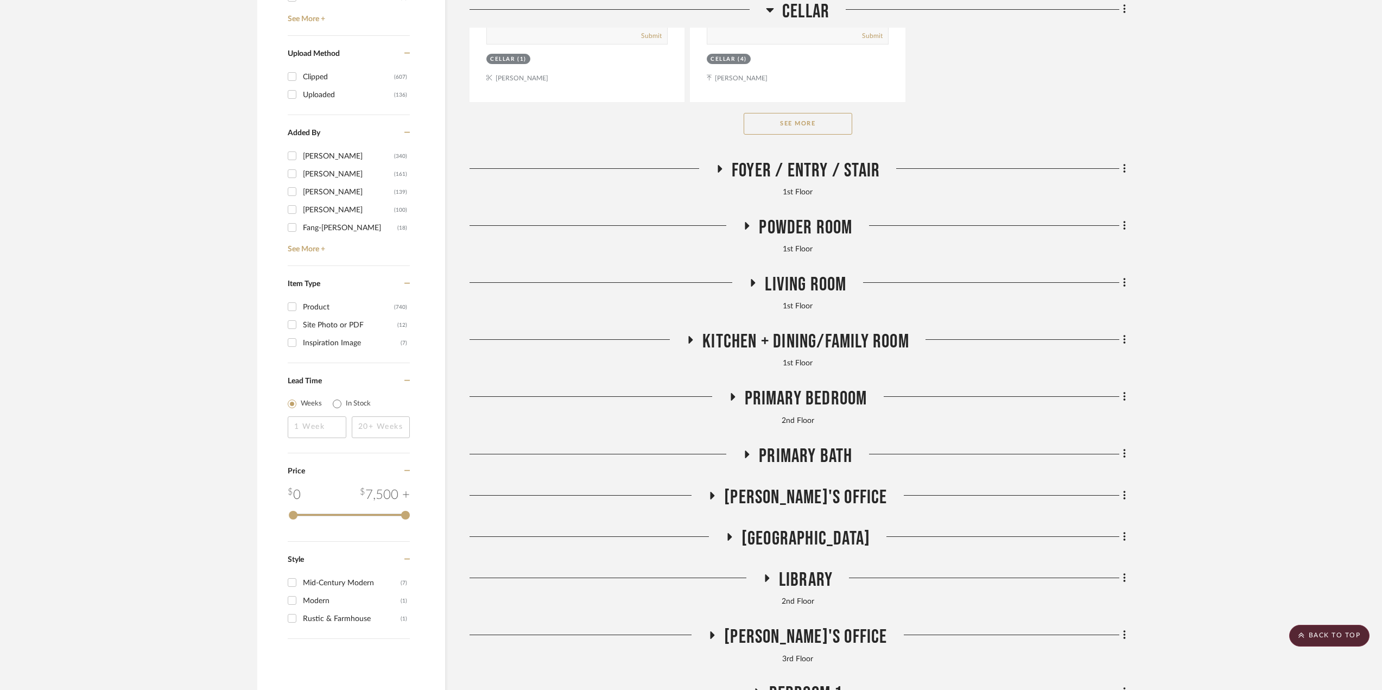
click at [823, 332] on span "Kitchen + Dining/Family Room" at bounding box center [805, 341] width 207 height 23
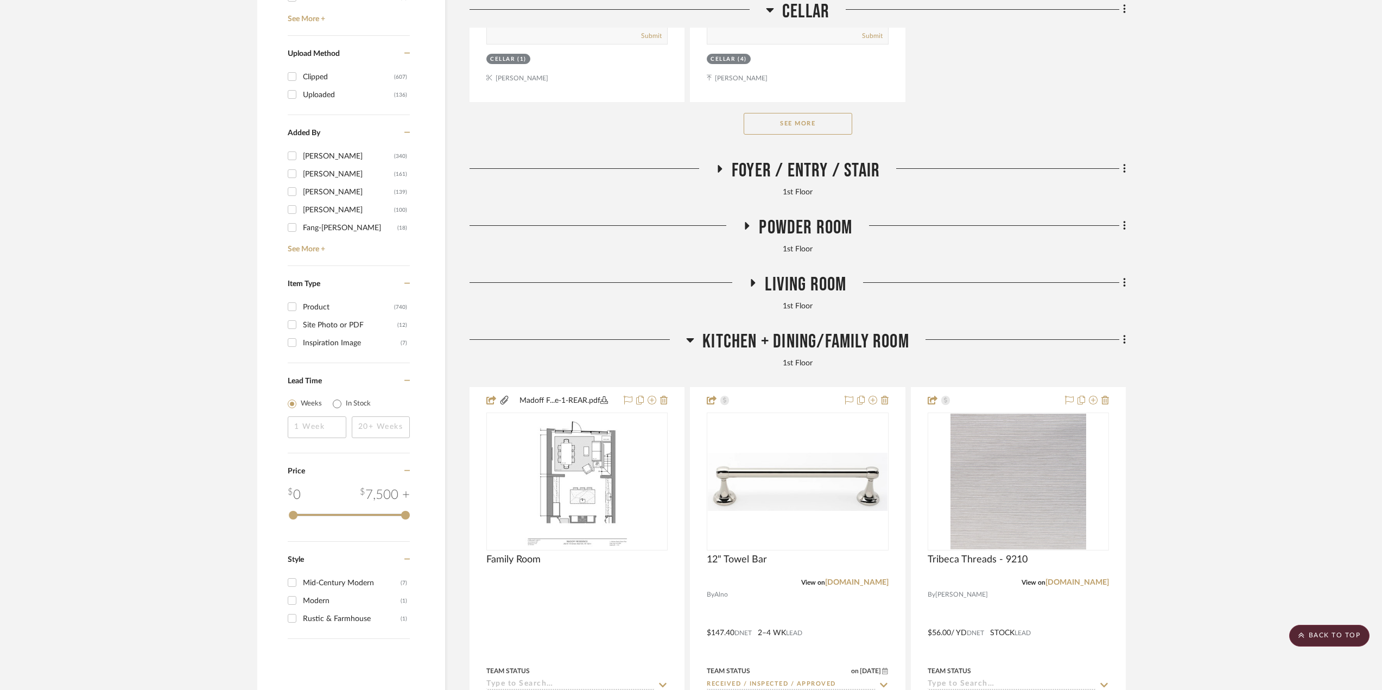
click at [826, 339] on span "Kitchen + Dining/Family Room" at bounding box center [805, 341] width 207 height 23
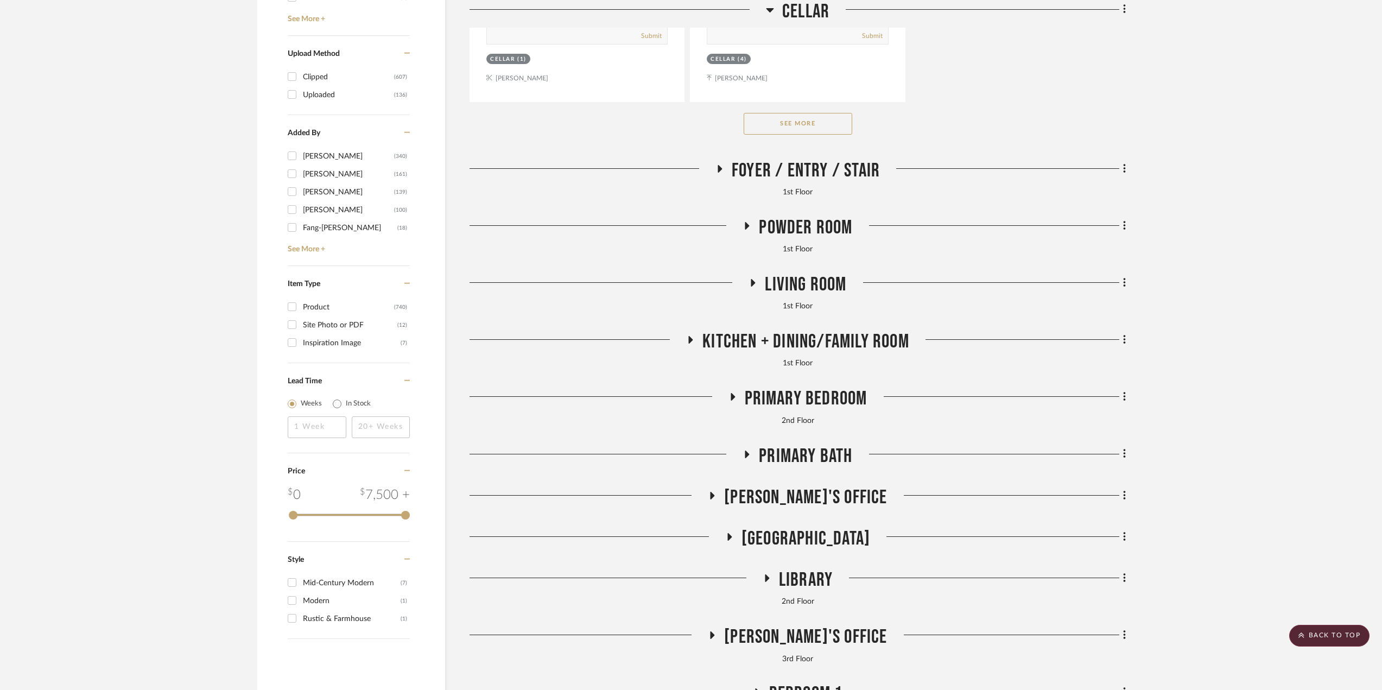
click at [807, 287] on span "Living Room" at bounding box center [805, 284] width 81 height 23
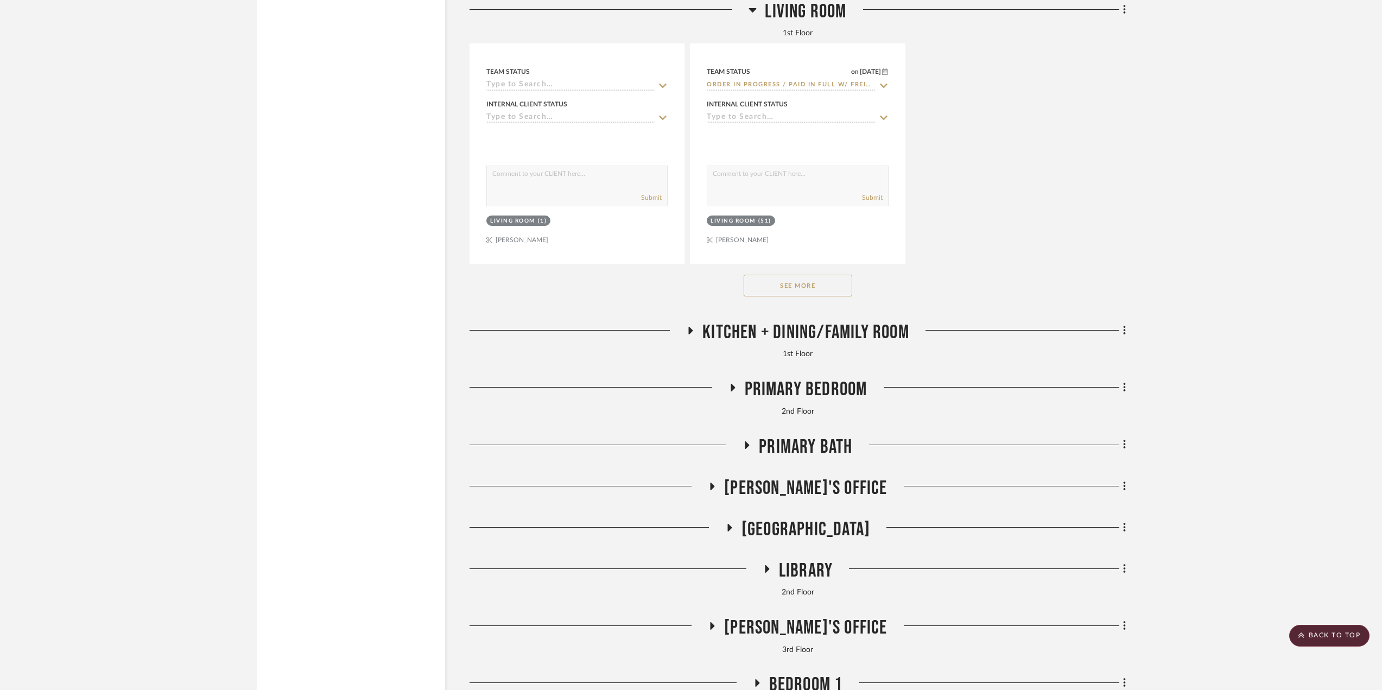
scroll to position [3418, 0]
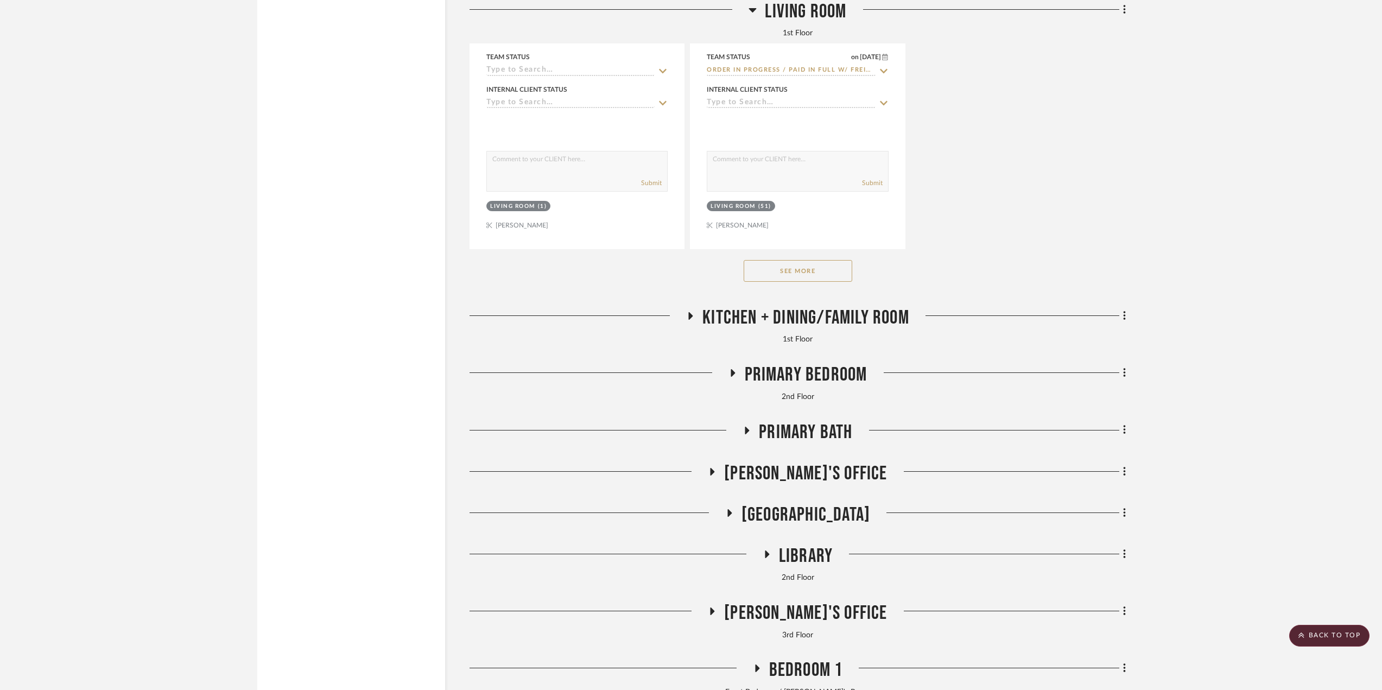
click at [843, 477] on span "[PERSON_NAME]'s Office" at bounding box center [805, 473] width 163 height 23
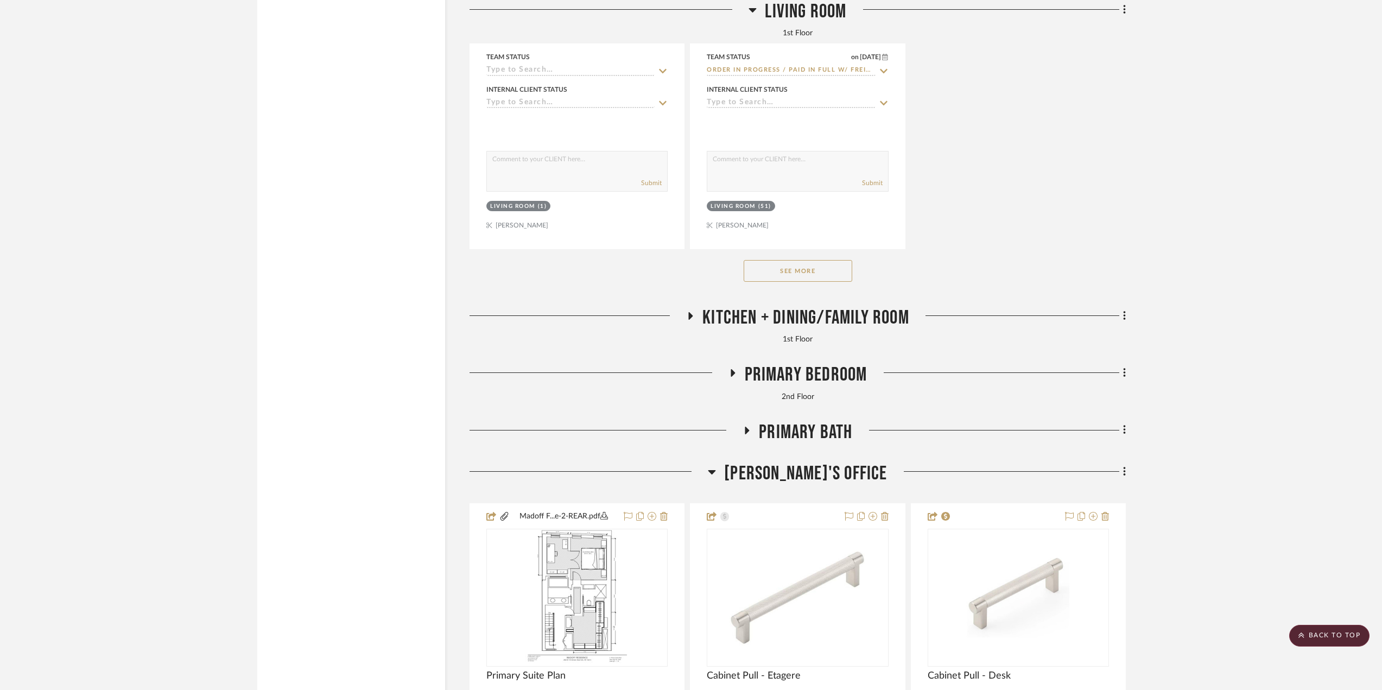
click at [842, 477] on span "[PERSON_NAME]'s Office" at bounding box center [805, 473] width 163 height 23
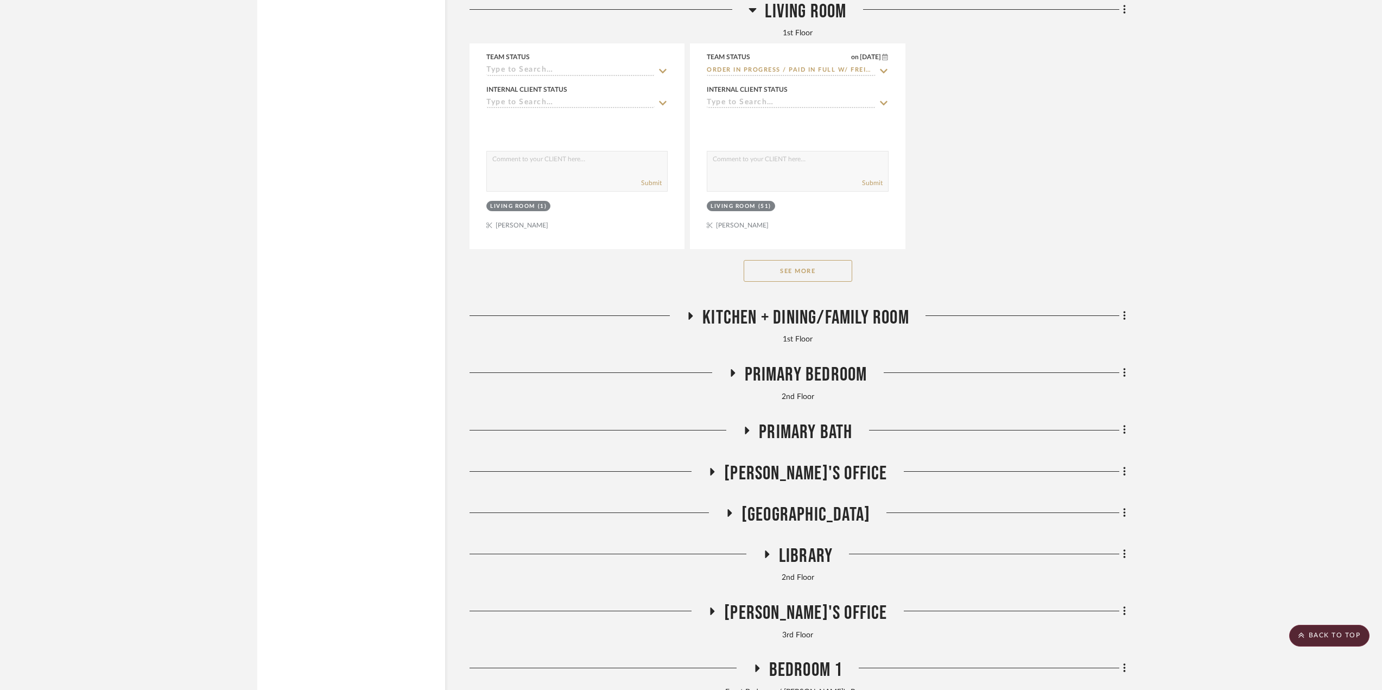
click at [828, 436] on span "Primary Bath" at bounding box center [805, 432] width 93 height 23
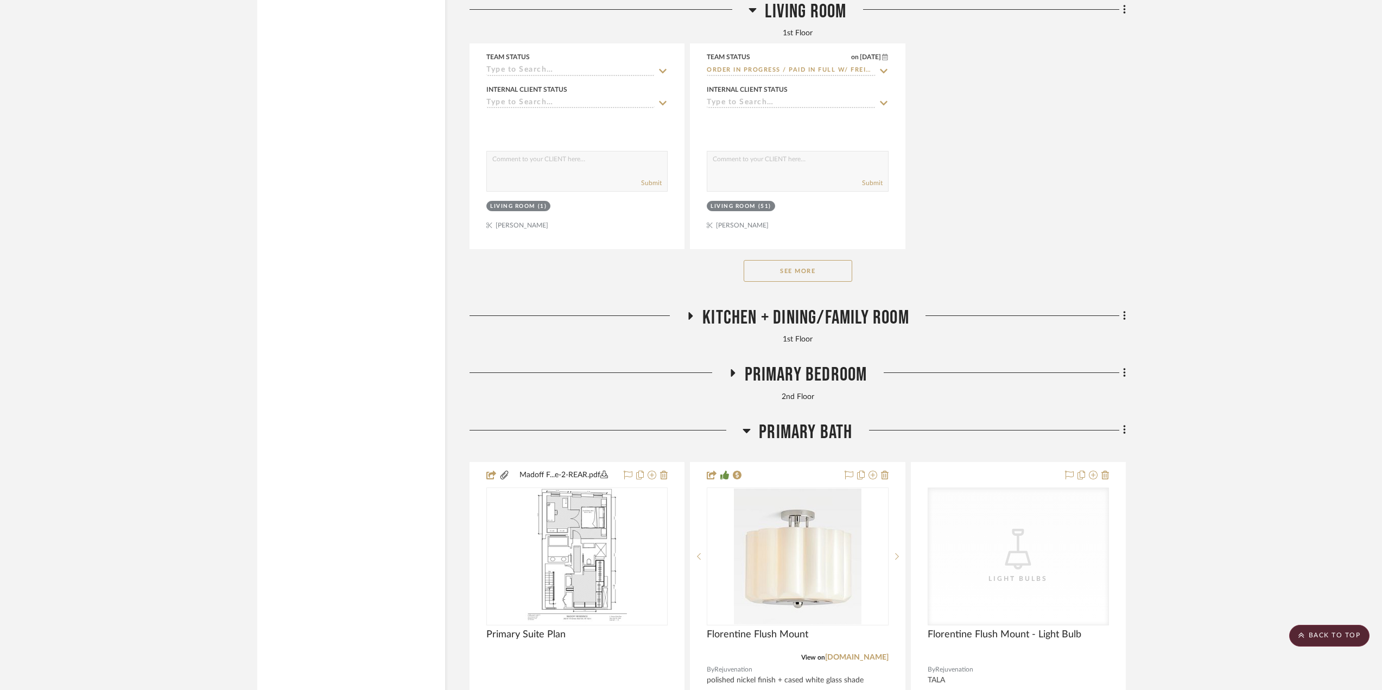
click at [828, 436] on span "Primary Bath" at bounding box center [805, 432] width 93 height 23
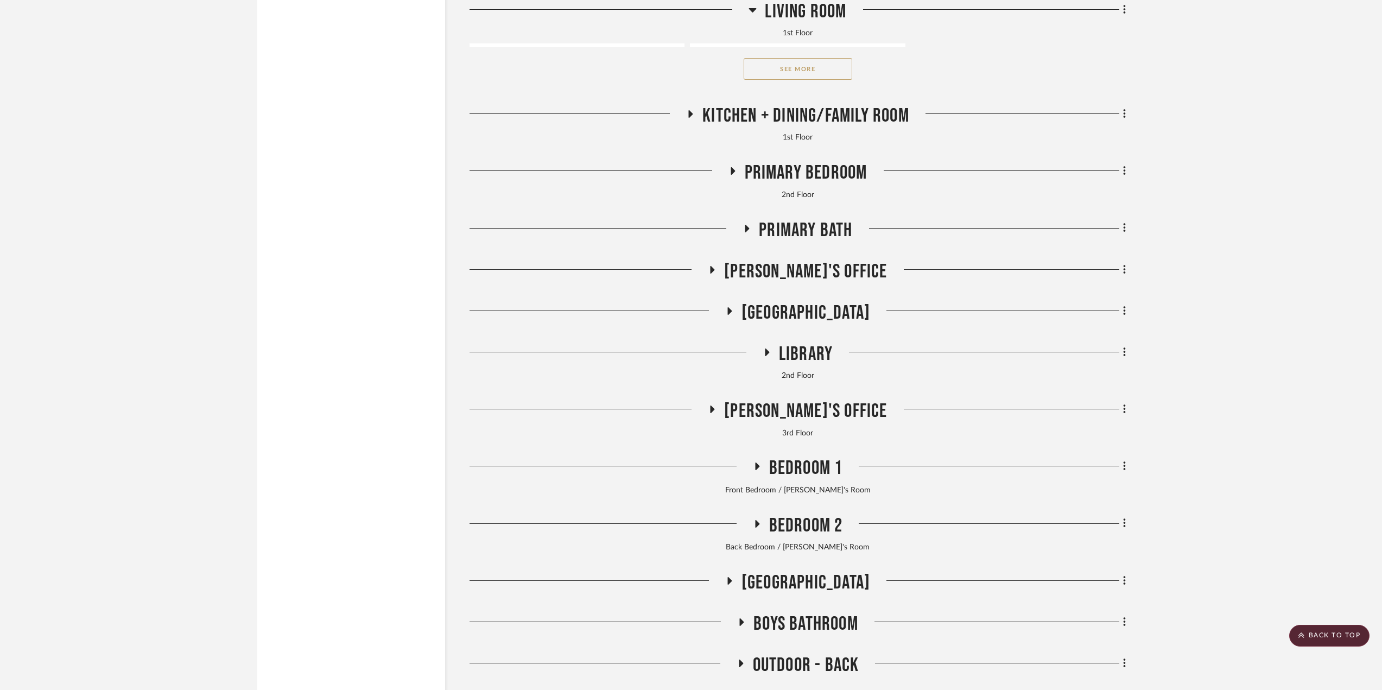
scroll to position [3581, 0]
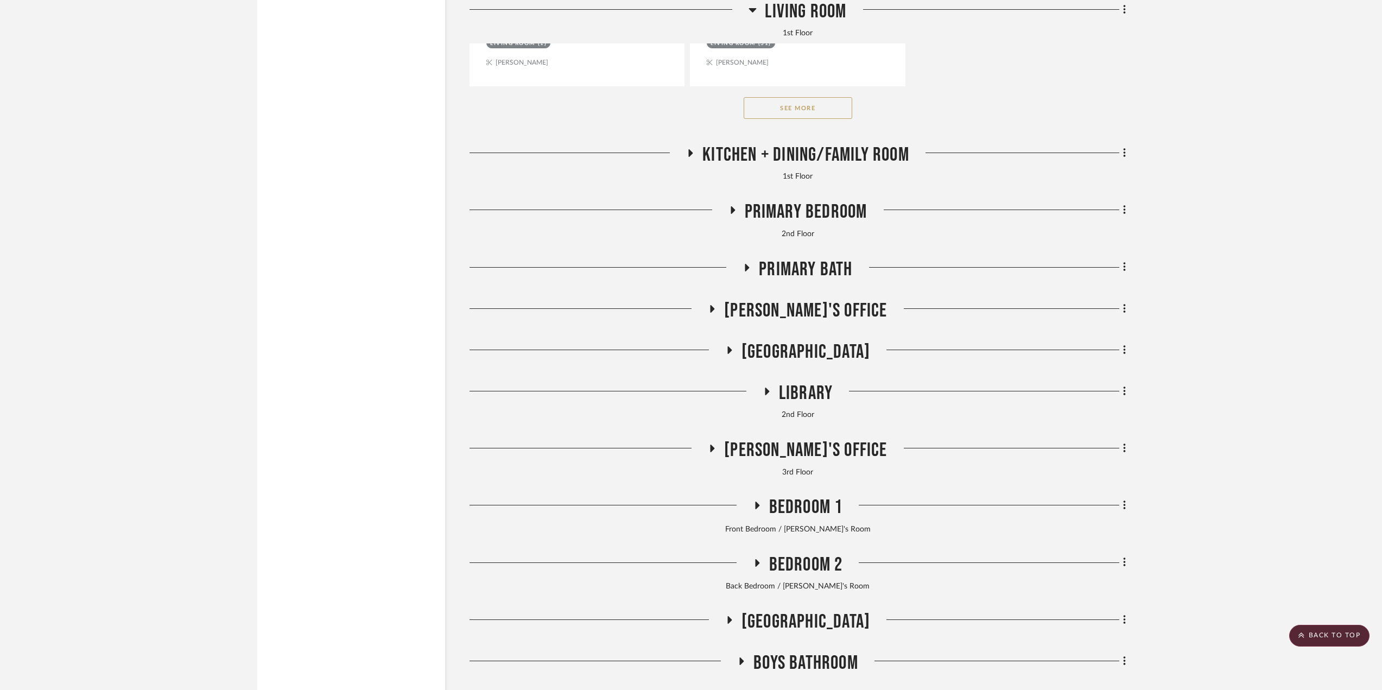
click at [793, 346] on span "[GEOGRAPHIC_DATA]" at bounding box center [805, 351] width 129 height 23
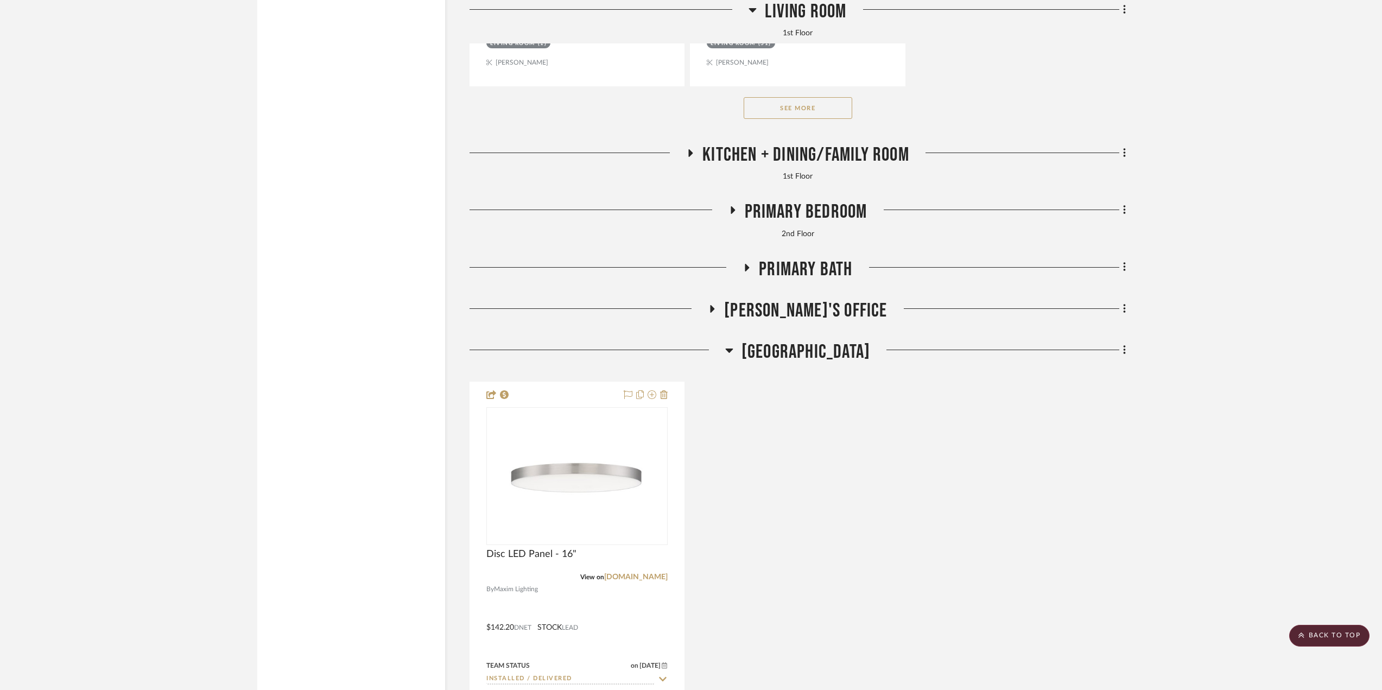
click at [789, 348] on span "[GEOGRAPHIC_DATA]" at bounding box center [805, 351] width 129 height 23
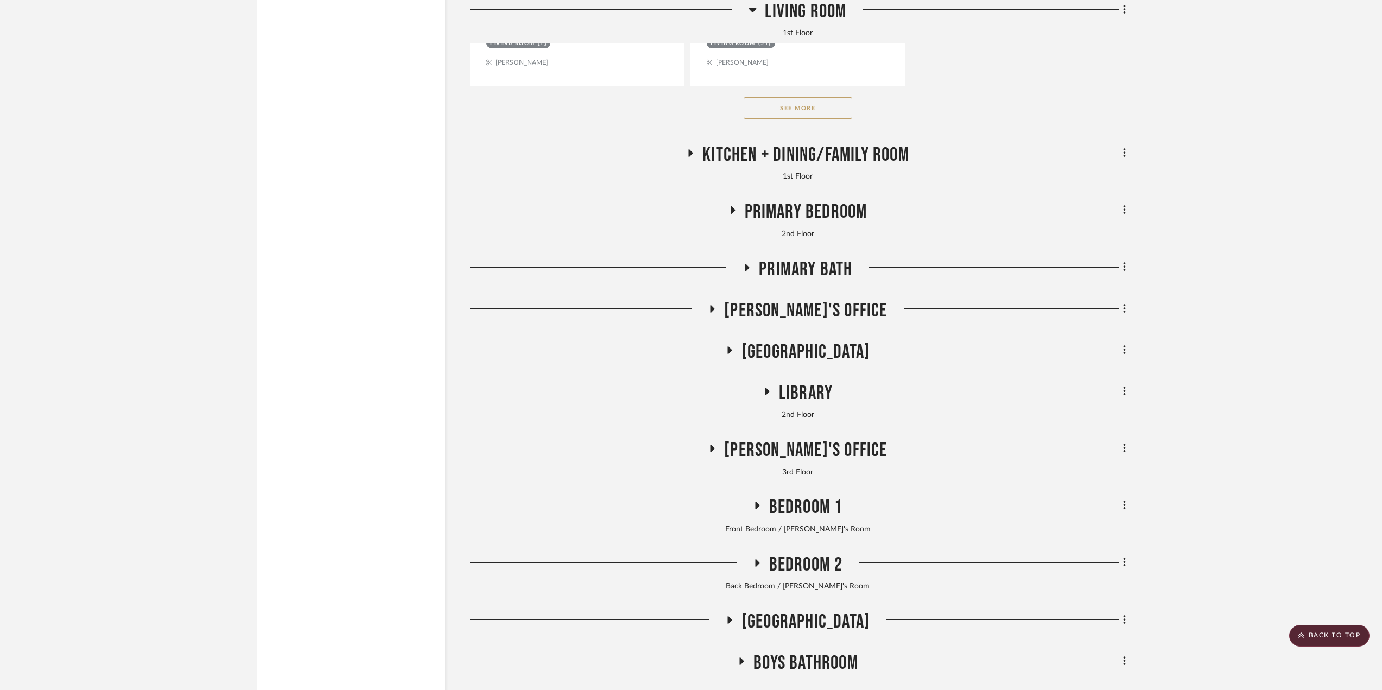
click at [782, 302] on span "[PERSON_NAME]'s Office" at bounding box center [805, 310] width 163 height 23
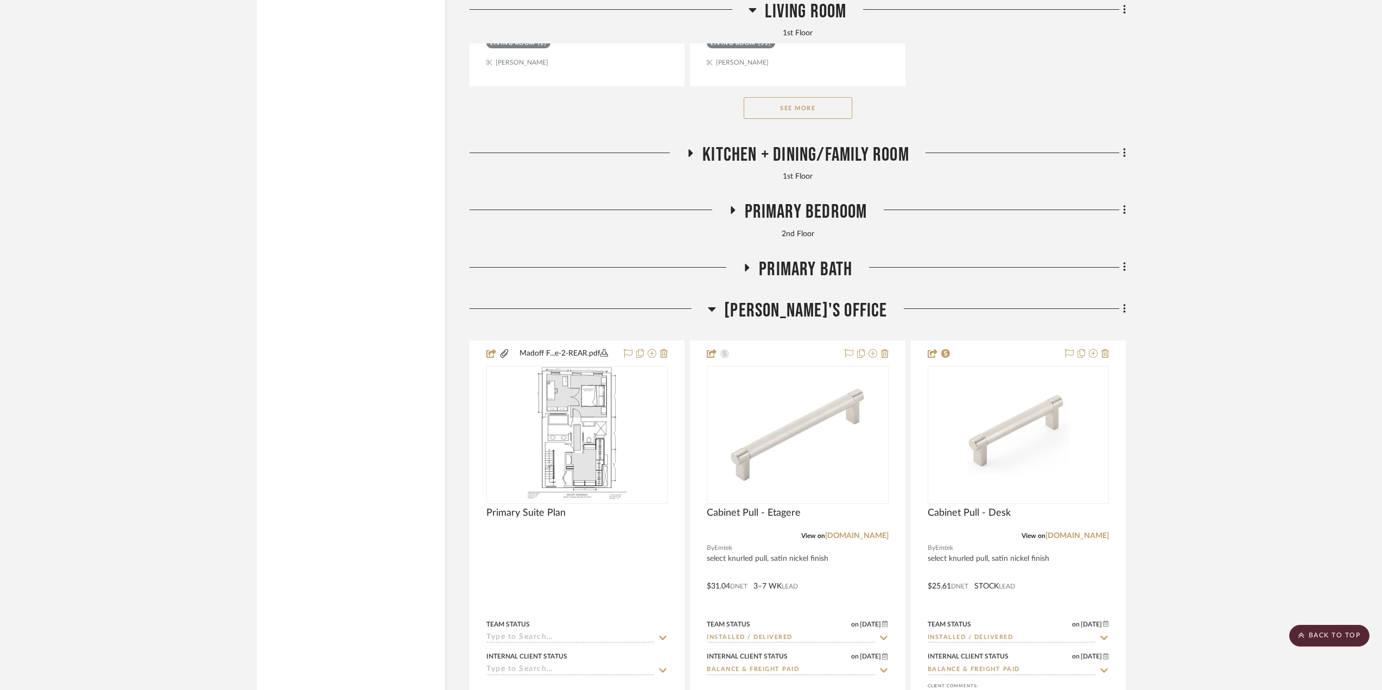
click at [786, 305] on span "[PERSON_NAME]'s Office" at bounding box center [805, 310] width 163 height 23
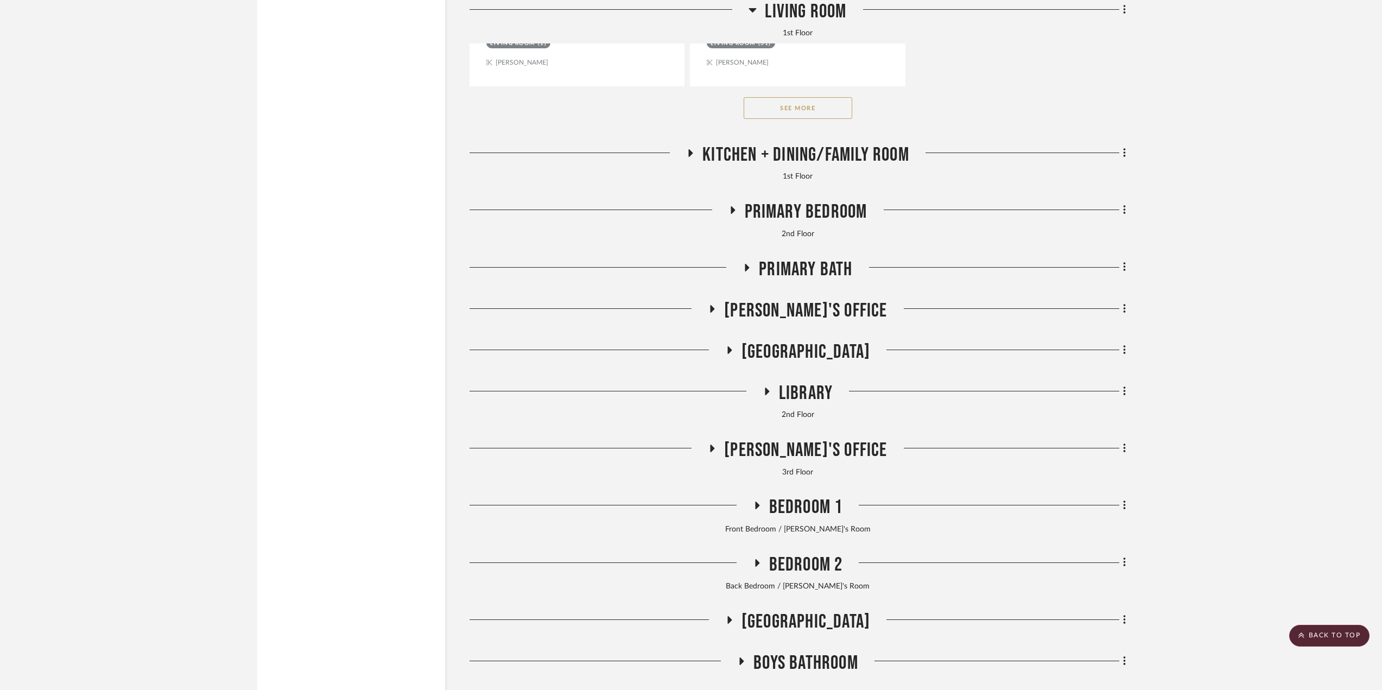
click at [795, 262] on span "Primary Bath" at bounding box center [805, 269] width 93 height 23
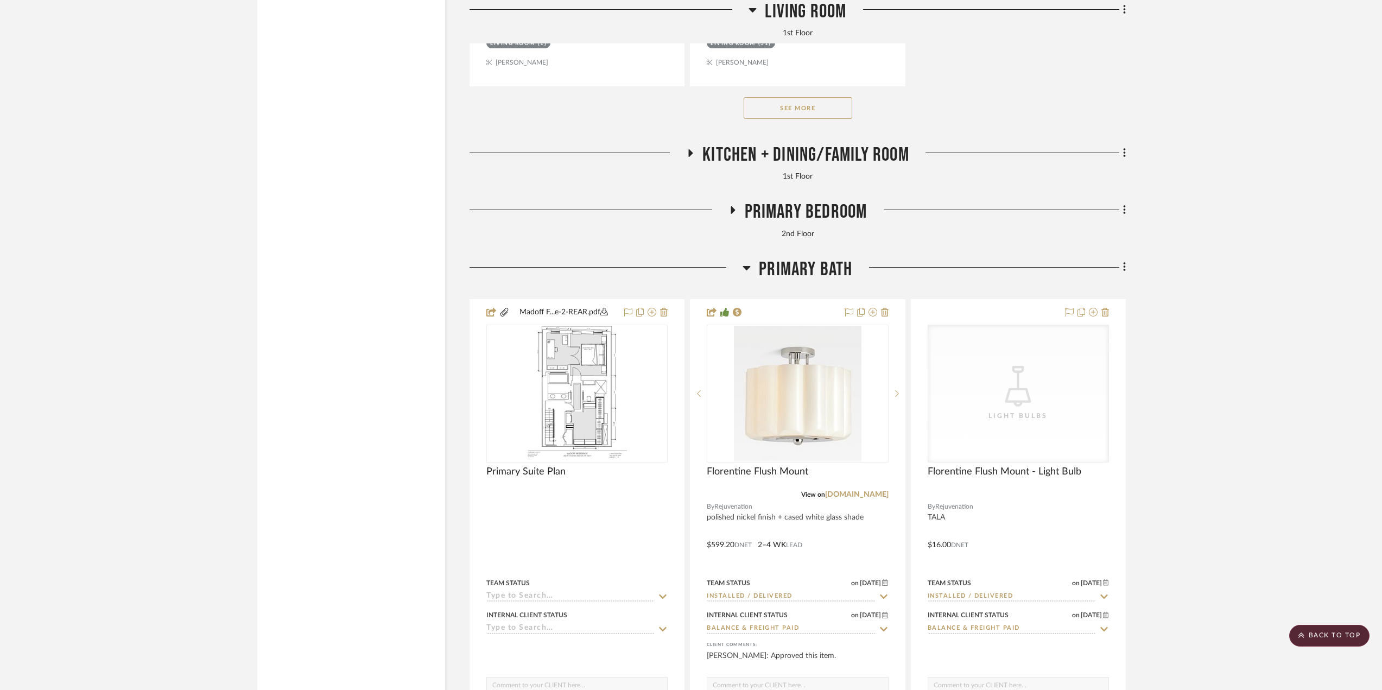
click at [800, 266] on span "Primary Bath" at bounding box center [805, 269] width 93 height 23
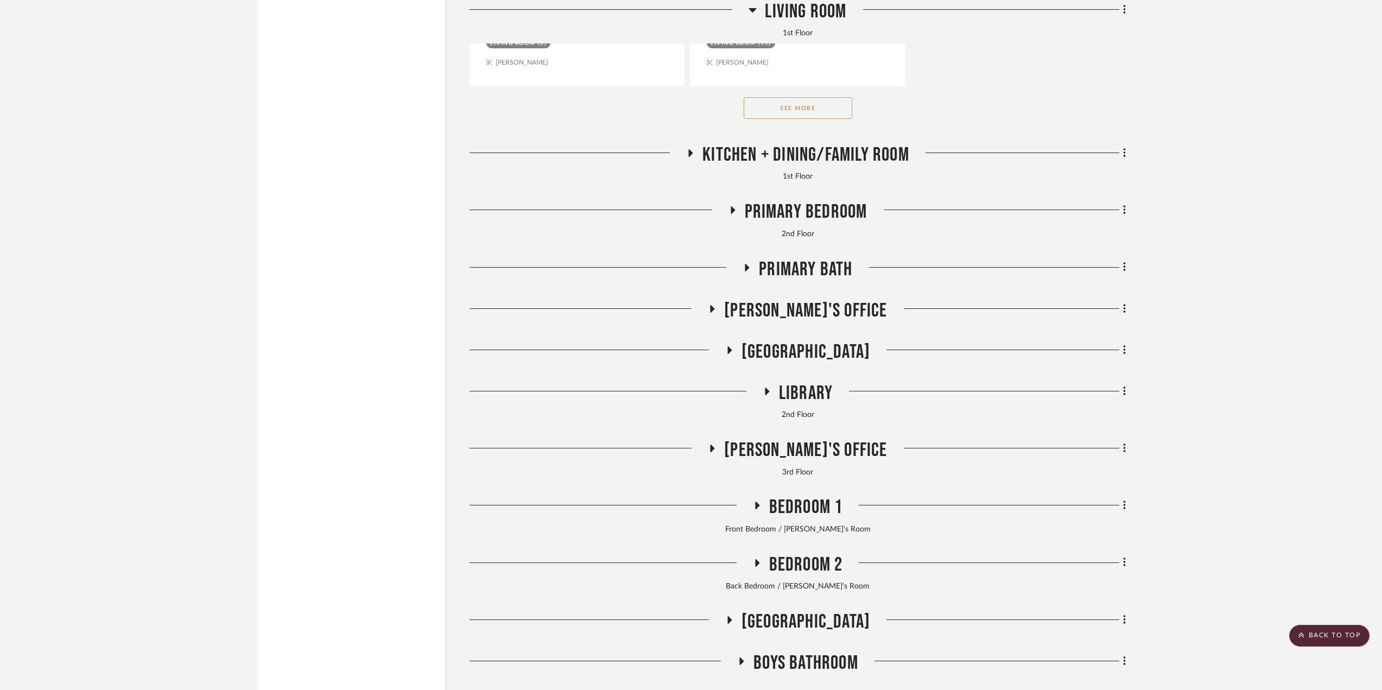
click at [803, 218] on span "Primary Bedroom" at bounding box center [805, 211] width 123 height 23
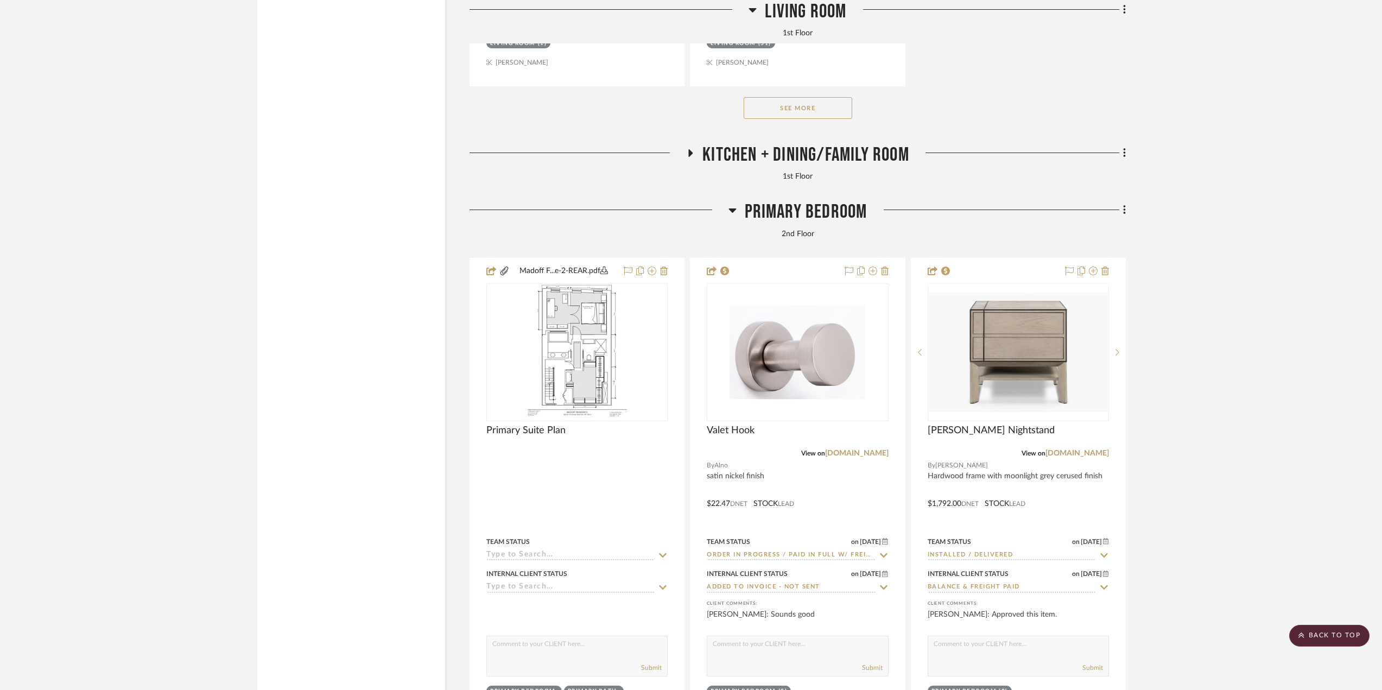
click at [803, 218] on span "Primary Bedroom" at bounding box center [805, 211] width 123 height 23
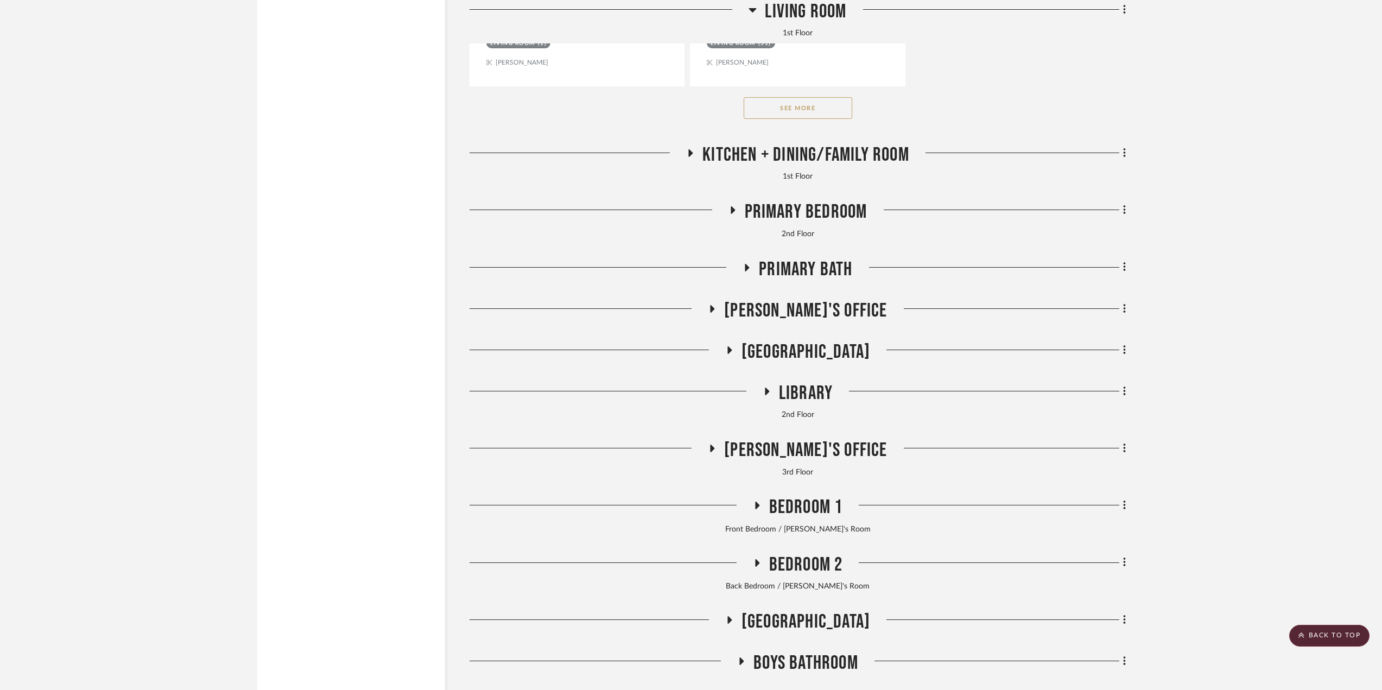
click at [746, 146] on span "Kitchen + Dining/Family Room" at bounding box center [805, 154] width 207 height 23
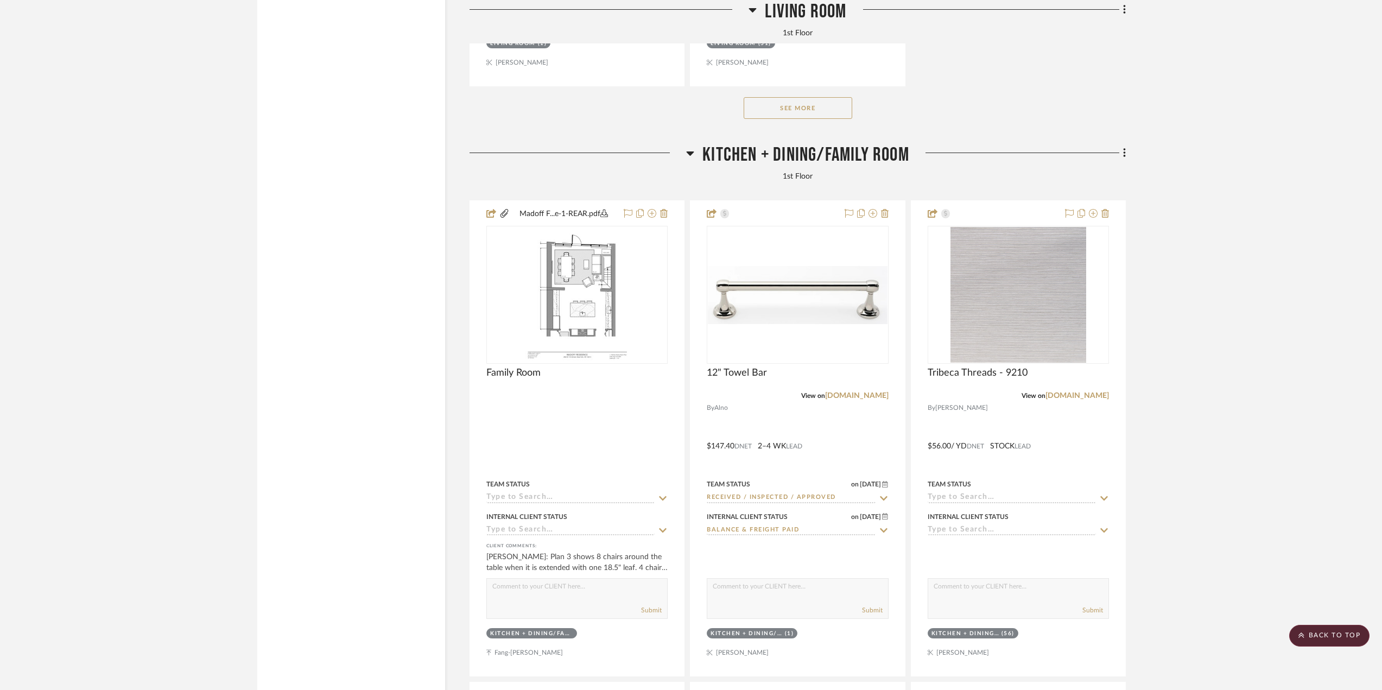
click at [748, 151] on span "Kitchen + Dining/Family Room" at bounding box center [805, 154] width 207 height 23
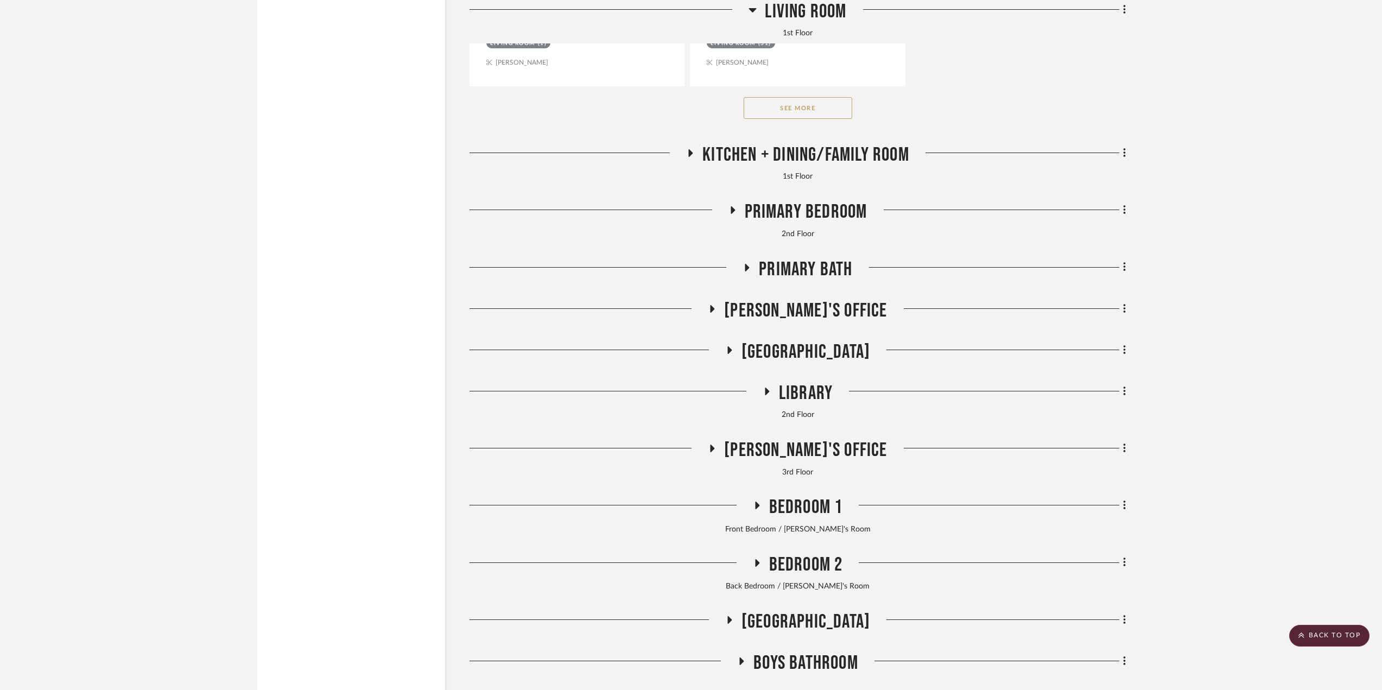
click at [787, 388] on span "Library" at bounding box center [806, 392] width 54 height 23
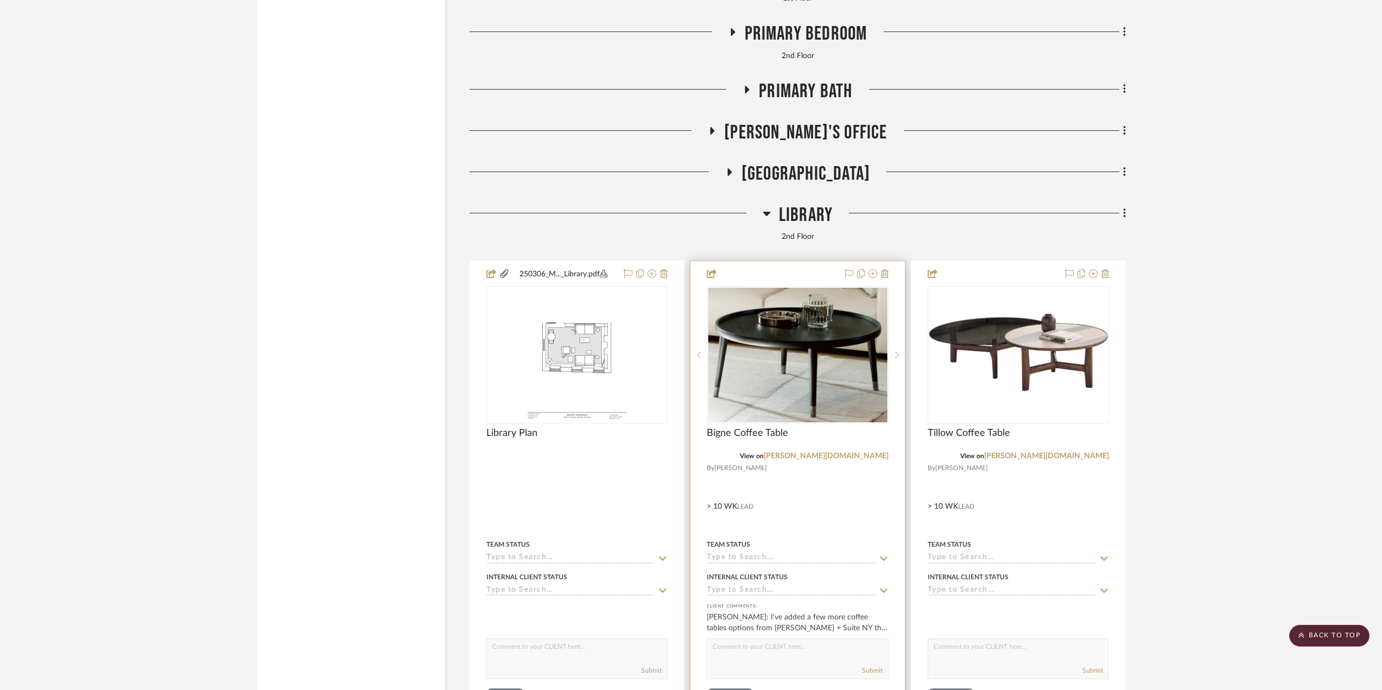
scroll to position [3636, 0]
